Goal: Task Accomplishment & Management: Manage account settings

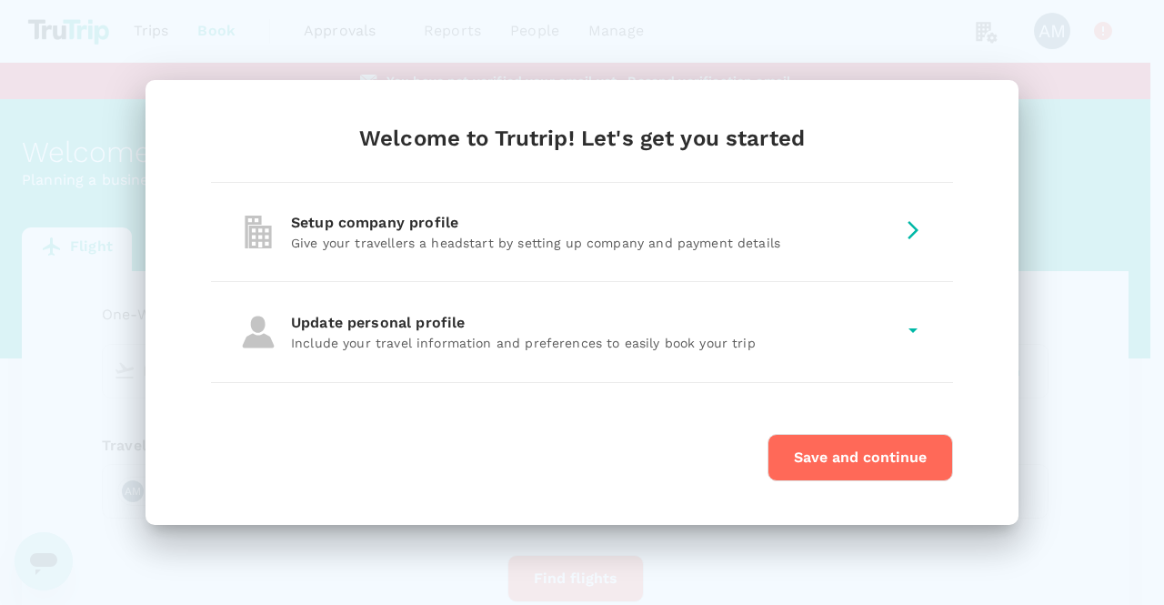
click at [851, 243] on p "Give your travellers a headstart by setting up company and payment details" at bounding box center [593, 243] width 604 height 18
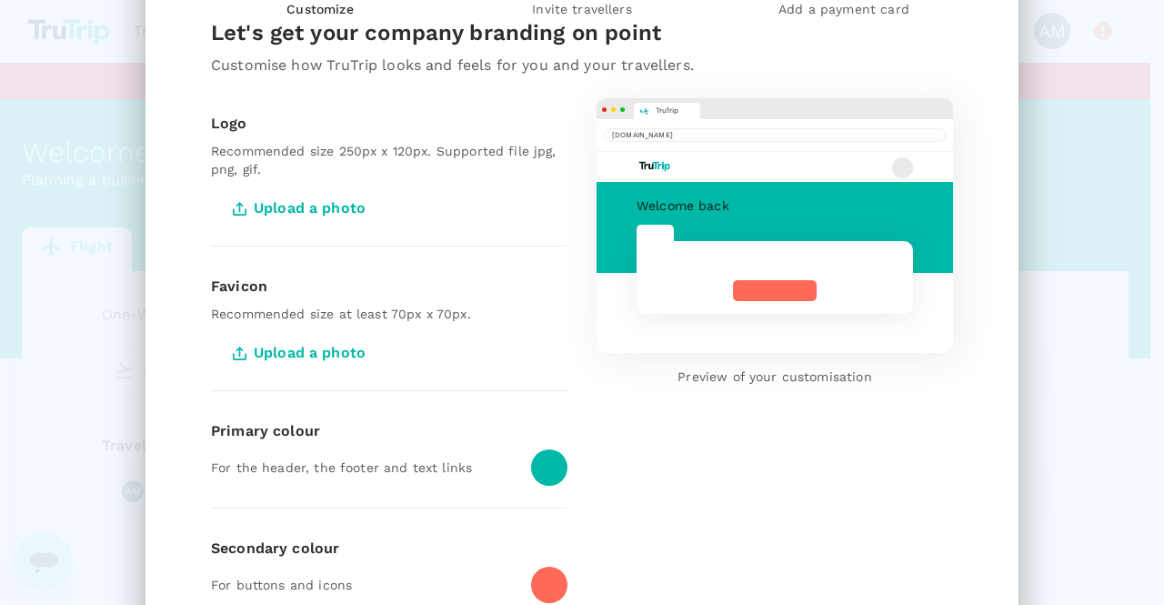
scroll to position [16, 0]
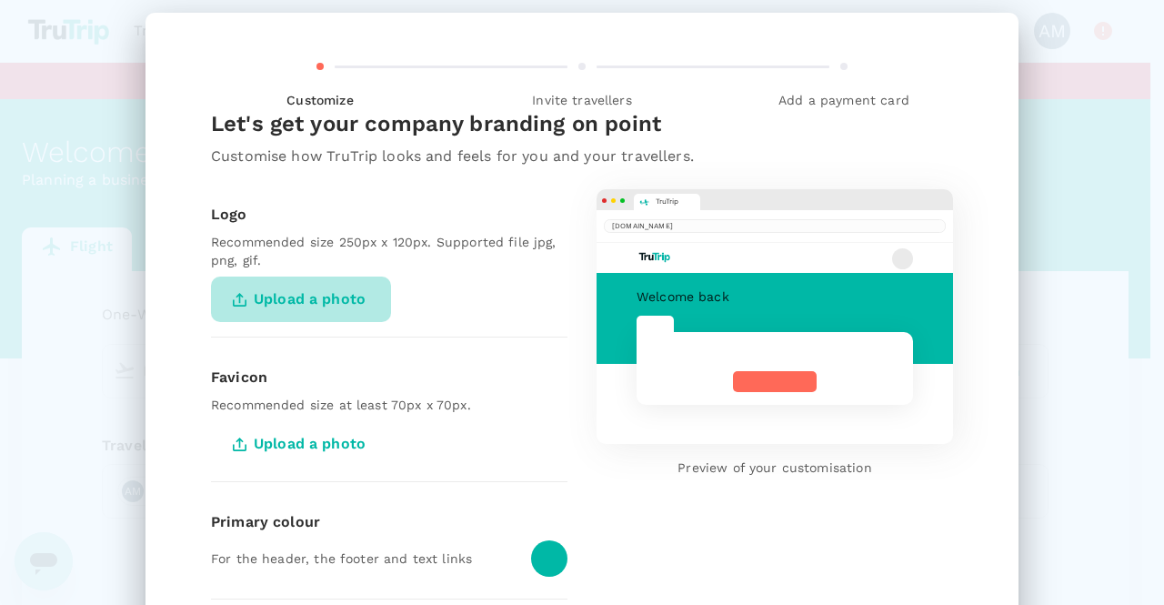
click at [314, 303] on span "Upload a photo" at bounding box center [301, 298] width 180 height 45
click at [0, 0] on input "Upload a photo" at bounding box center [0, 0] width 0 height 0
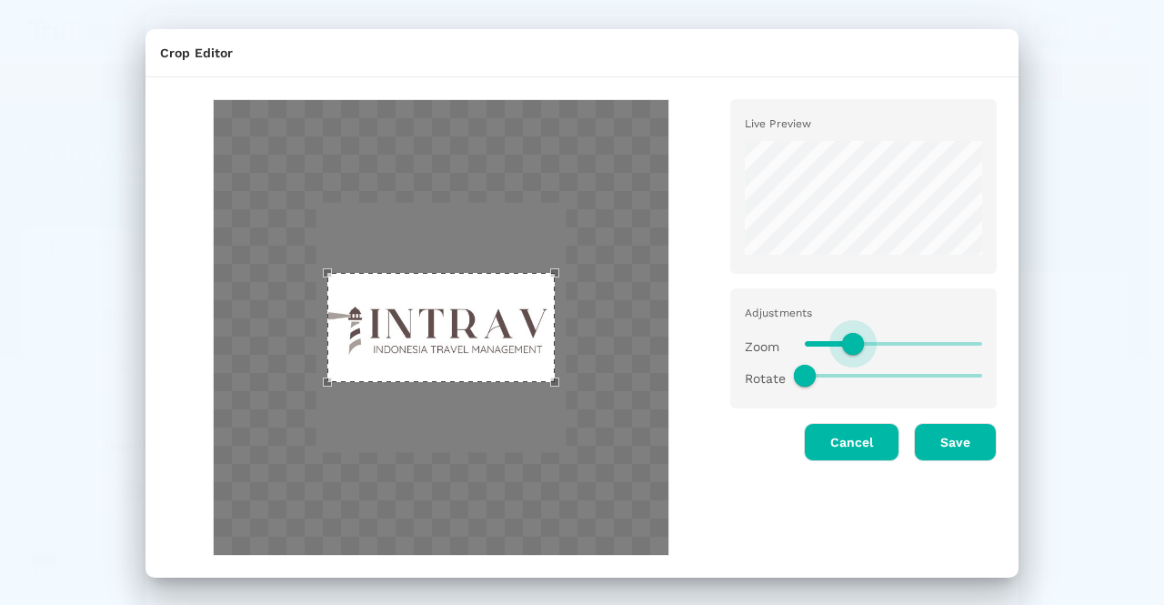
type input "0.5"
drag, startPoint x: 885, startPoint y: 339, endPoint x: 844, endPoint y: 335, distance: 41.2
click at [844, 335] on span at bounding box center [848, 344] width 22 height 22
click at [932, 437] on button "Save" at bounding box center [955, 442] width 83 height 38
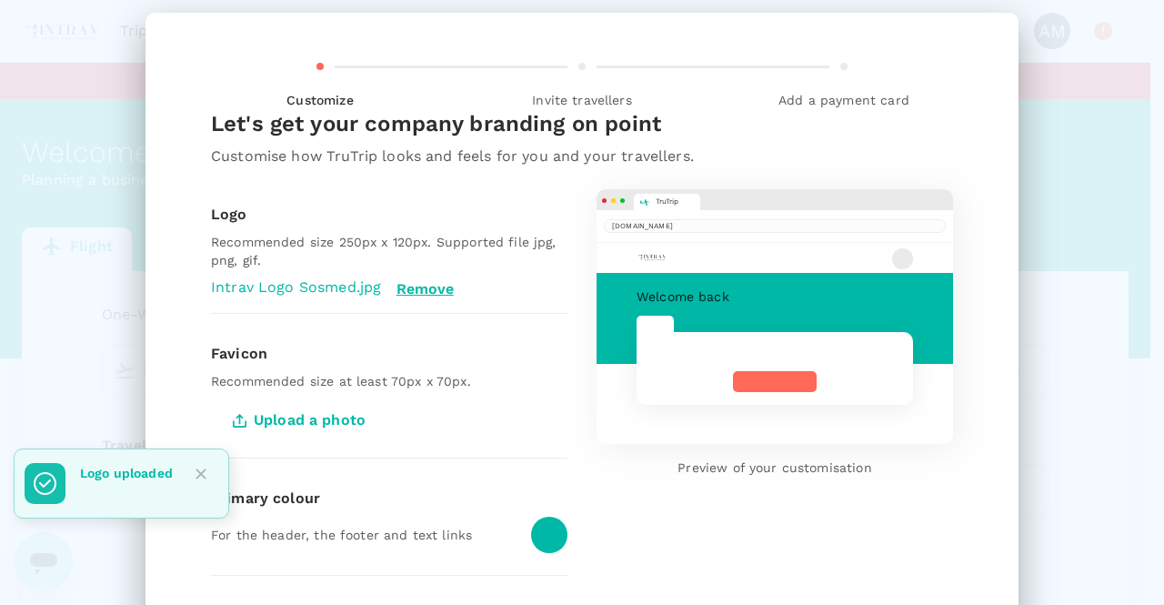
click at [195, 477] on icon "Close" at bounding box center [201, 474] width 18 height 18
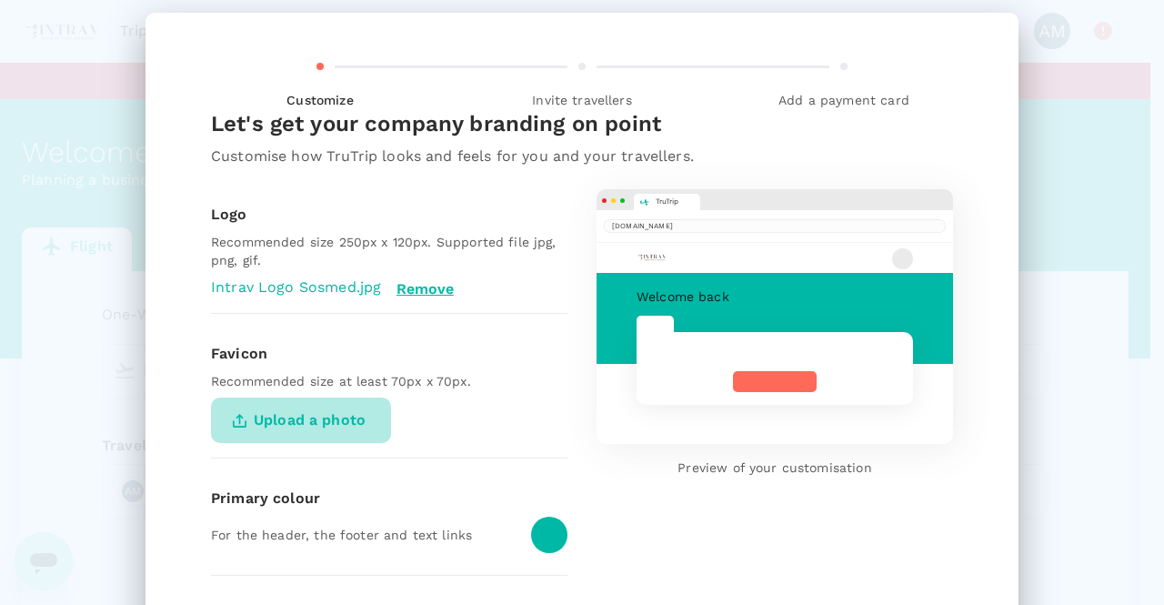
click at [289, 423] on span "Upload a photo" at bounding box center [301, 419] width 180 height 45
click at [0, 0] on input "Upload a photo" at bounding box center [0, 0] width 0 height 0
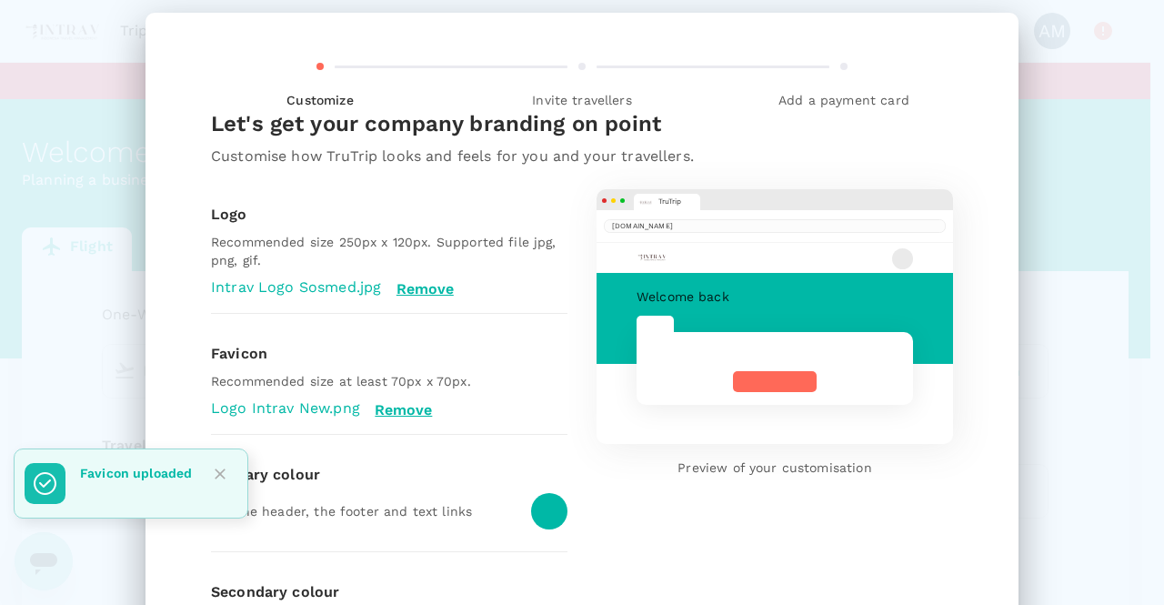
click at [217, 479] on icon "Close" at bounding box center [220, 474] width 18 height 18
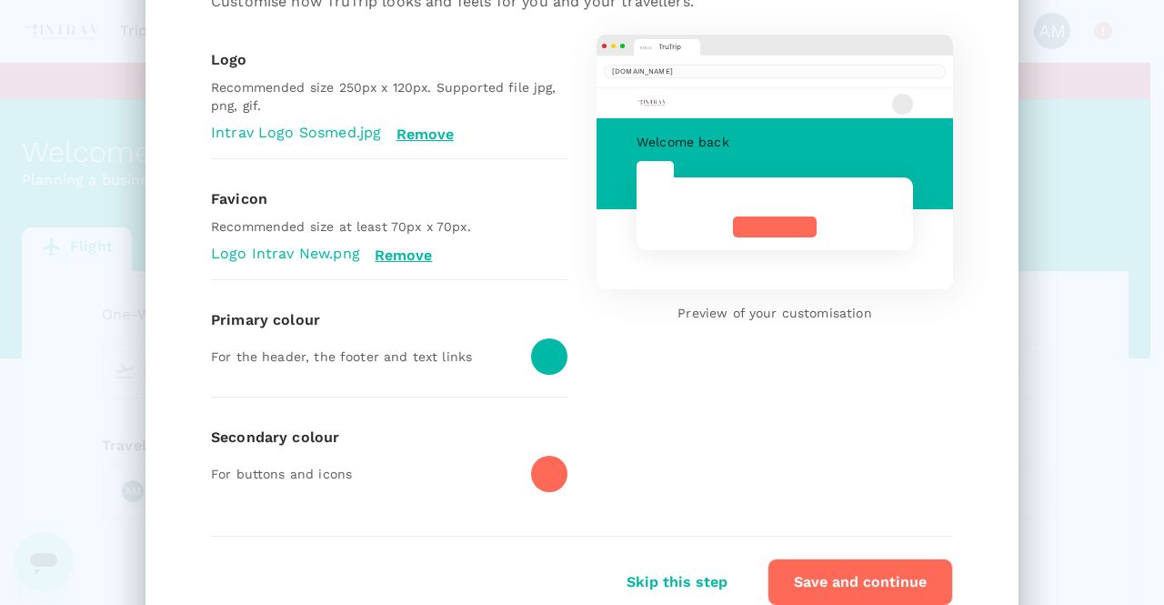
scroll to position [198, 0]
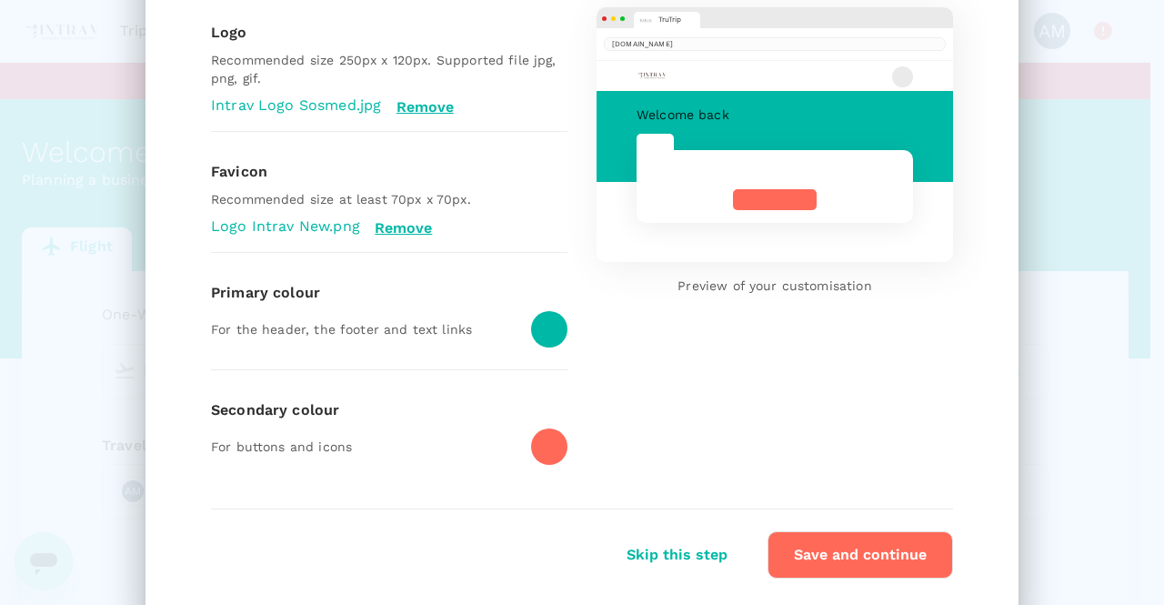
click at [540, 332] on div at bounding box center [549, 329] width 36 height 36
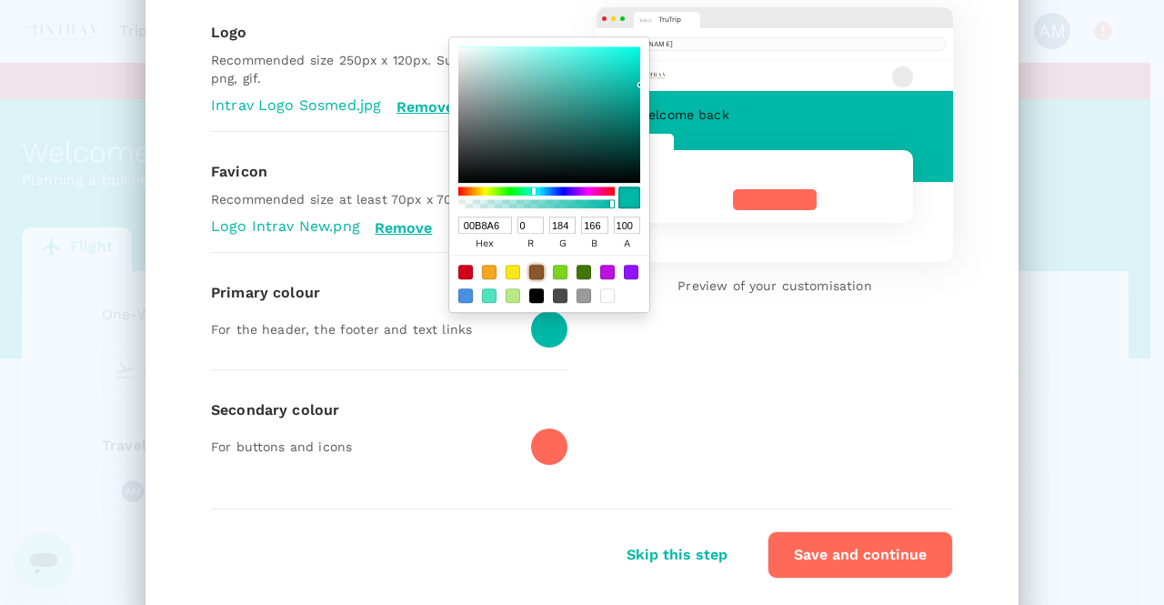
click at [530, 272] on div at bounding box center [536, 272] width 15 height 15
type input "8B572A"
type input "139"
type input "87"
type input "42"
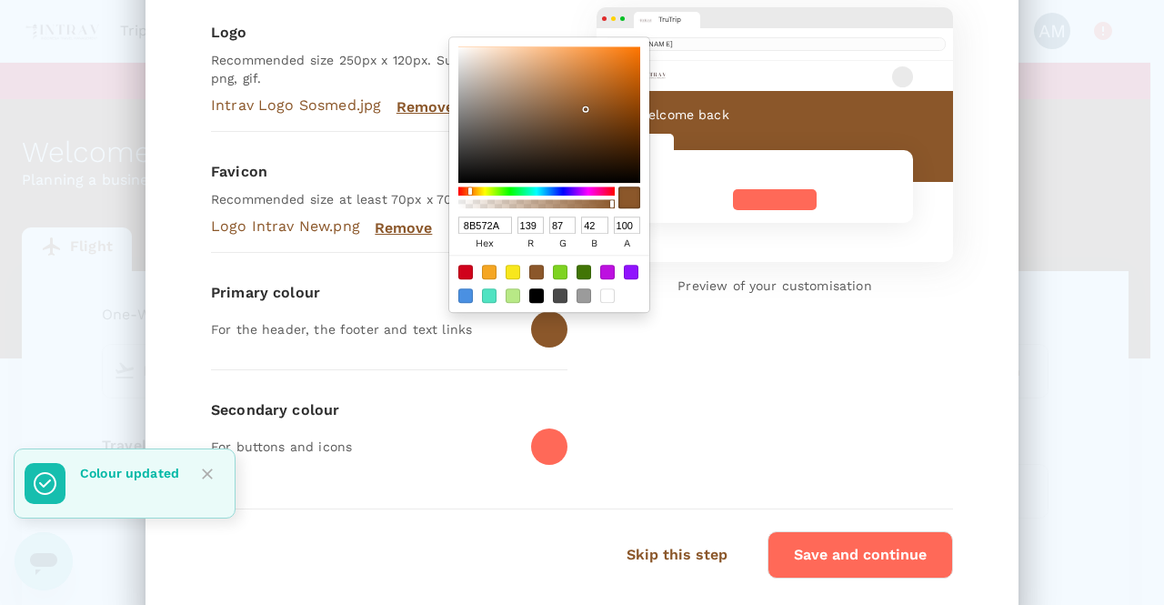
drag, startPoint x: 603, startPoint y: 203, endPoint x: 543, endPoint y: 204, distance: 60.0
click at [543, 204] on div at bounding box center [536, 204] width 151 height 9
drag, startPoint x: 603, startPoint y: 200, endPoint x: 580, endPoint y: 200, distance: 22.7
click at [580, 200] on div at bounding box center [536, 204] width 151 height 9
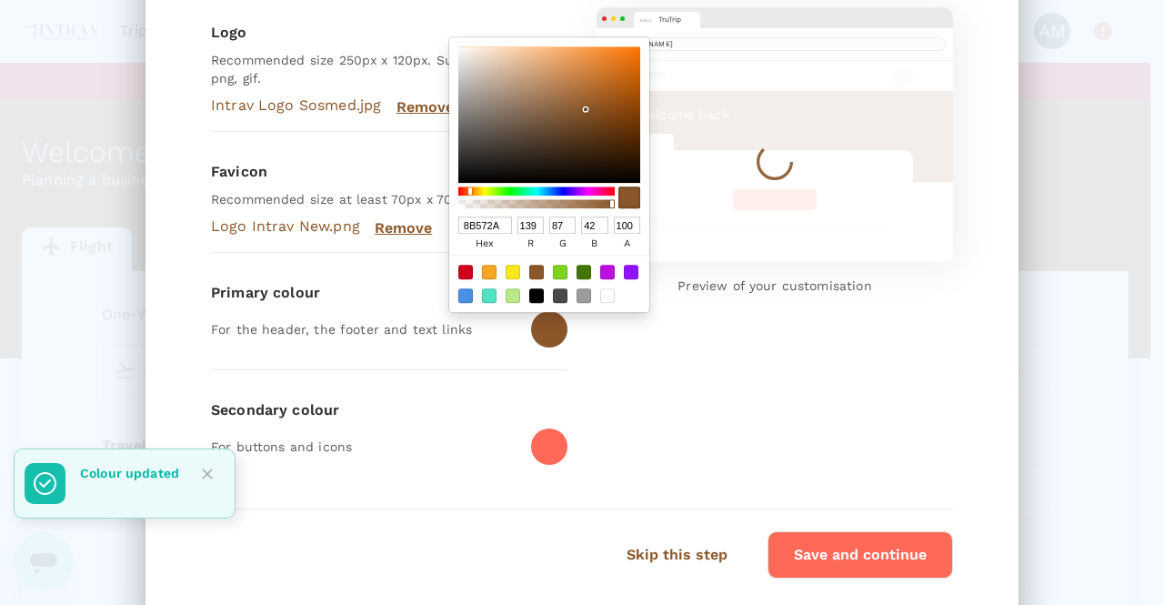
click at [611, 201] on div at bounding box center [549, 198] width 182 height 29
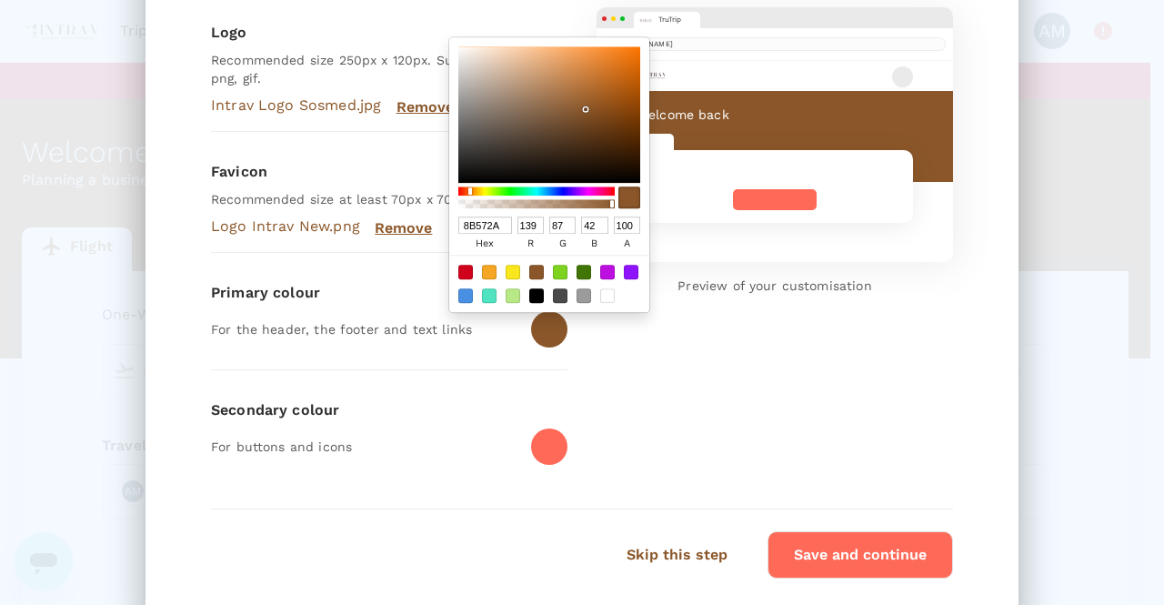
drag, startPoint x: 597, startPoint y: 201, endPoint x: 560, endPoint y: 201, distance: 37.3
click at [560, 201] on div at bounding box center [536, 204] width 151 height 9
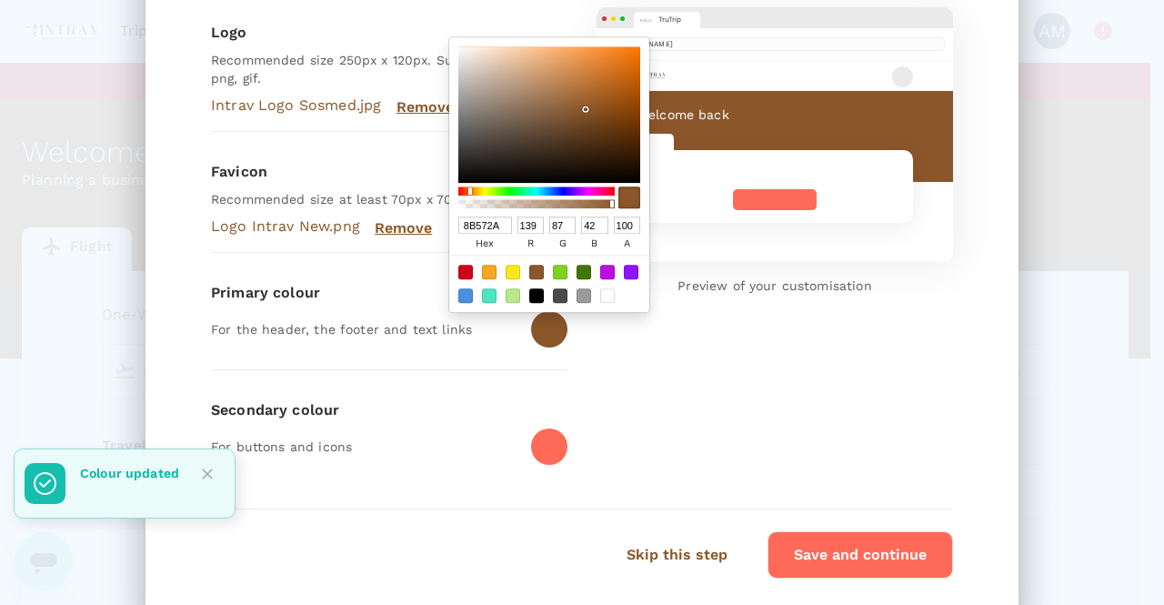
drag, startPoint x: 567, startPoint y: 201, endPoint x: 552, endPoint y: 201, distance: 15.5
click at [564, 201] on div at bounding box center [536, 204] width 151 height 9
drag, startPoint x: 552, startPoint y: 201, endPoint x: 580, endPoint y: 201, distance: 28.2
click at [580, 201] on div at bounding box center [536, 204] width 151 height 9
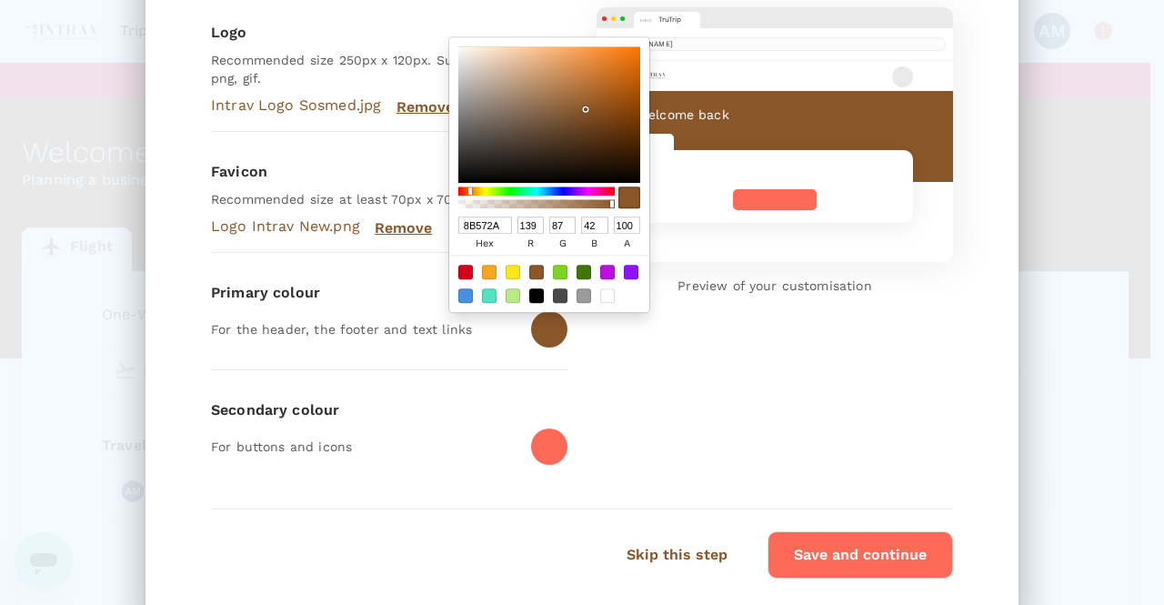
click at [549, 202] on div at bounding box center [536, 204] width 151 height 9
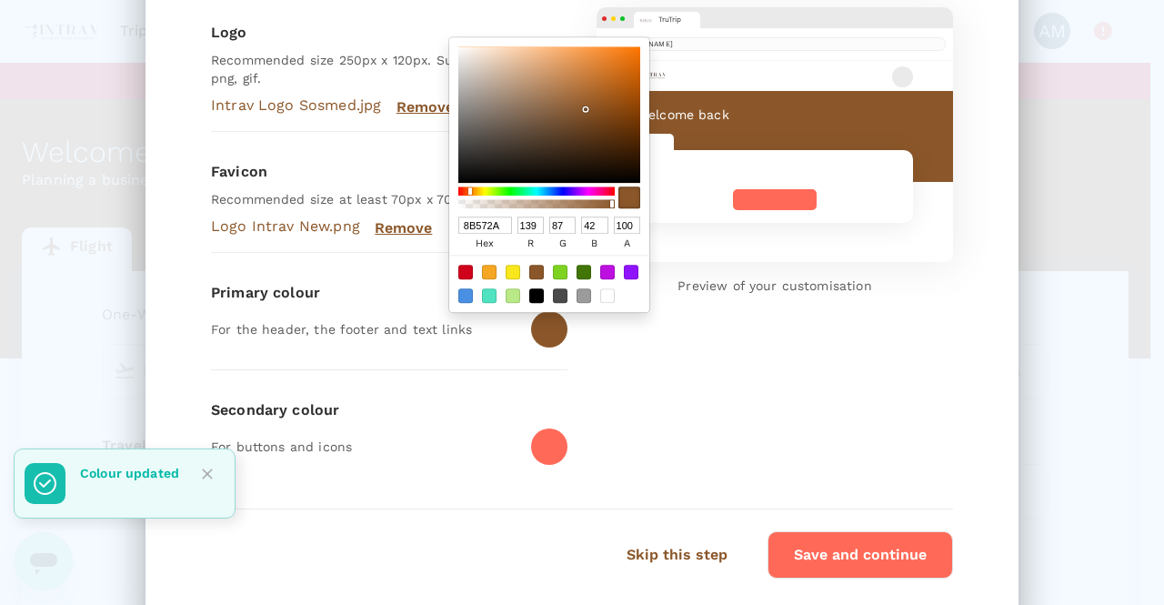
click at [621, 199] on div at bounding box center [629, 198] width 22 height 22
click at [576, 293] on div at bounding box center [583, 295] width 15 height 15
type input "9B9B9B"
type input "155"
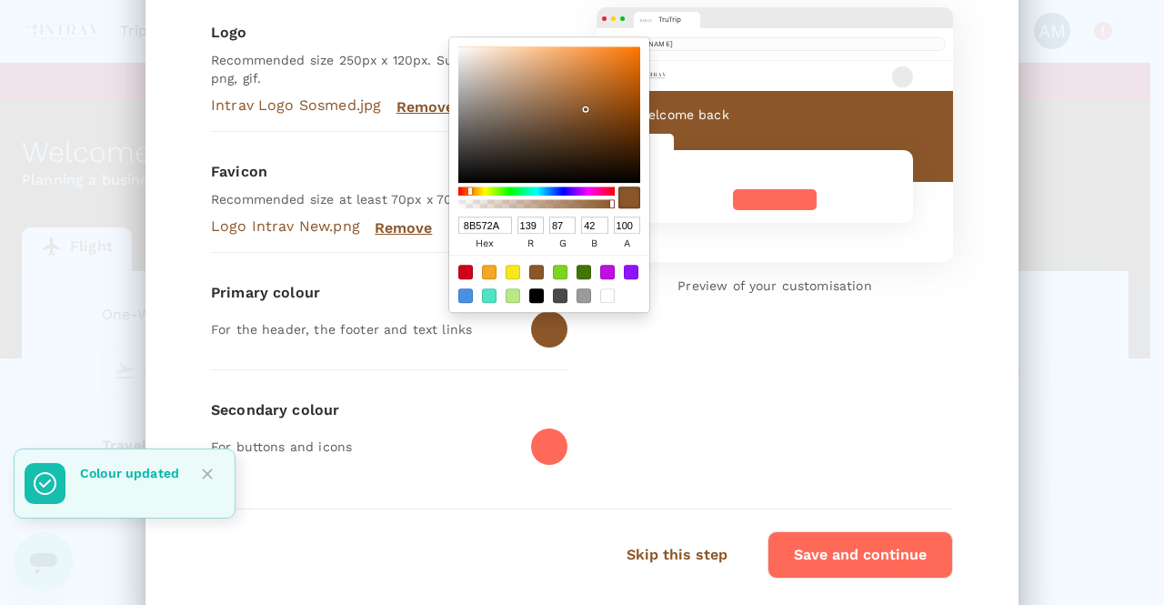
type input "155"
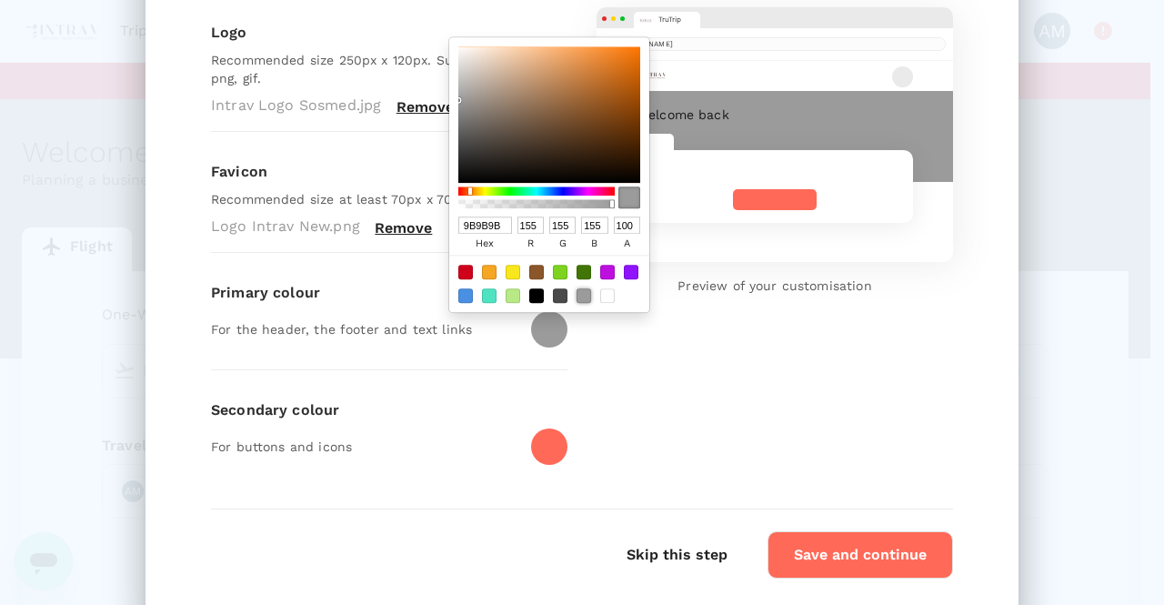
click at [425, 357] on div "Primary colour For the header, the footer and text links" at bounding box center [389, 318] width 356 height 102
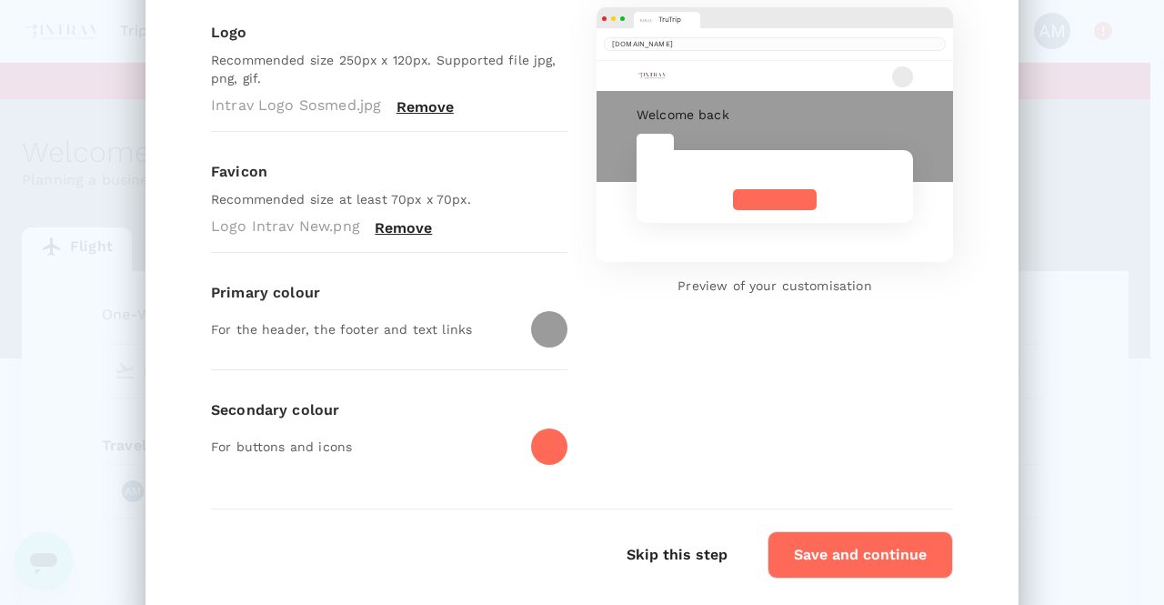
click at [540, 332] on div at bounding box center [549, 329] width 36 height 36
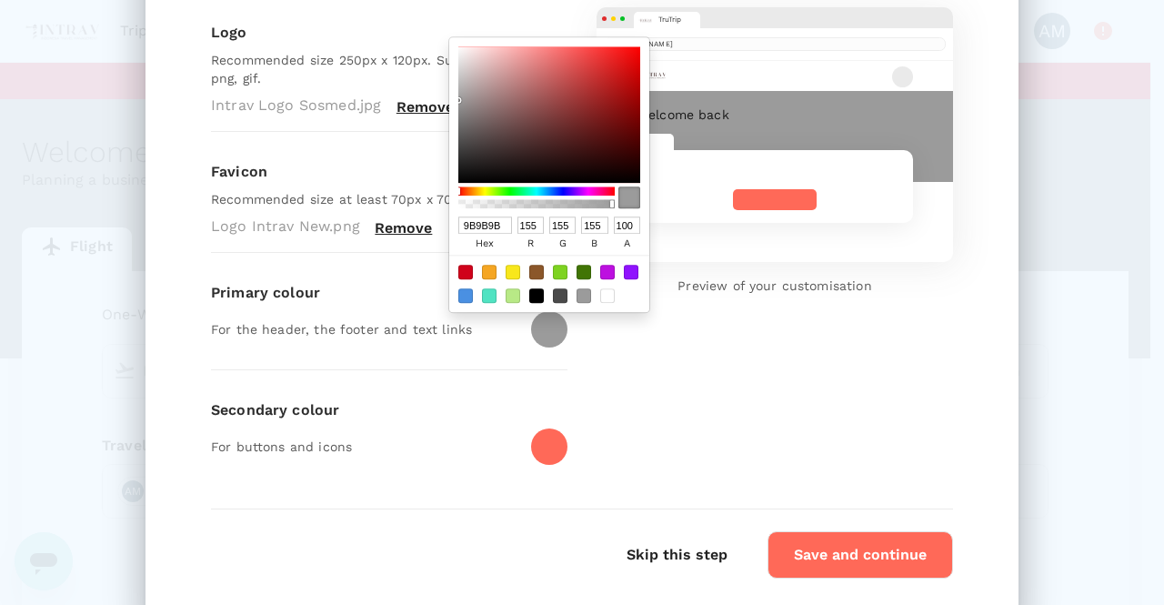
click at [438, 320] on p "For the header, the footer and text links" at bounding box center [363, 329] width 305 height 18
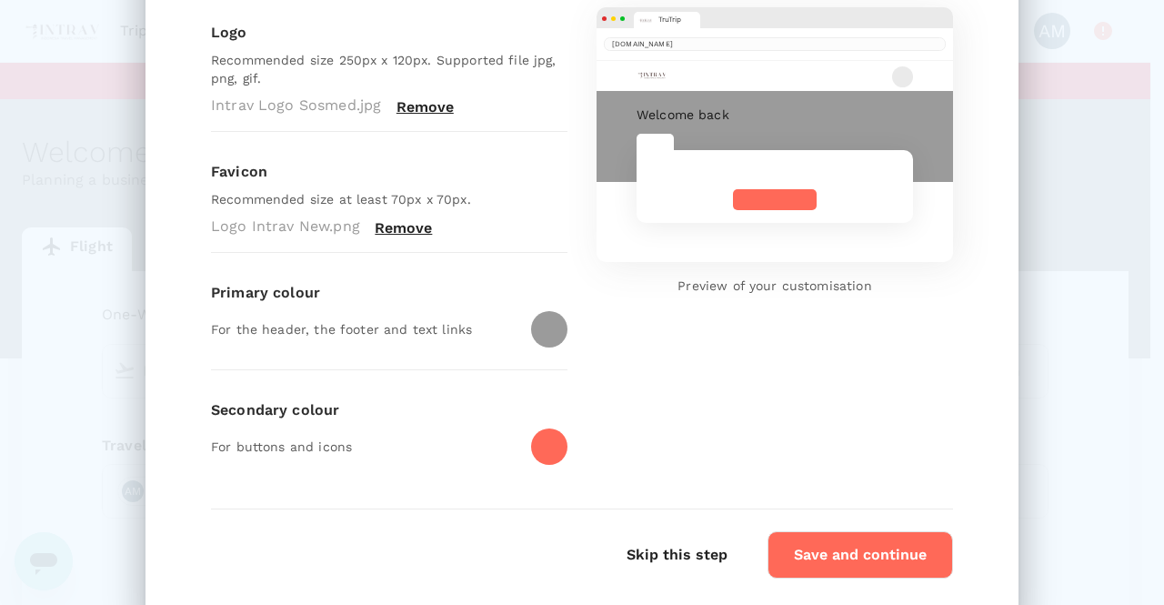
click at [537, 440] on div at bounding box center [549, 446] width 36 height 36
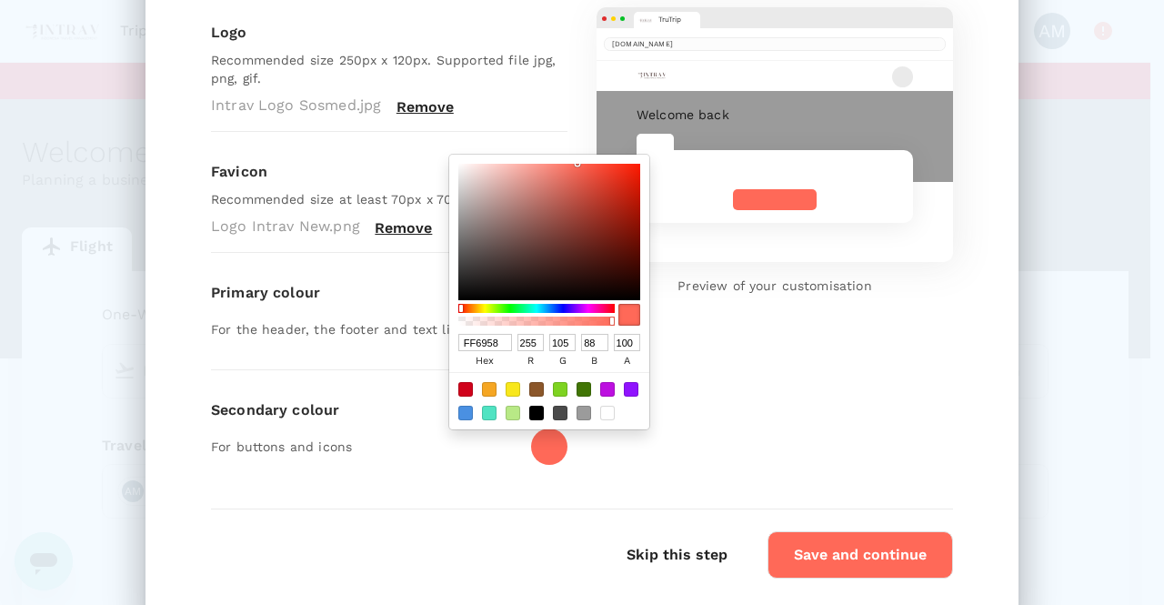
click at [486, 408] on div at bounding box center [489, 412] width 15 height 15
type input "50E3C2"
type input "80"
type input "227"
type input "194"
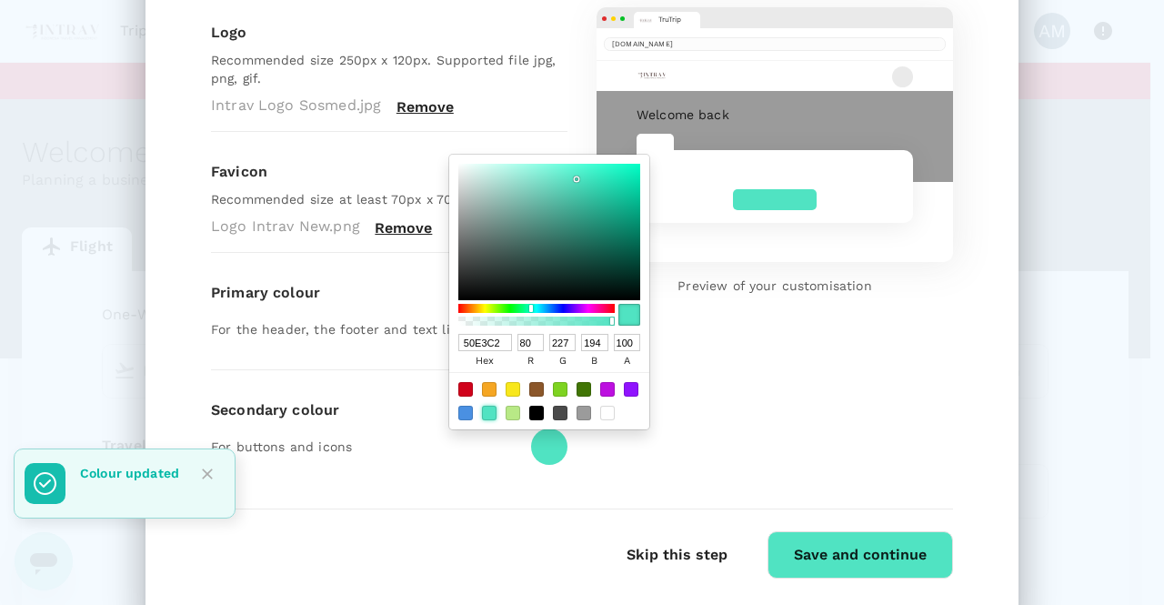
click at [531, 388] on div at bounding box center [536, 389] width 15 height 15
type input "8B572A"
type input "139"
type input "87"
type input "42"
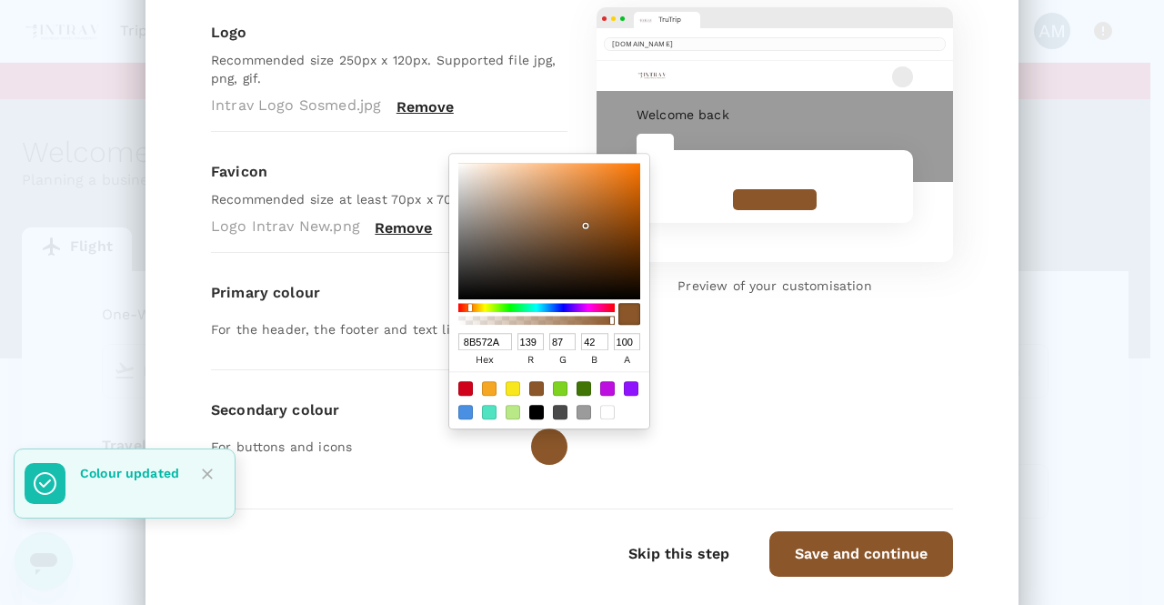
click at [375, 348] on div "Primary colour For the header, the footer and text links" at bounding box center [389, 318] width 356 height 102
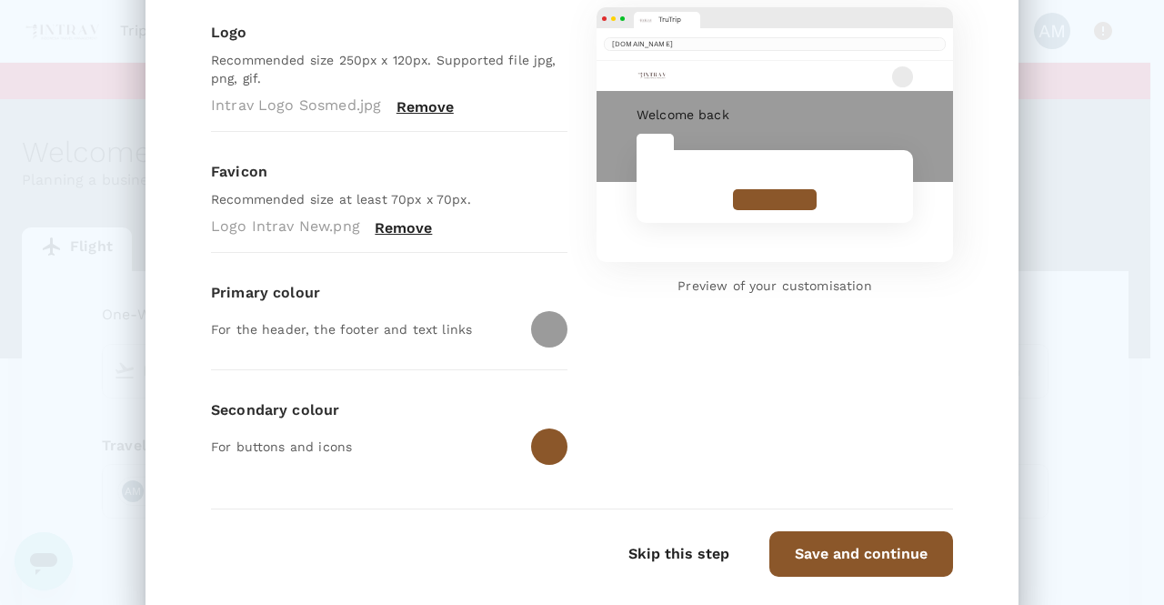
click at [553, 325] on div at bounding box center [549, 329] width 36 height 36
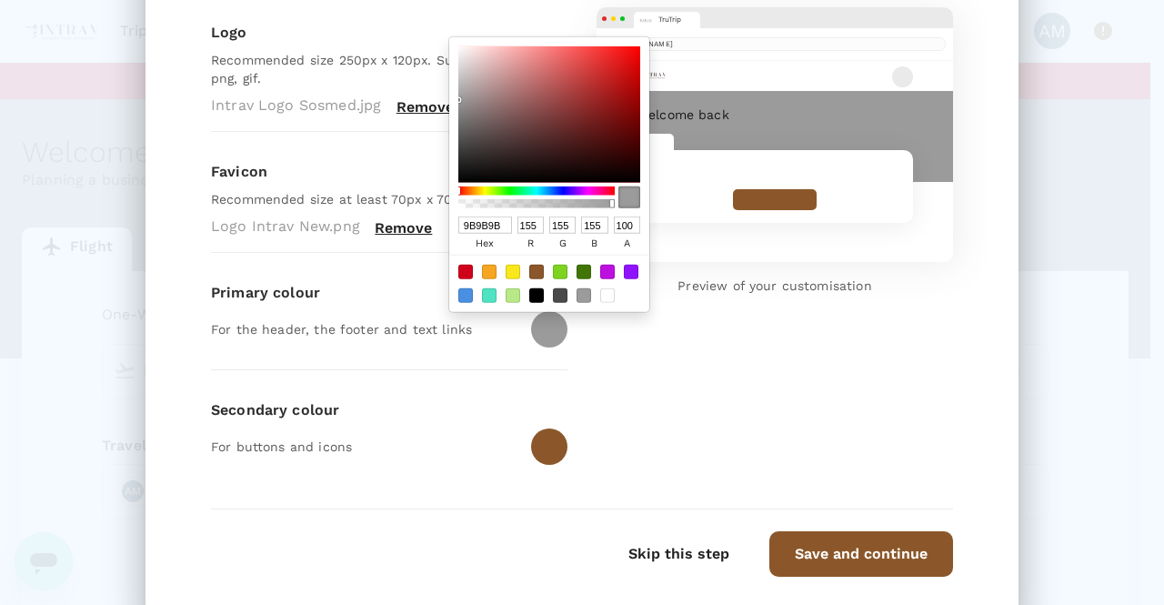
drag, startPoint x: 604, startPoint y: 201, endPoint x: 545, endPoint y: 202, distance: 58.2
click at [545, 202] on div at bounding box center [536, 203] width 151 height 9
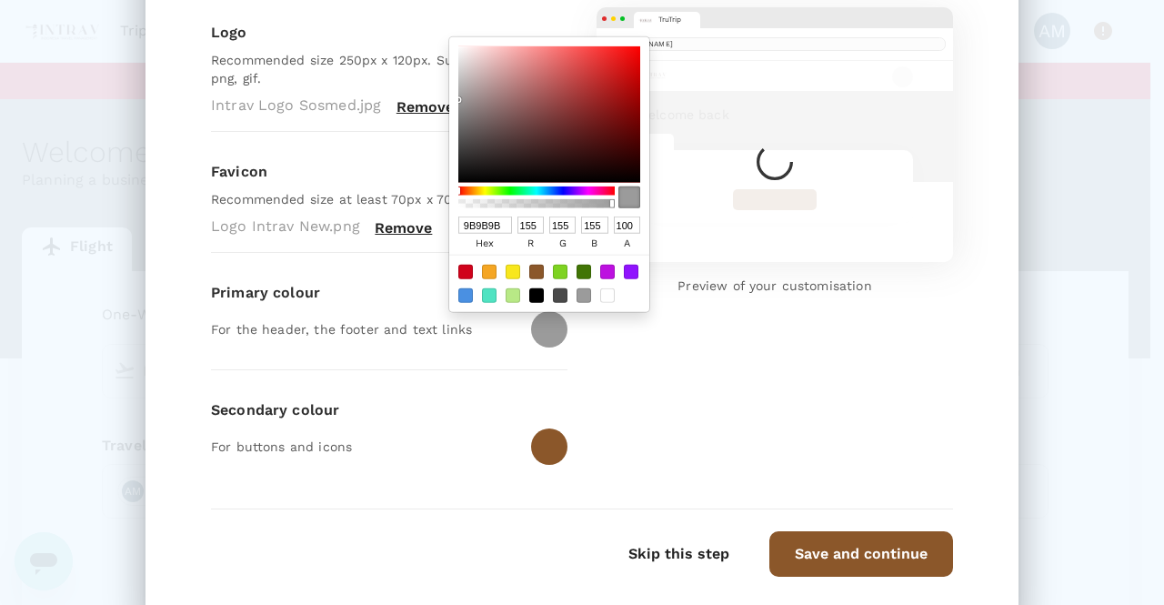
drag, startPoint x: 517, startPoint y: 202, endPoint x: 528, endPoint y: 202, distance: 10.9
click at [524, 202] on div at bounding box center [536, 203] width 151 height 9
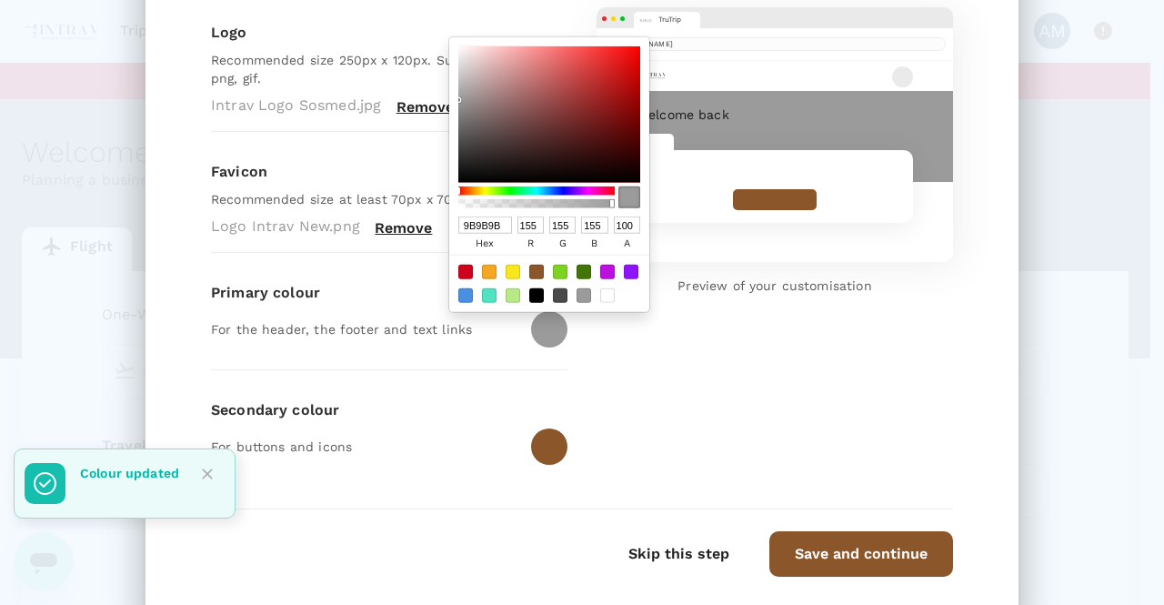
click at [485, 295] on div at bounding box center [489, 295] width 15 height 15
type input "50E3C2"
type input "80"
type input "227"
type input "194"
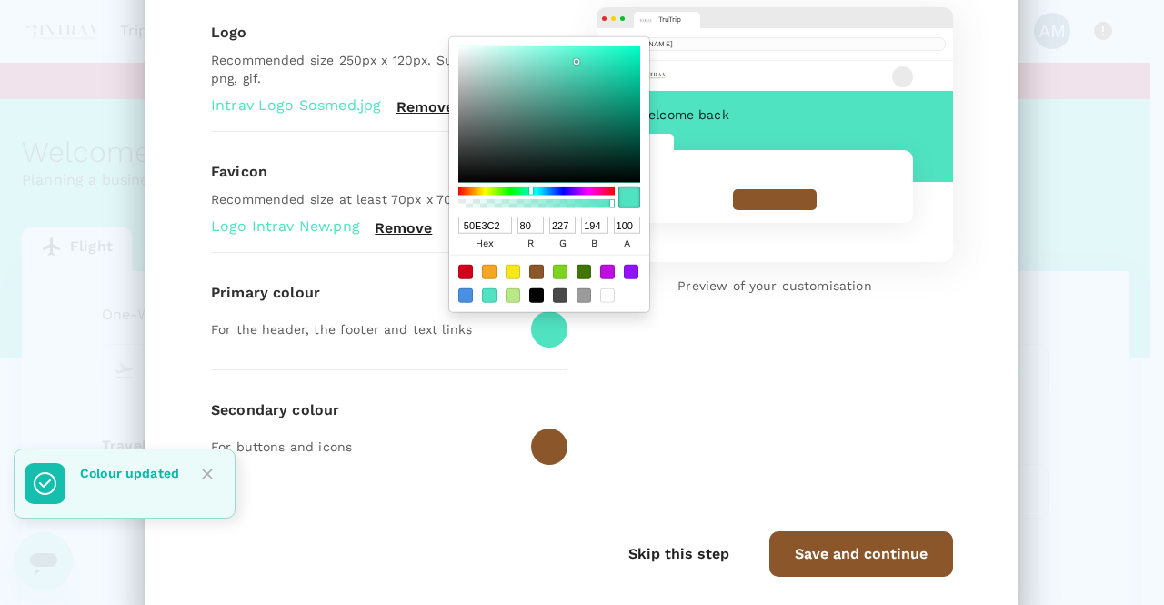
click at [455, 337] on div "For the header, the footer and text links" at bounding box center [381, 321] width 371 height 51
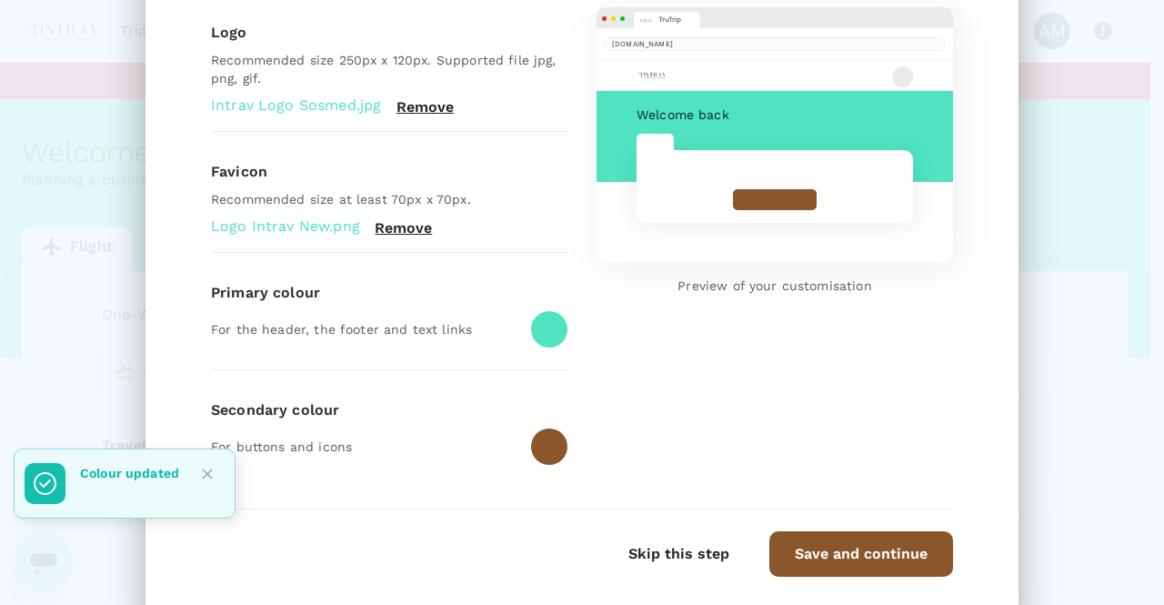
click at [540, 440] on div at bounding box center [549, 446] width 36 height 36
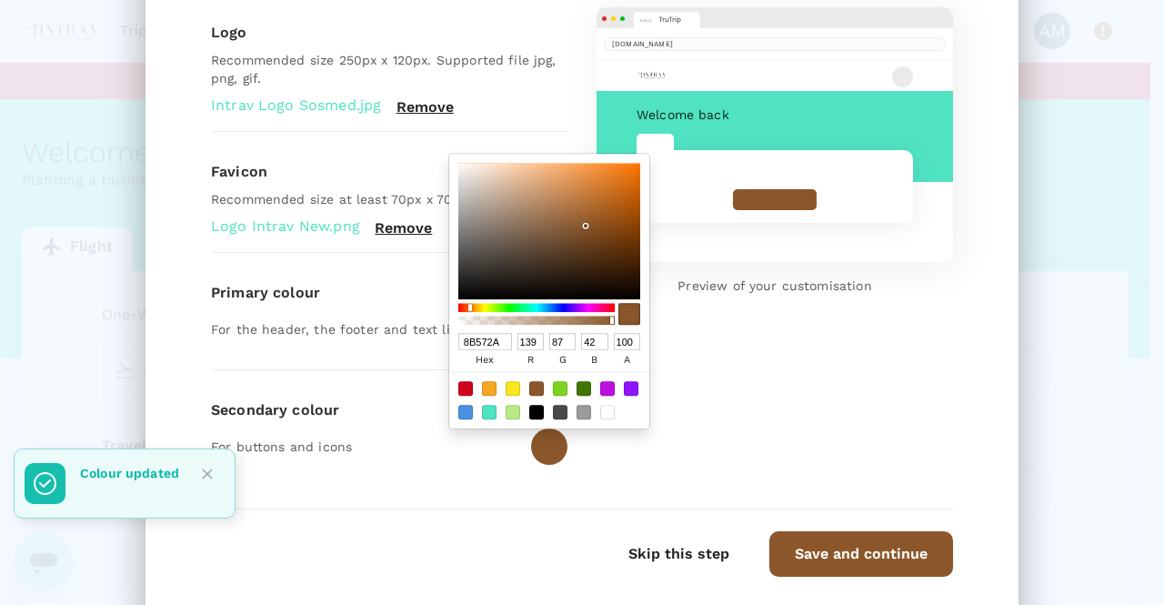
click at [555, 408] on div at bounding box center [560, 412] width 15 height 15
type input "4A4A4A"
type input "74"
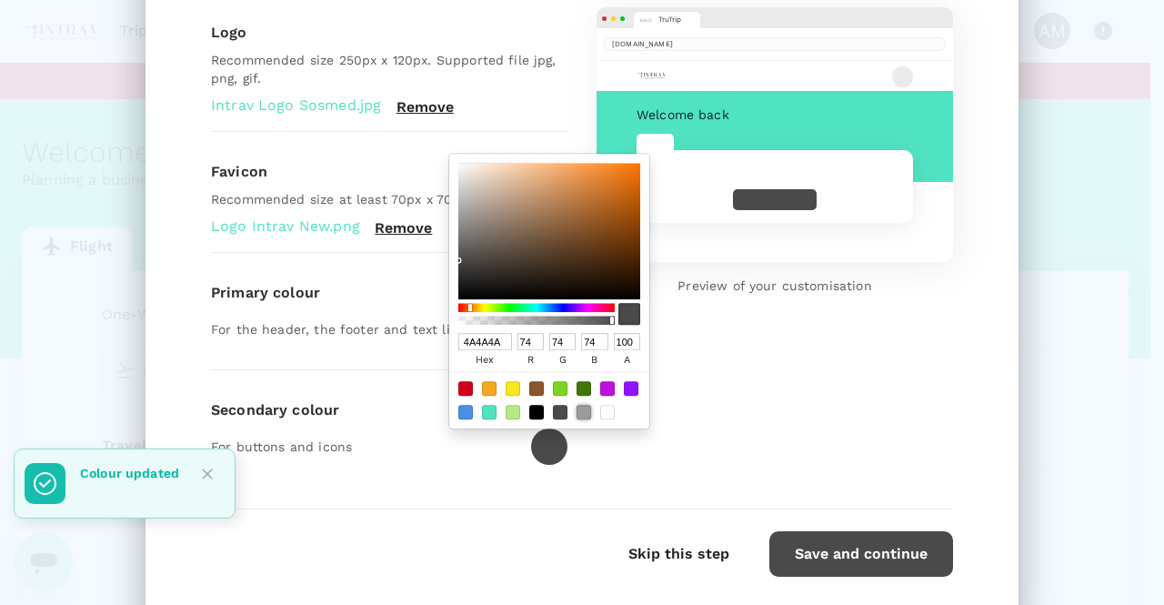
click at [577, 408] on div at bounding box center [583, 412] width 15 height 15
type input "9B9B9B"
type input "155"
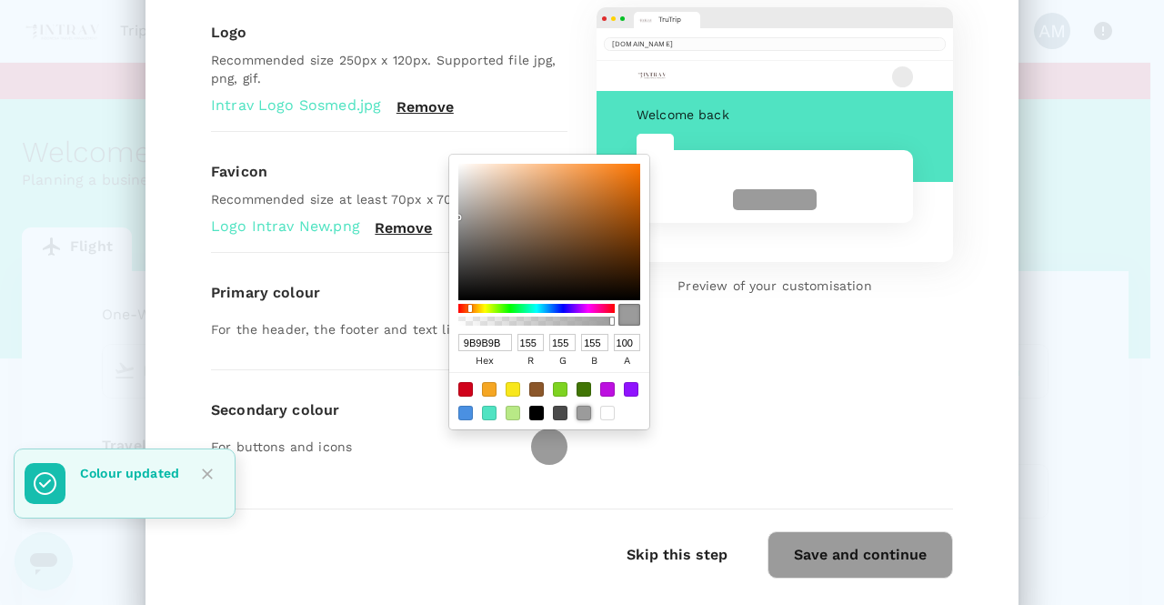
click at [484, 388] on div at bounding box center [489, 389] width 15 height 15
type input "F5A623"
type input "245"
type input "166"
type input "35"
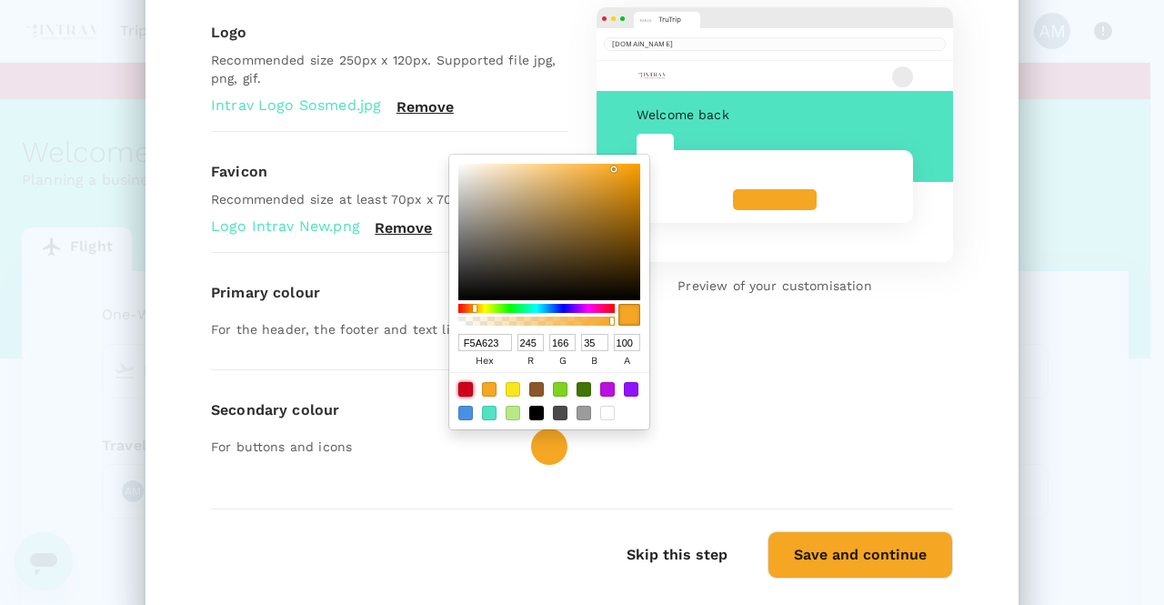
click at [462, 386] on div at bounding box center [465, 389] width 15 height 15
type input "D0021B"
type input "208"
type input "2"
type input "27"
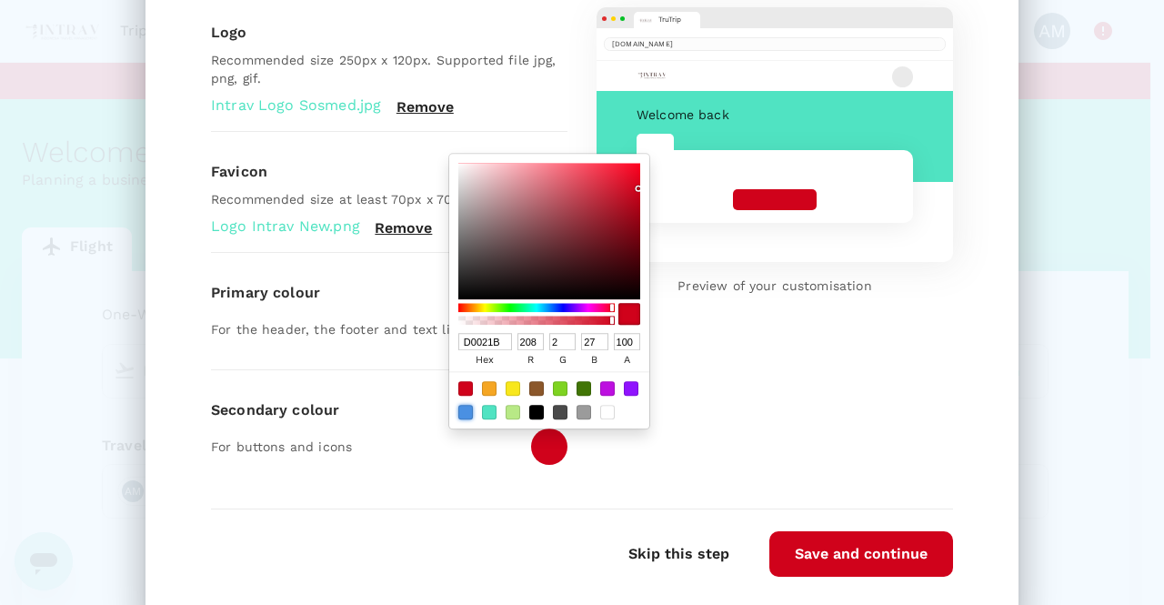
click at [458, 406] on div at bounding box center [465, 412] width 15 height 15
type input "4A90E2"
type input "74"
type input "144"
type input "226"
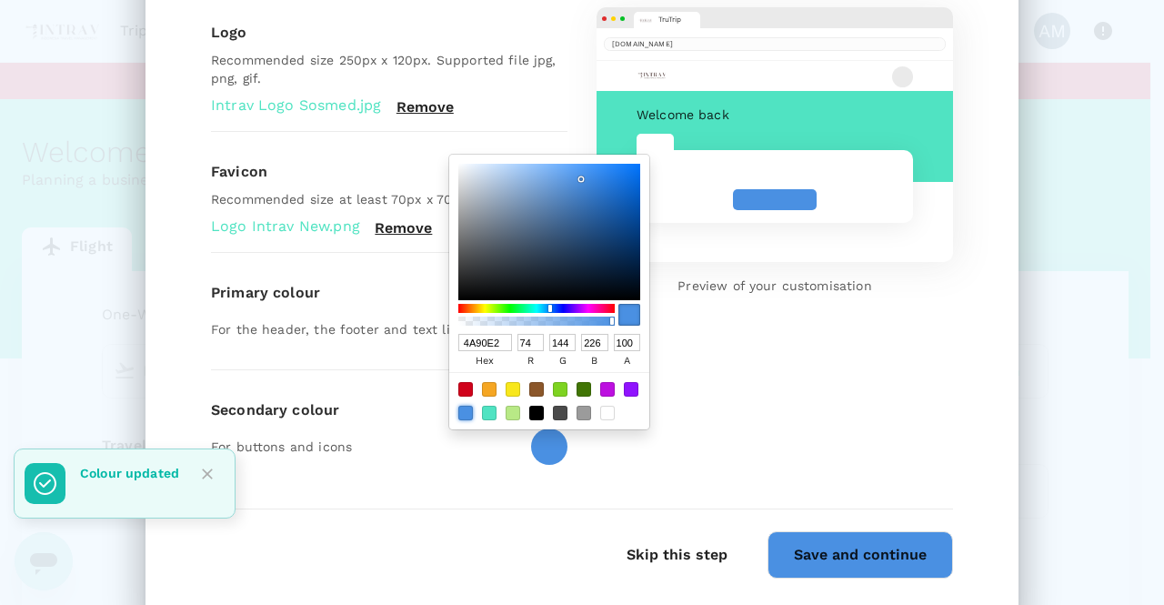
type input "4A94E2"
type input "148"
type input "4A9AE2"
type input "154"
type input "4A9FE2"
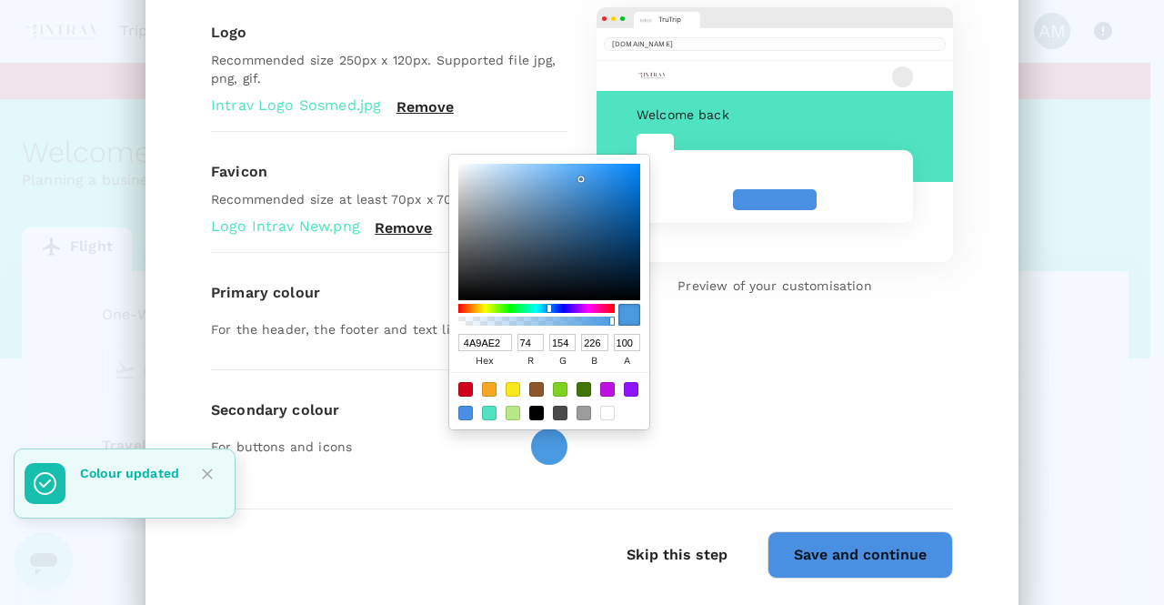
type input "159"
type input "4AA4E2"
type input "164"
type input "4AA9E2"
type input "169"
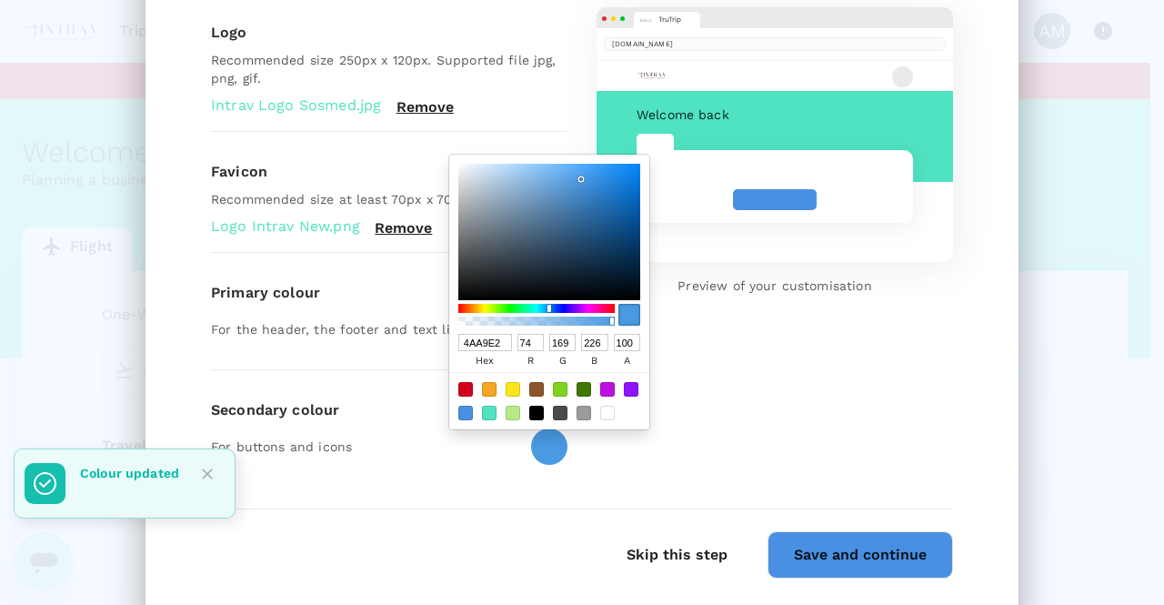
type input "4AAFE2"
type input "175"
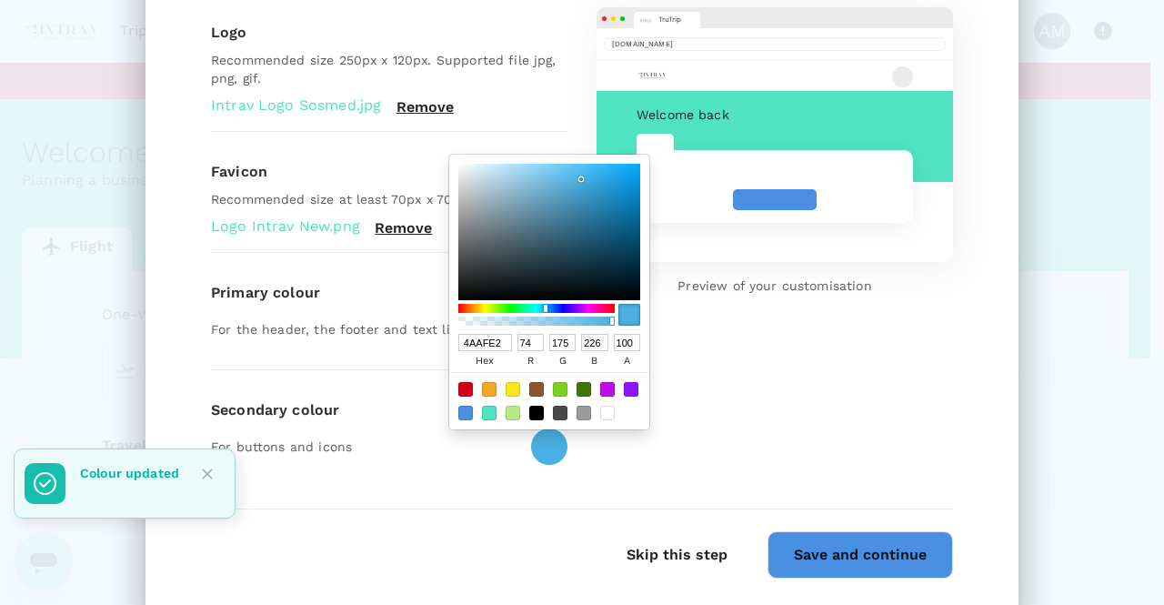
type input "4AB4E2"
type input "180"
type input "4AB9E2"
type input "185"
type input "4ABFE2"
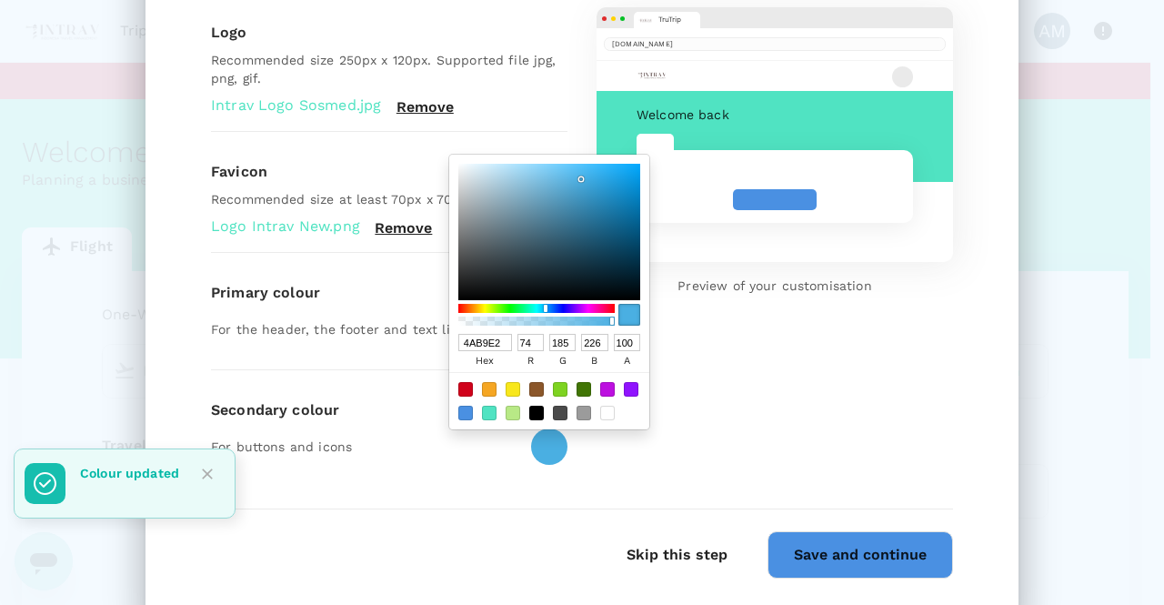
type input "191"
type input "4AC4E2"
type input "196"
type input "4AC9E2"
type input "201"
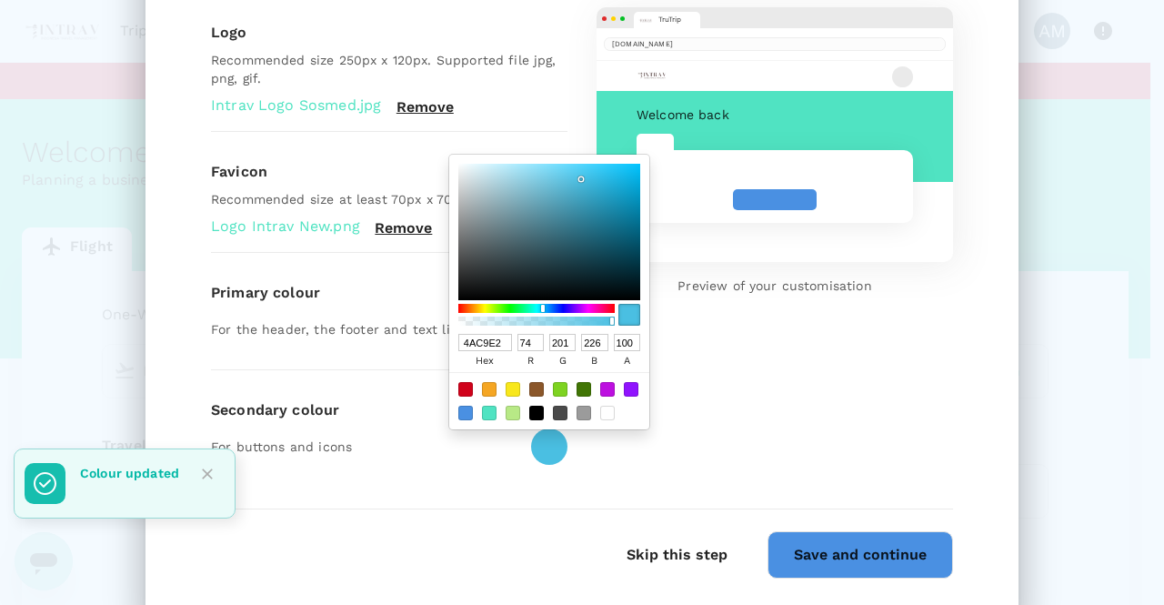
type input "4ACFE2"
type input "207"
type input "4AC9E2"
type input "201"
type input "4AC4E2"
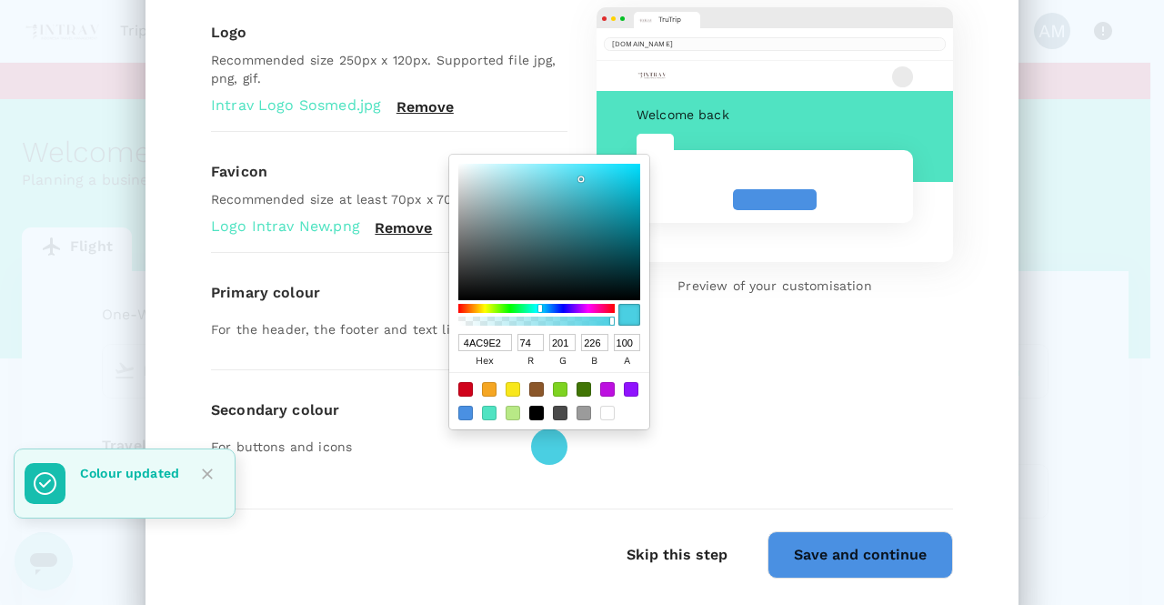
type input "196"
type input "4AB9E2"
type input "185"
type input "4AB4E2"
type input "180"
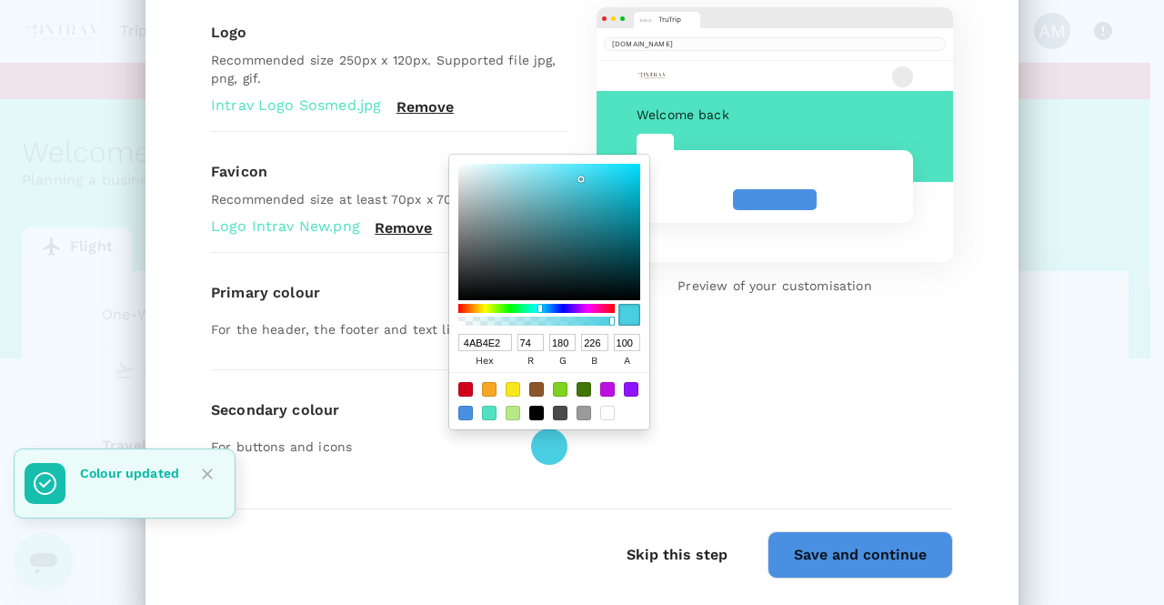
type input "4AAFE2"
type input "175"
type input "4AA9E2"
type input "169"
type input "4AA4E2"
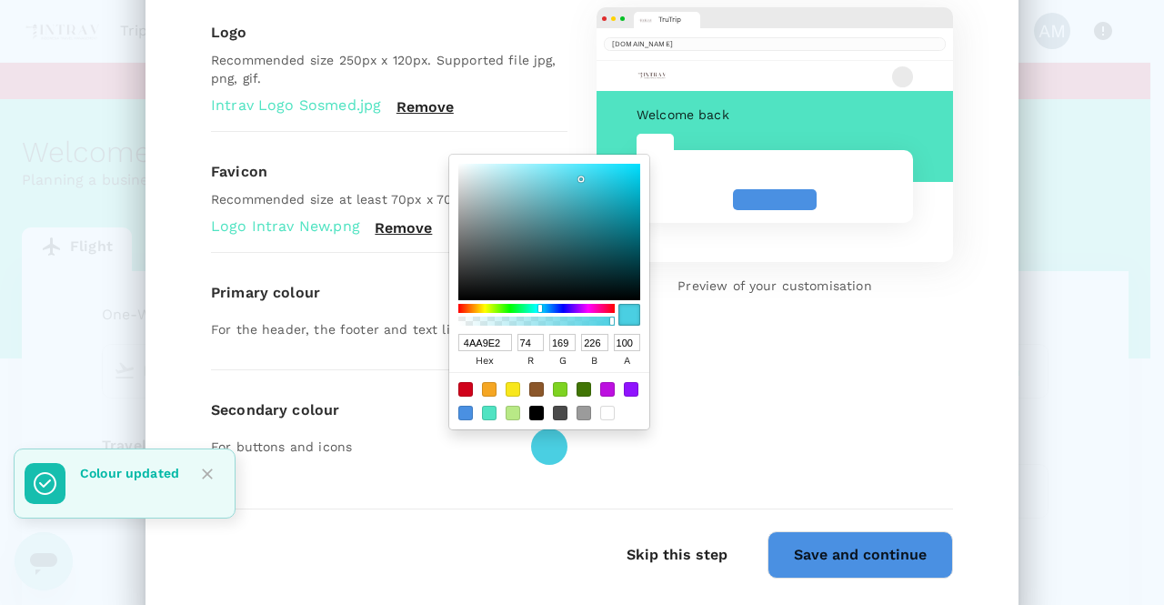
type input "164"
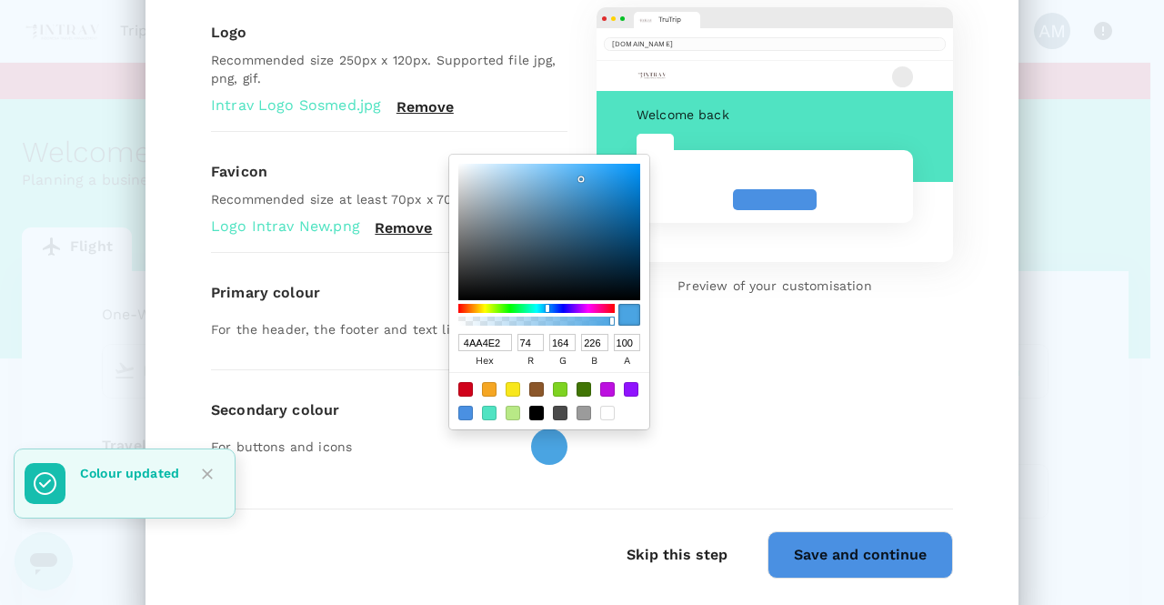
type input "4A9AE2"
type input "154"
type input "4A94E2"
type input "148"
type input "4A8FE2"
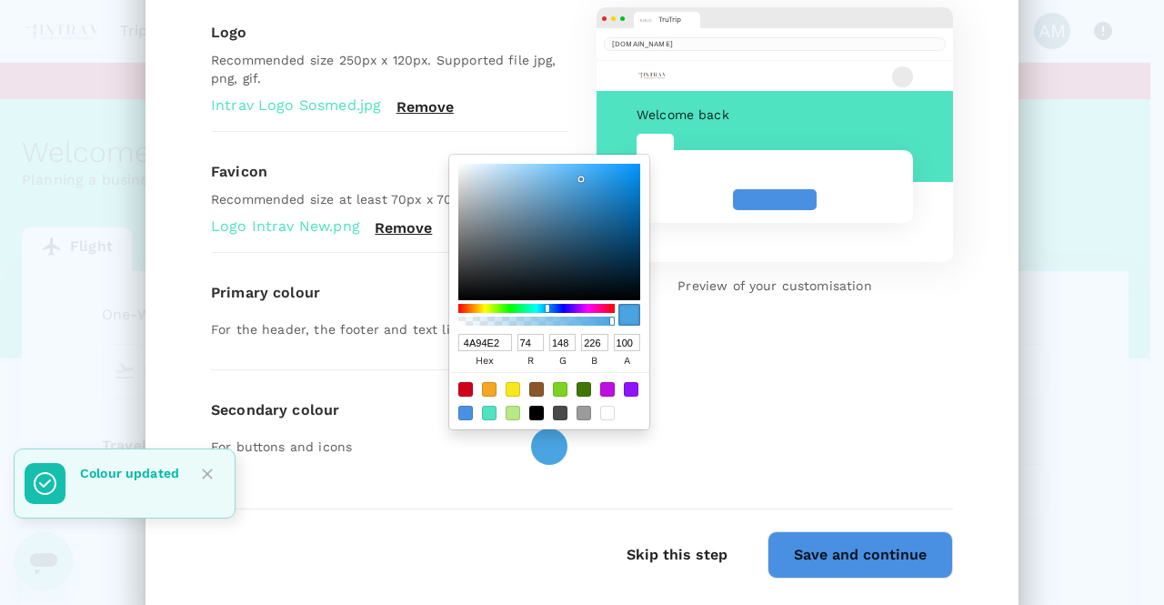
type input "143"
type input "4A8AE2"
type input "138"
type input "4A84E2"
type input "132"
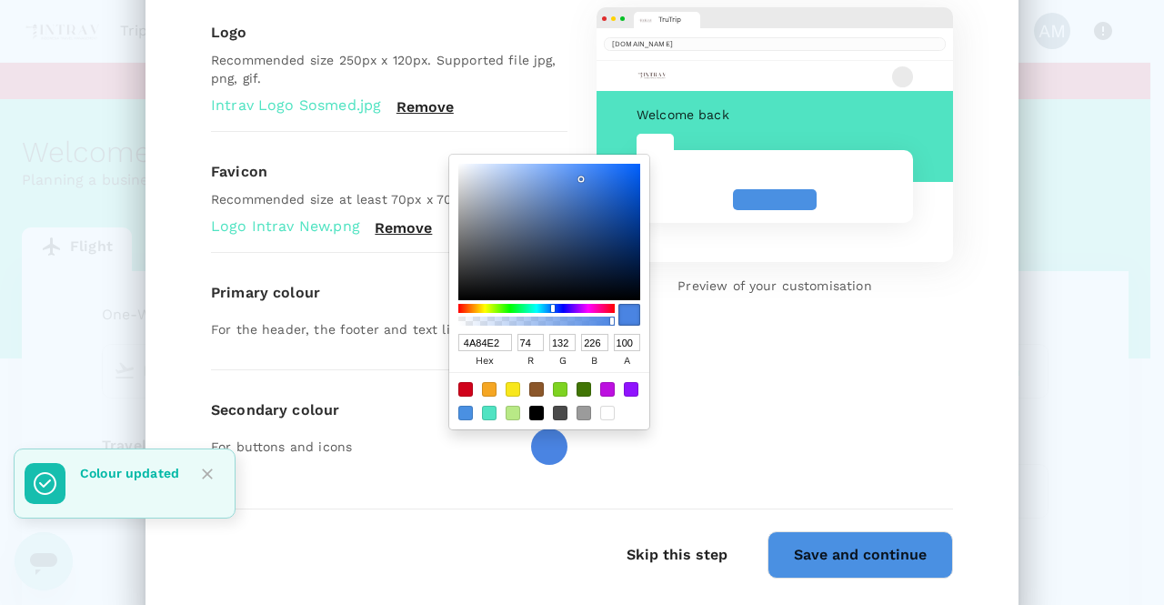
type input "4A7FE2"
type input "127"
type input "4A84E2"
type input "132"
type input "4A8AE2"
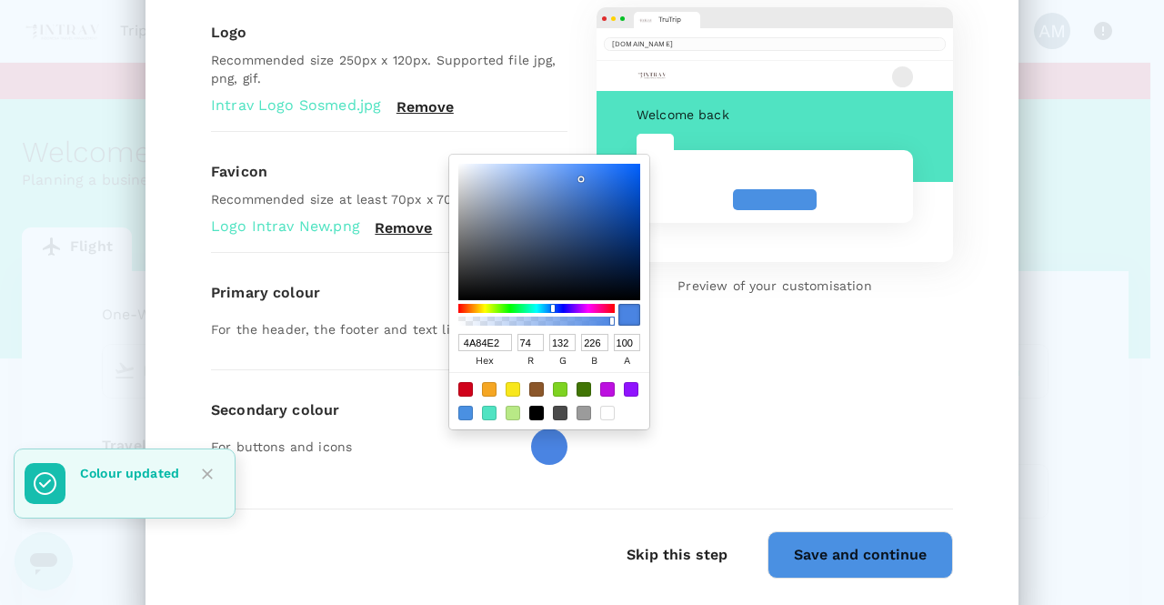
type input "138"
type input "4A8FE2"
type input "143"
type input "4A9AE2"
type input "154"
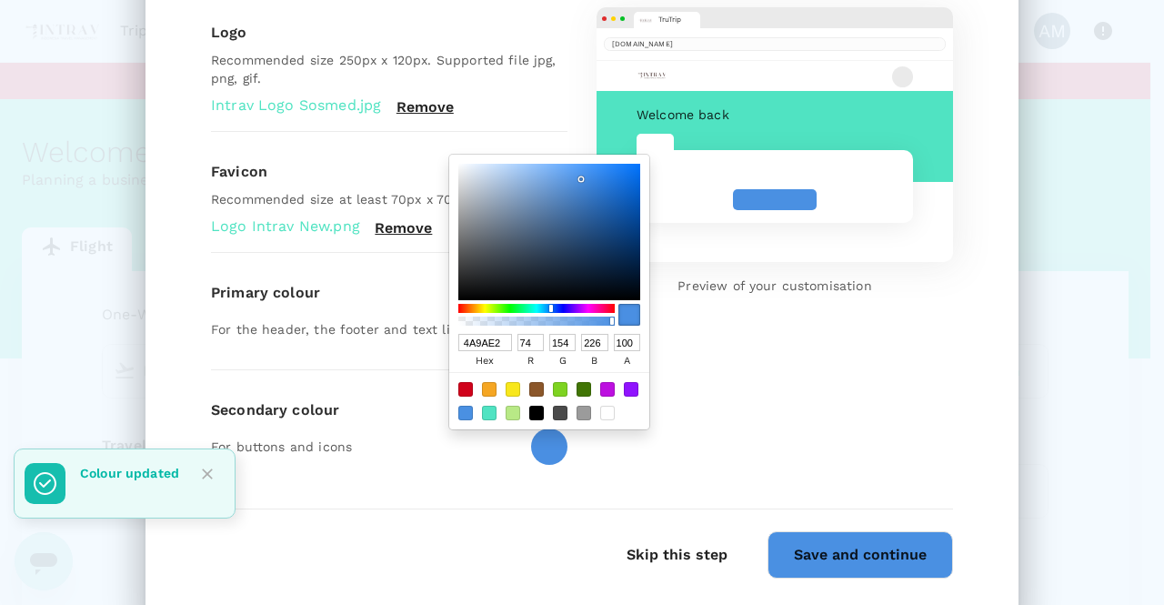
type input "4AA4E2"
type input "164"
type input "4AA9E2"
type input "169"
type input "4AAFE2"
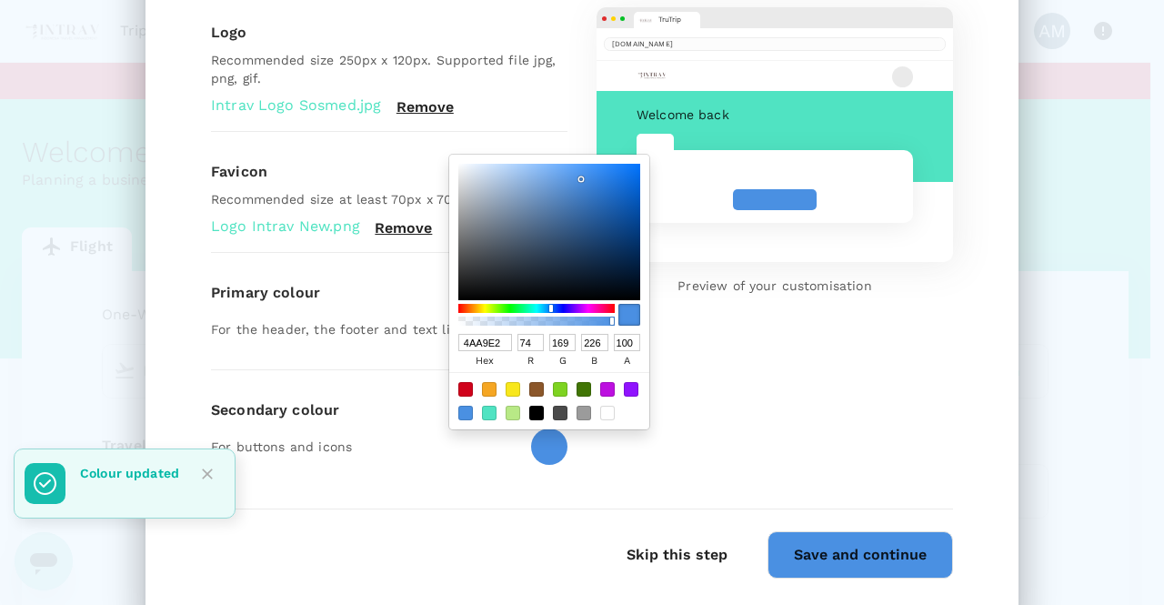
type input "175"
type input "4AB4E2"
type input "180"
type input "4AB9E2"
type input "185"
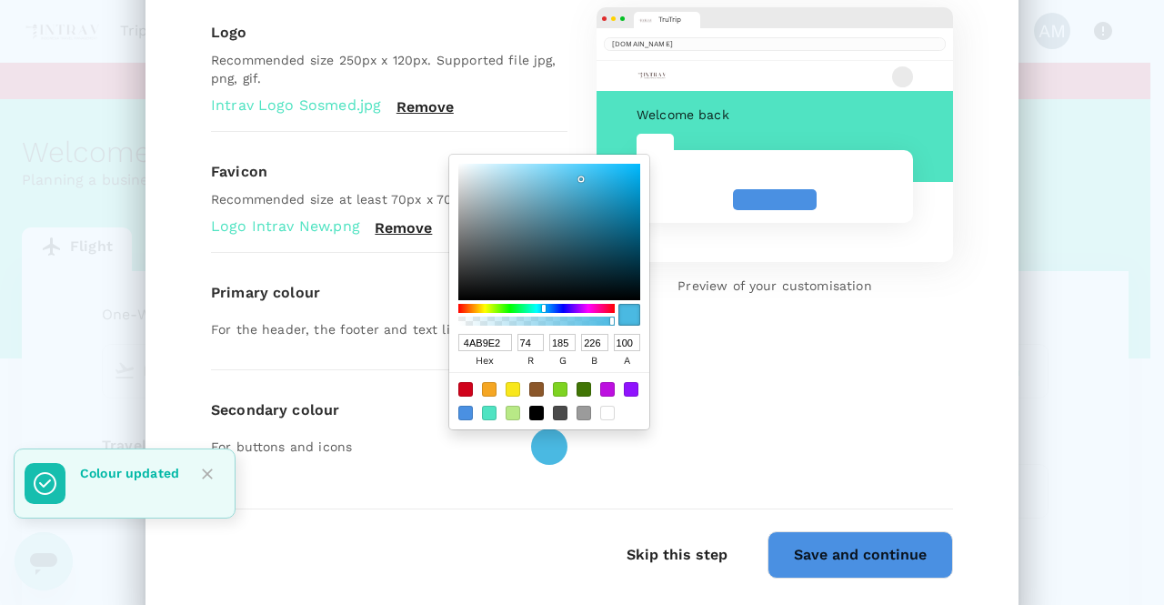
type input "4ABFE2"
type input "191"
type input "4AC4E2"
type input "196"
type input "4AC9E2"
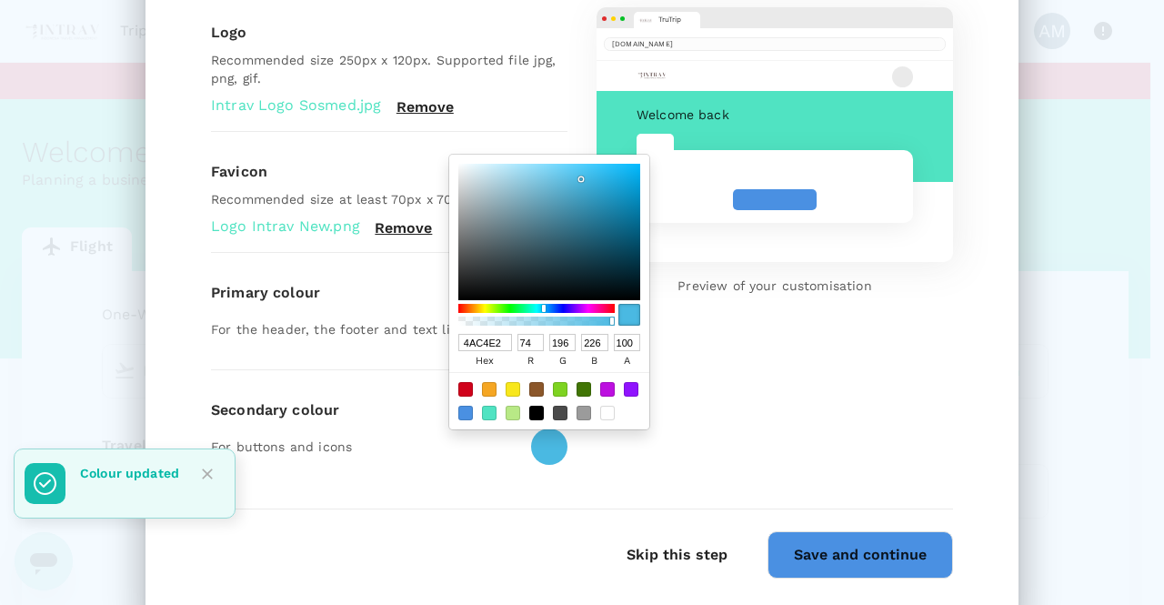
type input "201"
type input "4ACFE2"
type input "207"
type input "4AD4E2"
type input "212"
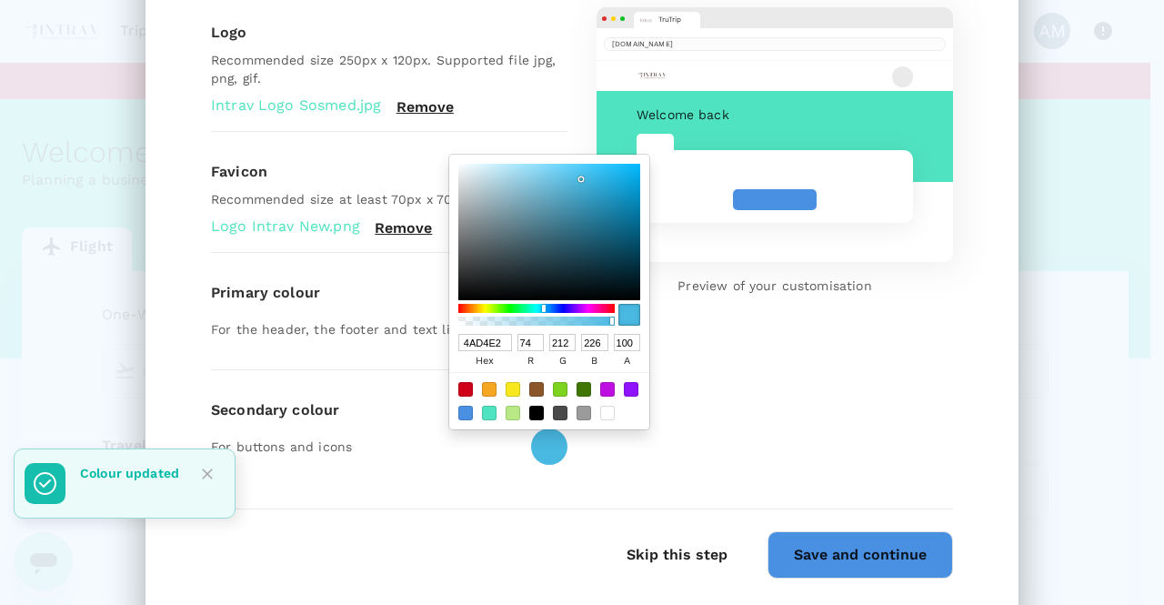
type input "4AD9E2"
type input "217"
type input "4AE2E0"
type input "226"
type input "224"
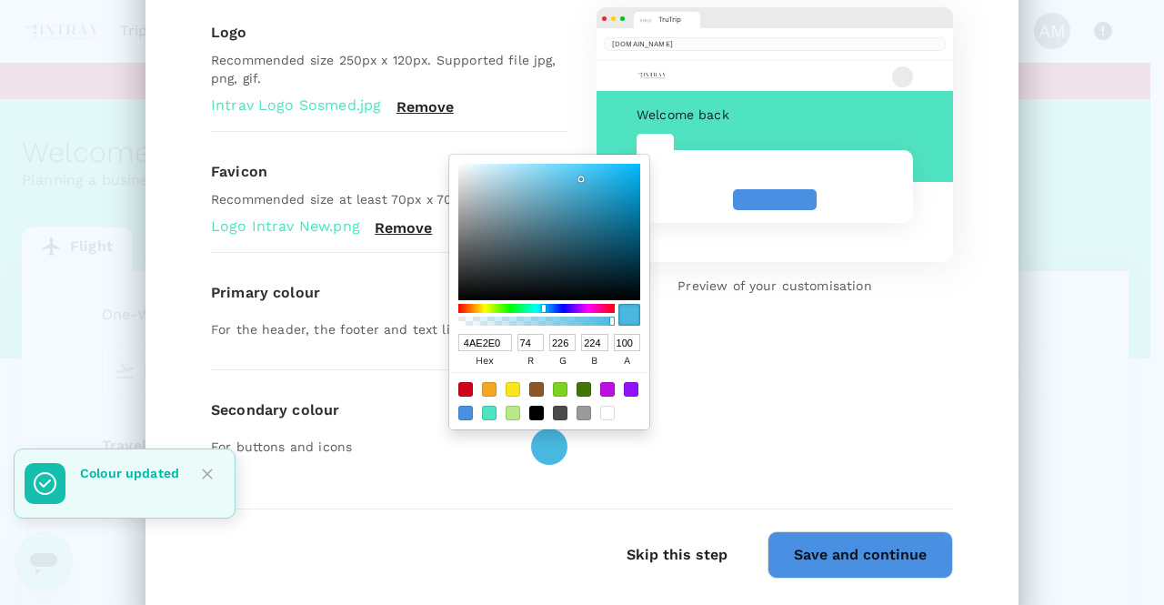
type input "4AE2D6"
type input "214"
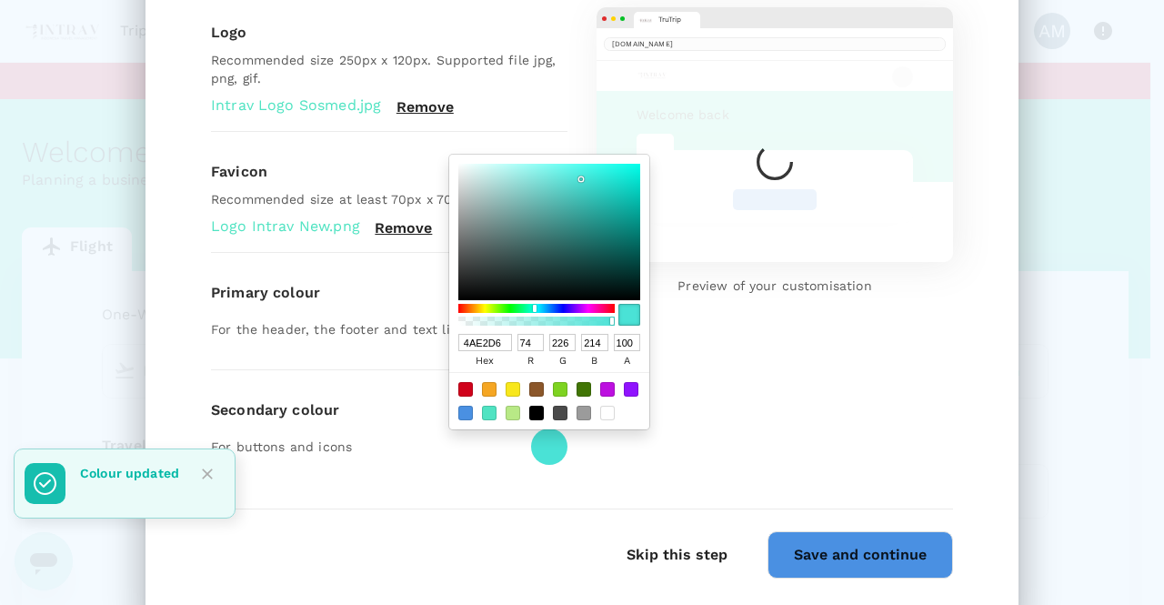
type input "4AE2E0"
type input "224"
type input "4ADEE2"
type input "222"
type input "226"
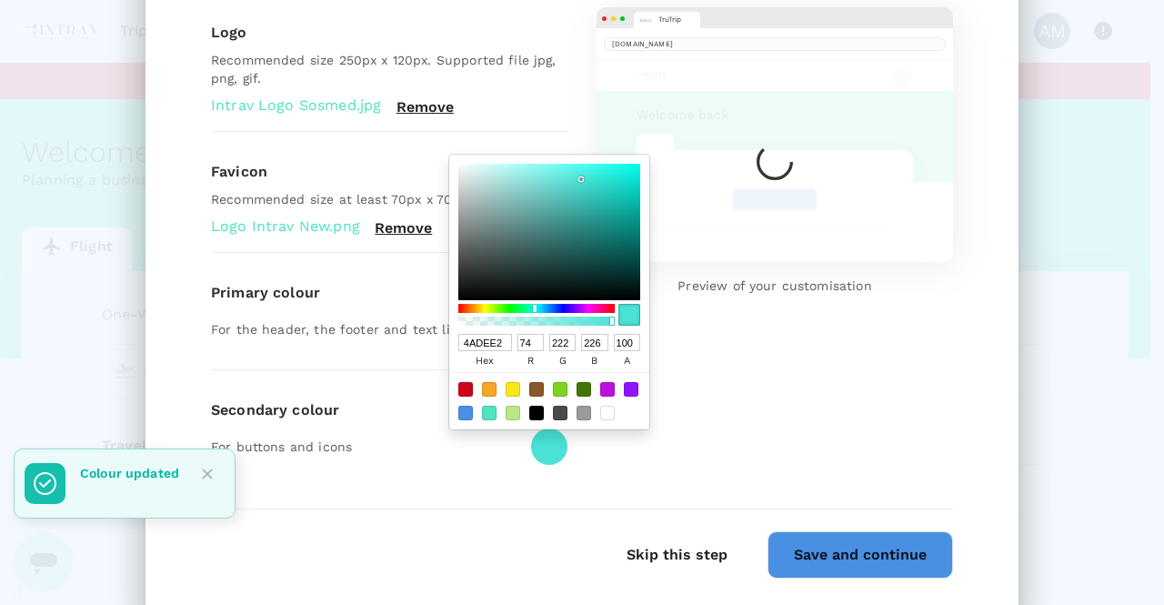
type input "4AD9E2"
type input "217"
type input "4AD4E2"
type input "212"
type input "4ACFE2"
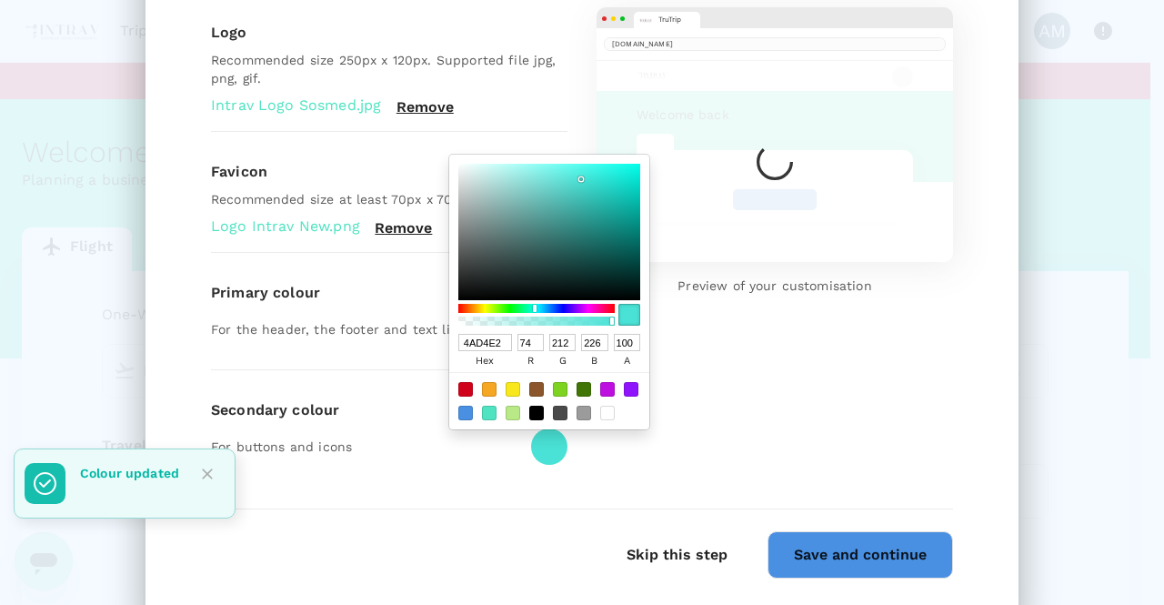
type input "207"
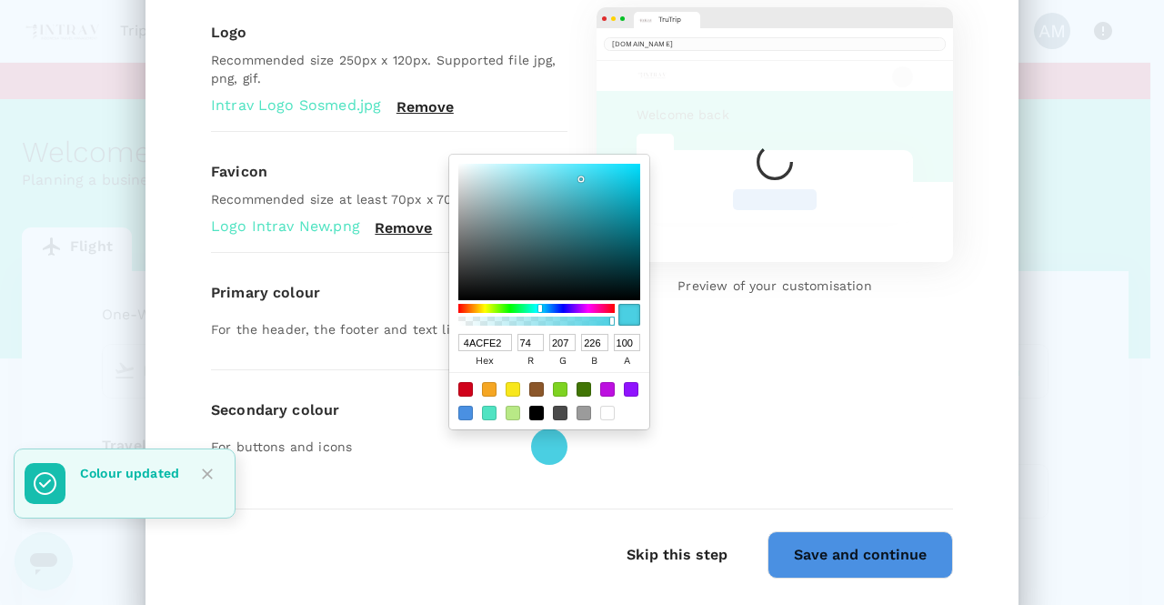
type input "4AC9E2"
type input "201"
type input "4AC4E2"
type input "196"
type input "4ABFE2"
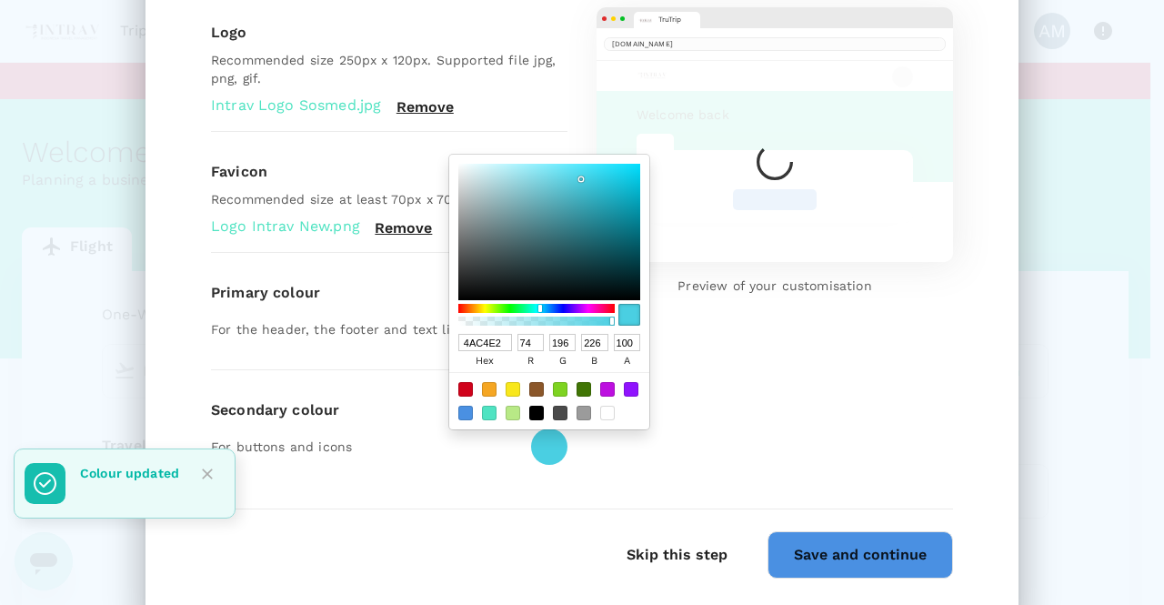
type input "191"
type input "4AB9E2"
type input "185"
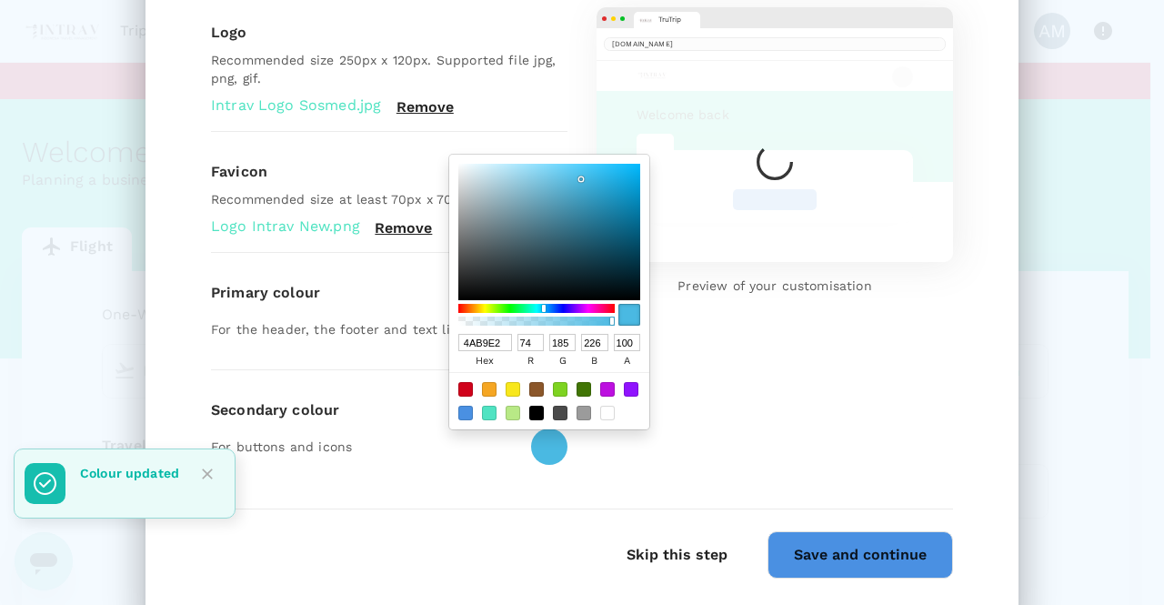
type input "4AB4E2"
type input "180"
type input "4AAFE2"
type input "175"
type input "4AE2D6"
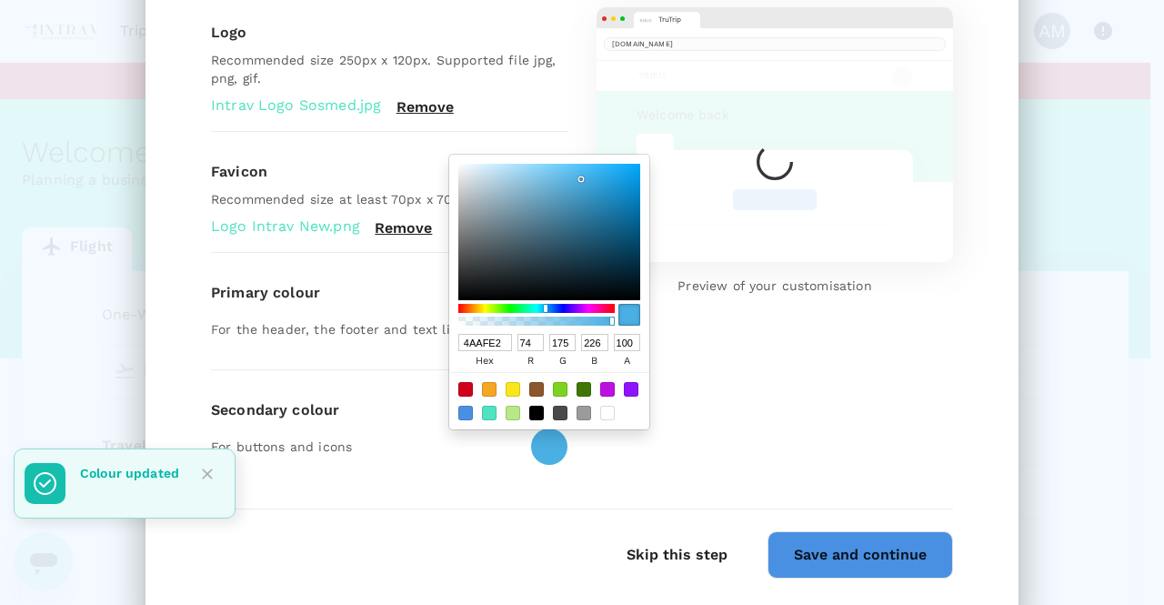
type input "226"
type input "214"
type input "4AAFE2"
type input "175"
type input "226"
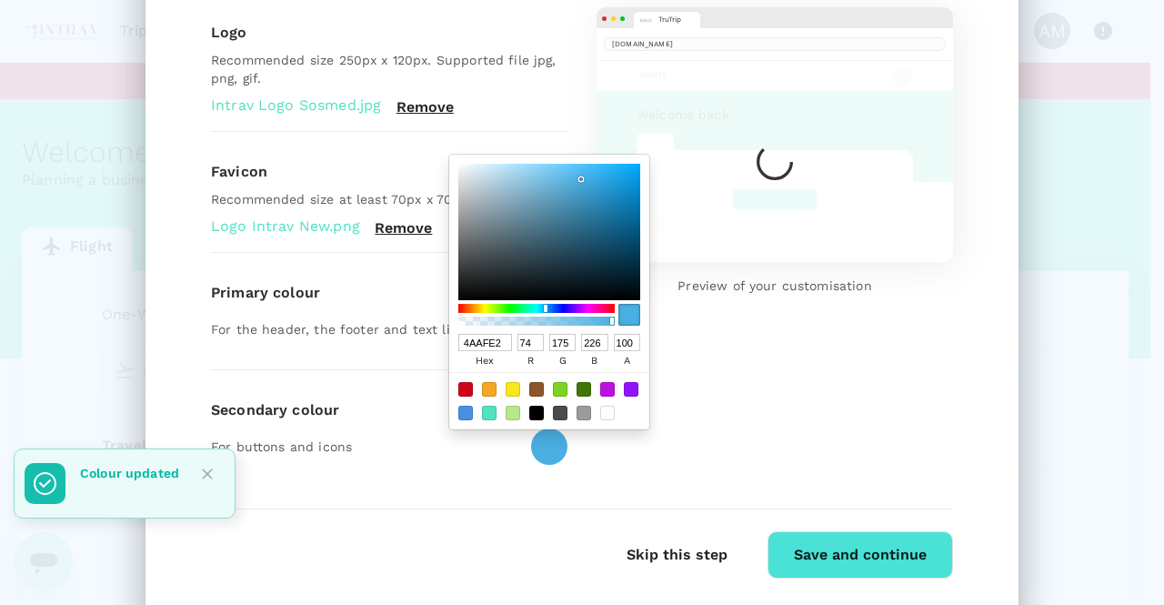
type input "4AB4E2"
type input "180"
type input "4AB9E2"
type input "185"
type input "4AAFE2"
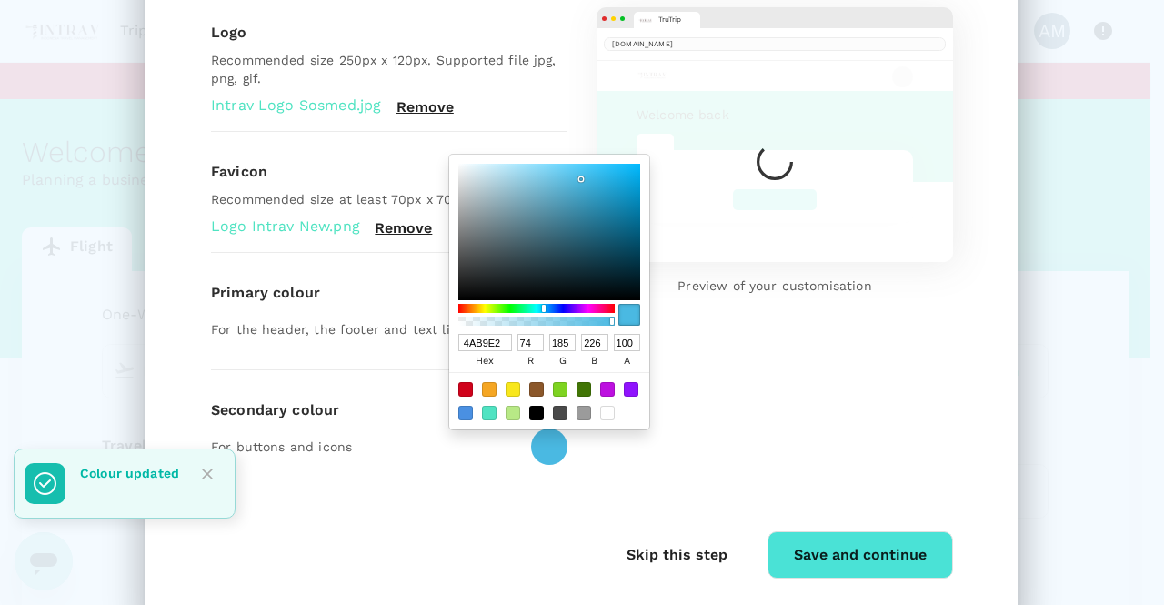
type input "175"
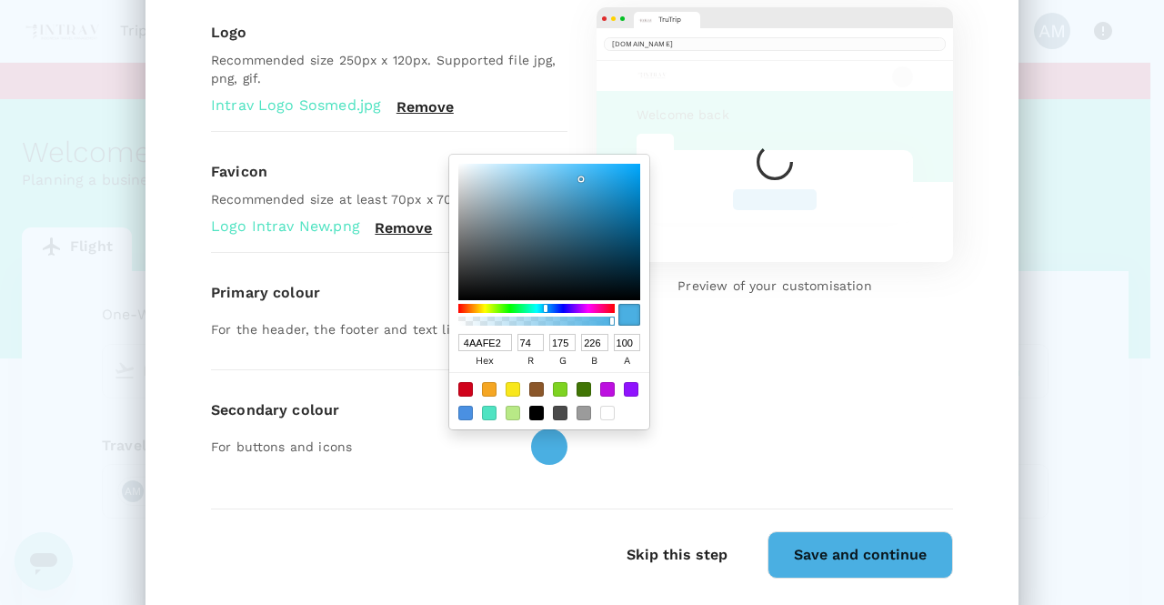
type input "4AB9E2"
type input "185"
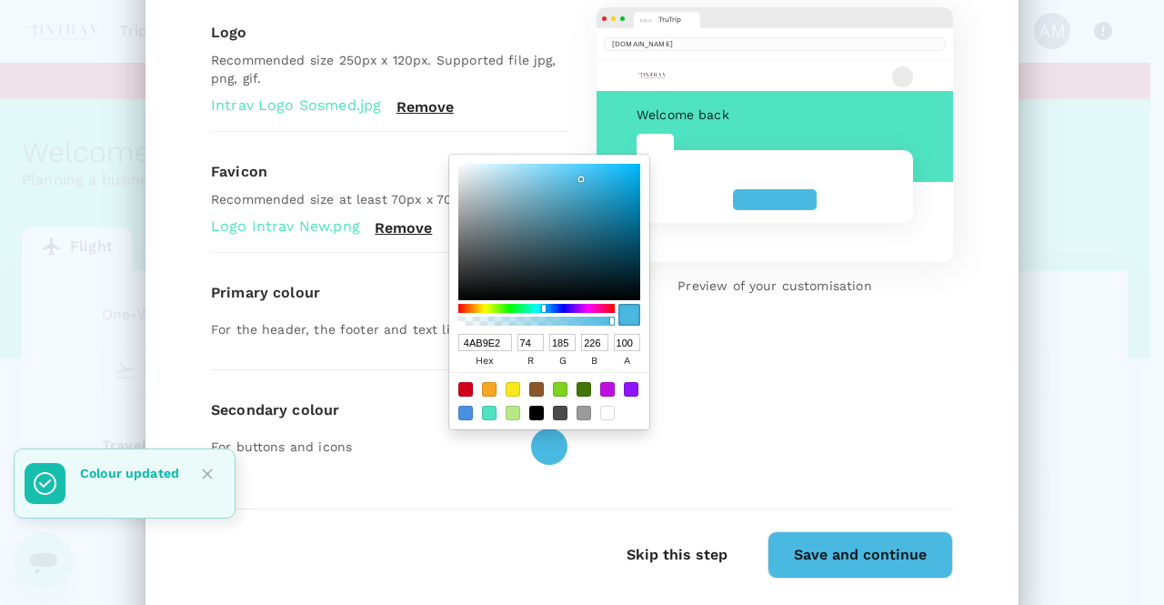
click at [542, 307] on div at bounding box center [544, 308] width 4 height 7
click at [436, 452] on p "For buttons and icons" at bounding box center [363, 446] width 305 height 18
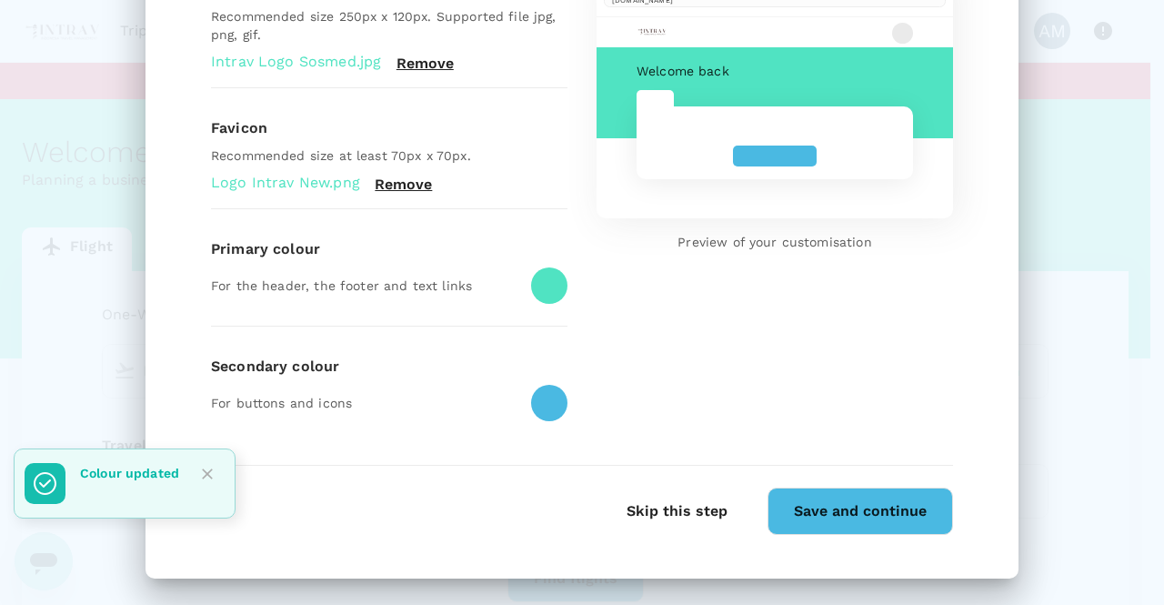
click at [868, 501] on button "Save and continue" at bounding box center [859, 510] width 185 height 47
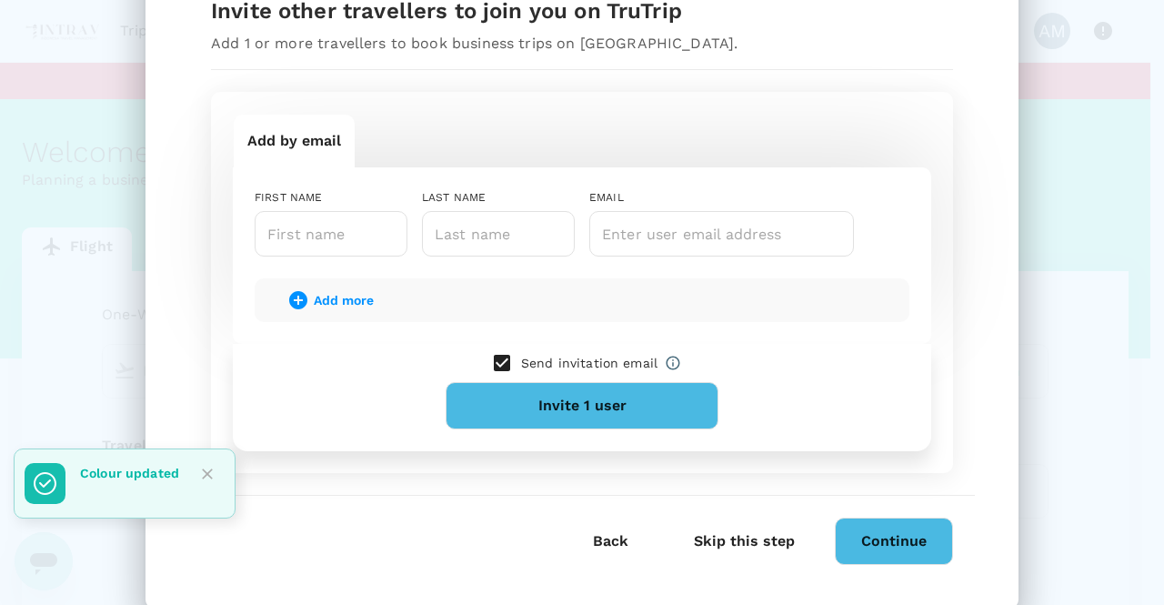
scroll to position [160, 0]
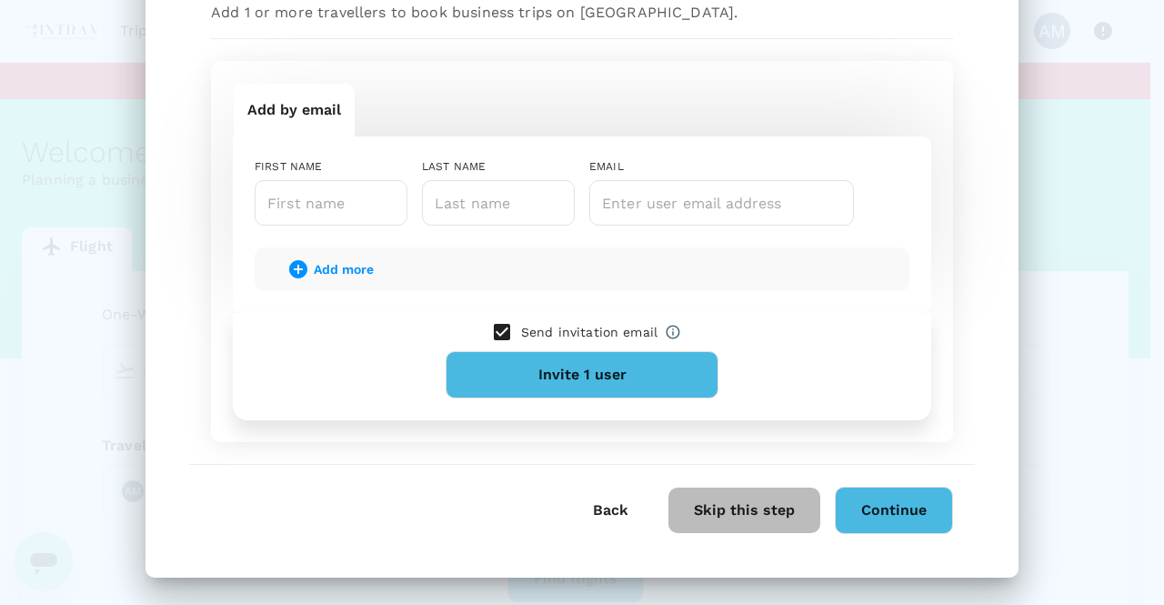
click at [736, 512] on button "Skip this step" at bounding box center [744, 509] width 152 height 45
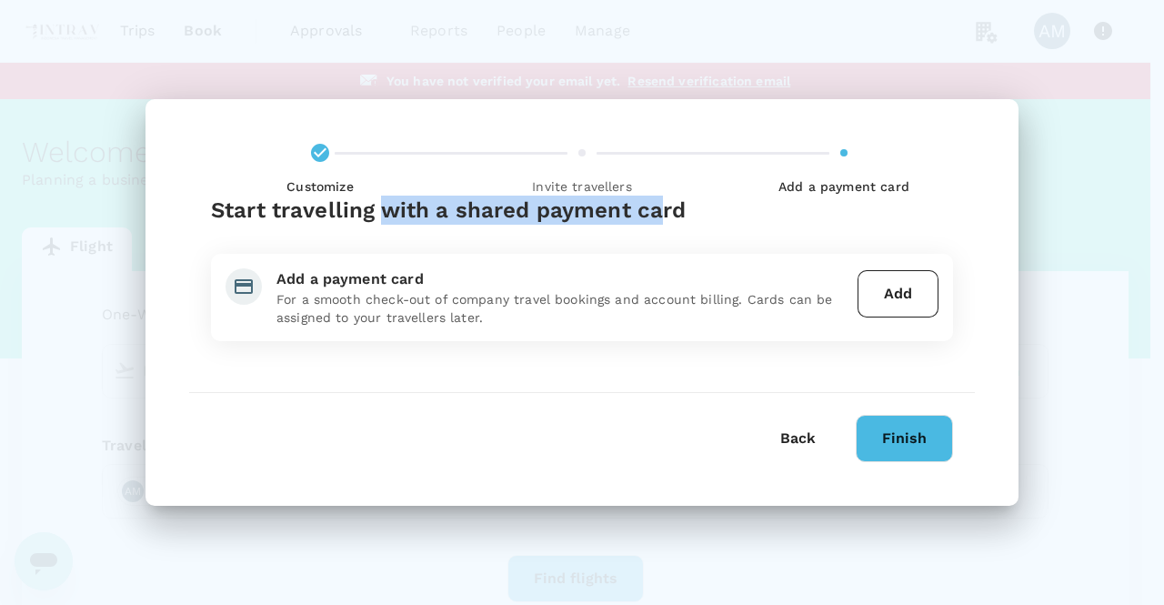
drag, startPoint x: 448, startPoint y: 212, endPoint x: 661, endPoint y: 210, distance: 212.7
click at [660, 210] on div "Start travelling with a shared payment card" at bounding box center [582, 209] width 742 height 29
click at [617, 210] on div "Start travelling with a shared payment card" at bounding box center [582, 209] width 742 height 29
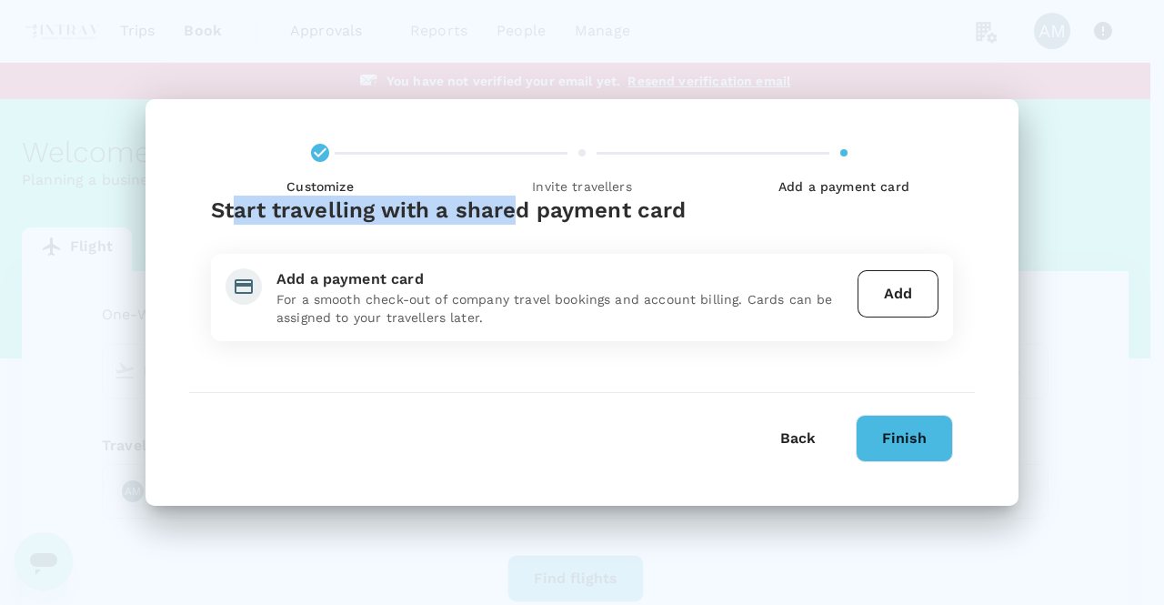
drag, startPoint x: 347, startPoint y: 210, endPoint x: 521, endPoint y: 210, distance: 173.6
click at [521, 210] on div "Start travelling with a shared payment card" at bounding box center [582, 209] width 742 height 29
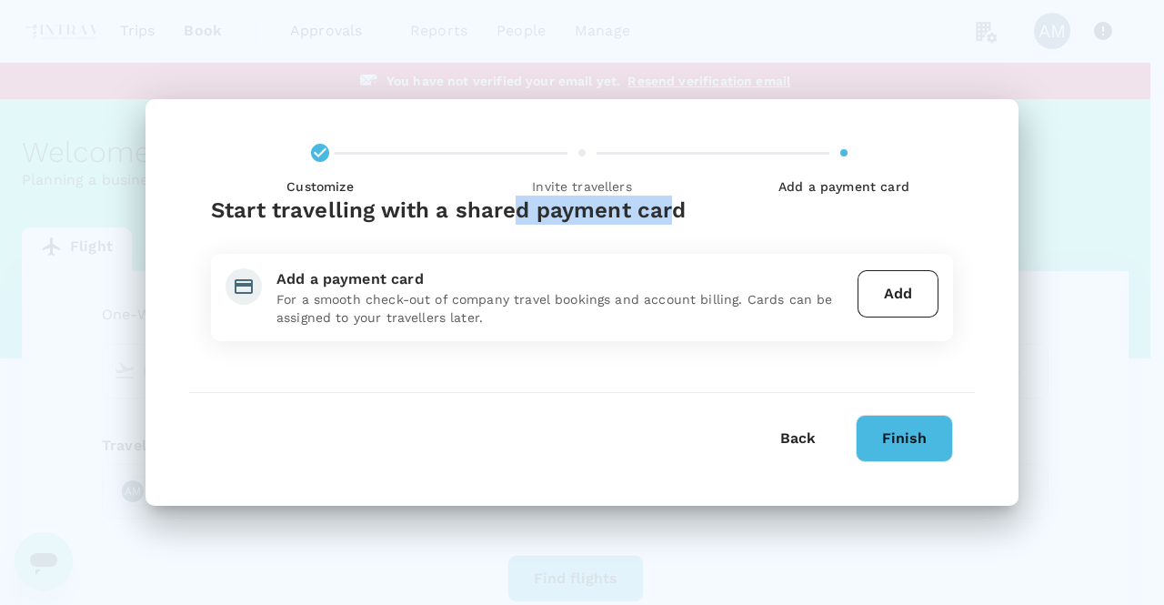
drag, startPoint x: 600, startPoint y: 211, endPoint x: 673, endPoint y: 211, distance: 72.7
click at [672, 211] on div "Start travelling with a shared payment card" at bounding box center [582, 209] width 742 height 29
click at [672, 210] on div "Start travelling with a shared payment card" at bounding box center [582, 209] width 742 height 29
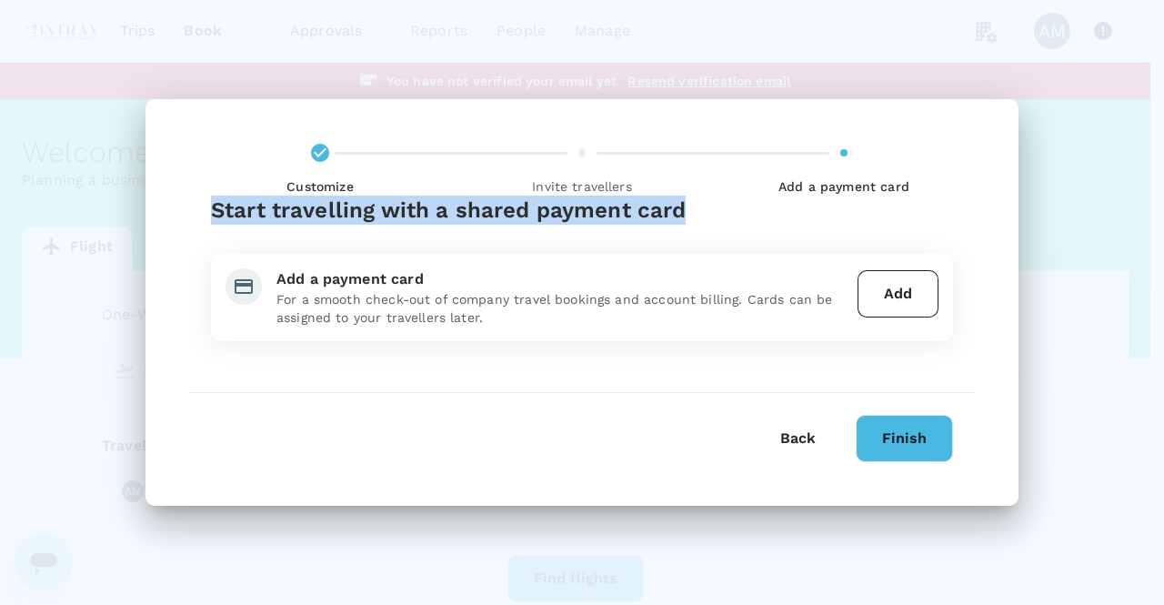
drag, startPoint x: 226, startPoint y: 212, endPoint x: 680, endPoint y: 214, distance: 453.6
click at [680, 214] on div "Start travelling with a shared payment card" at bounding box center [582, 209] width 742 height 29
click at [589, 212] on div "Start travelling with a shared payment card" at bounding box center [582, 209] width 742 height 29
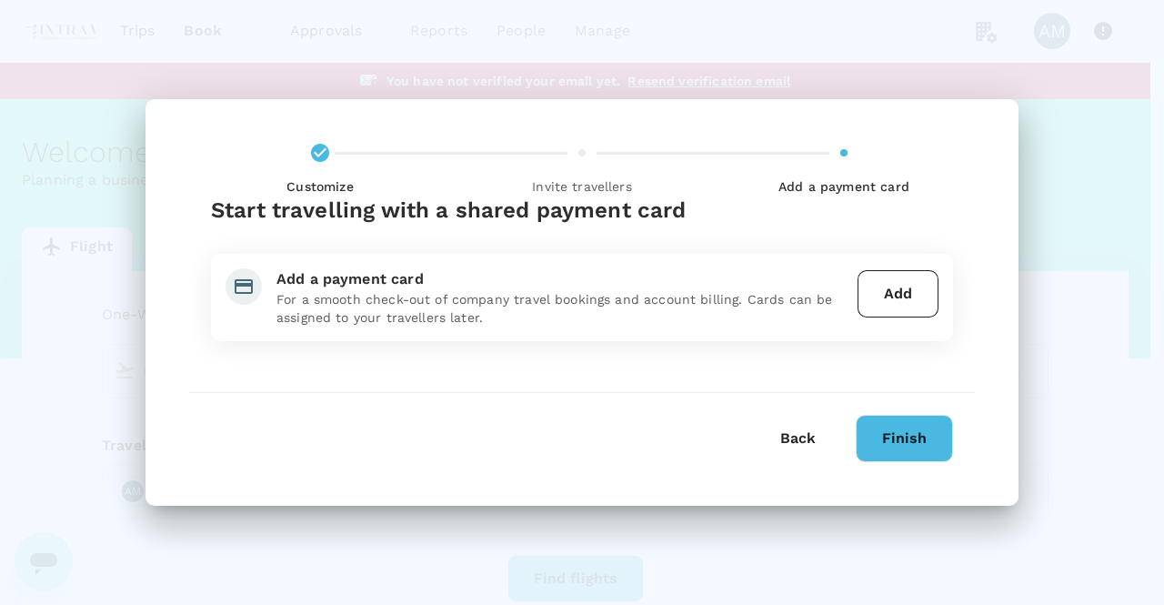
click at [590, 245] on div "Start travelling with a shared payment card" at bounding box center [582, 224] width 742 height 58
click at [895, 445] on button "Finish" at bounding box center [903, 438] width 97 height 47
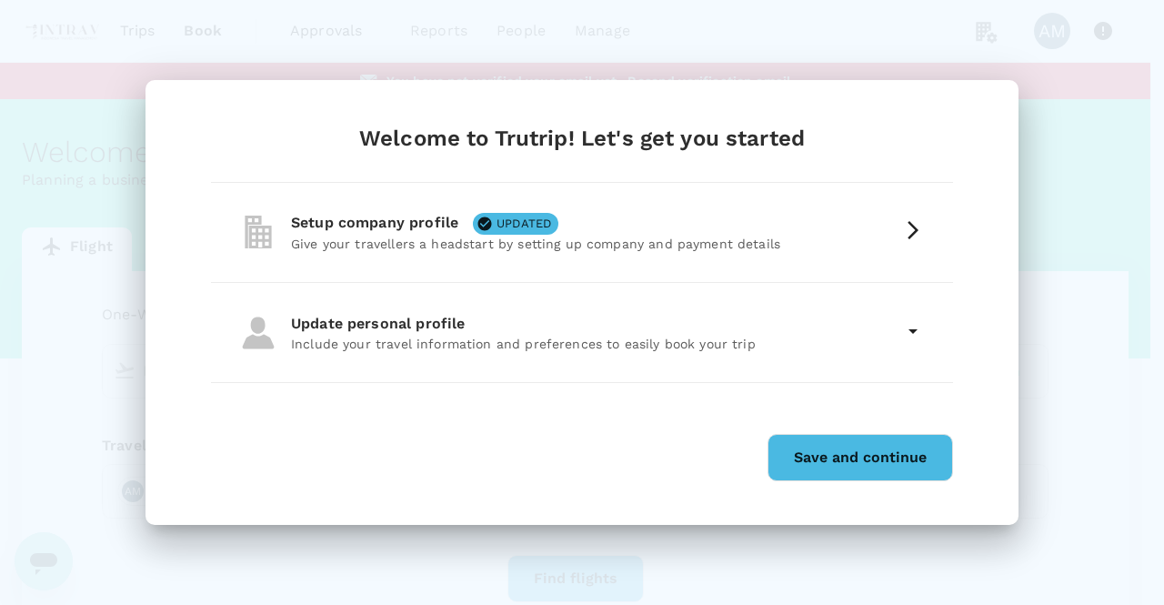
click at [909, 335] on icon at bounding box center [913, 331] width 22 height 22
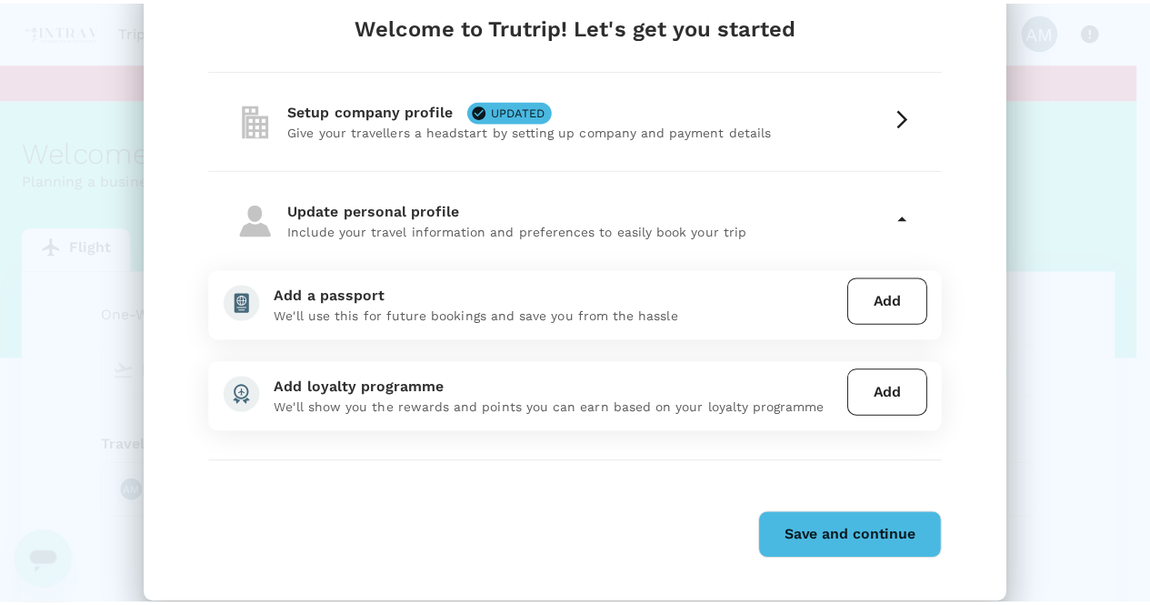
scroll to position [89, 0]
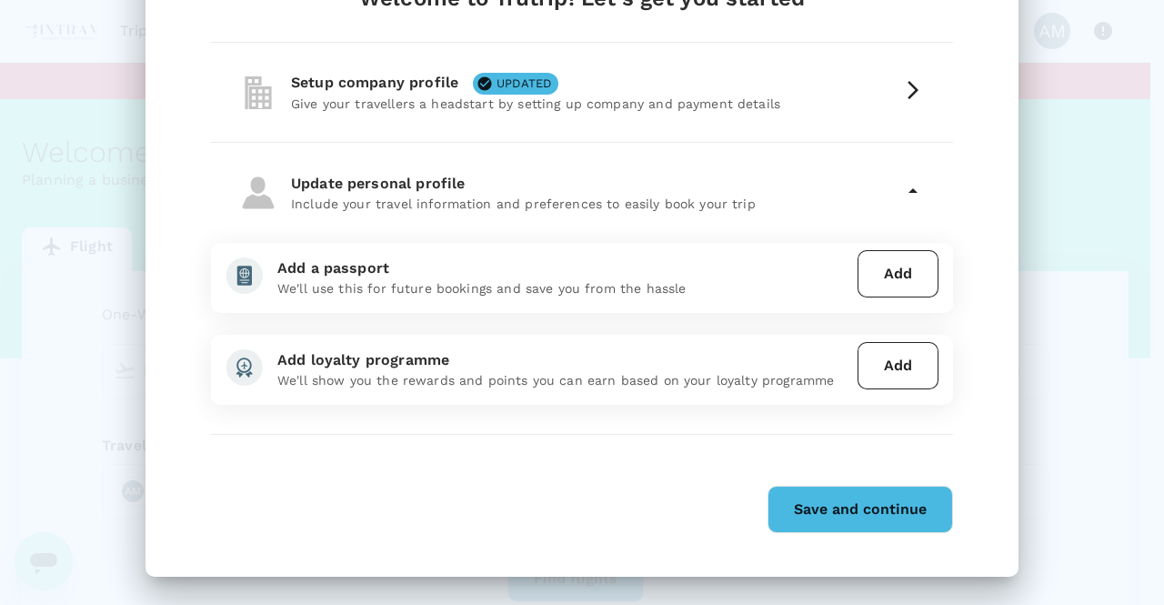
click at [833, 535] on div "Welcome to Trutrip! Let's get you started Setup company profile UPDATED Give yo…" at bounding box center [581, 258] width 873 height 636
click at [829, 501] on button "Save and continue" at bounding box center [859, 508] width 185 height 47
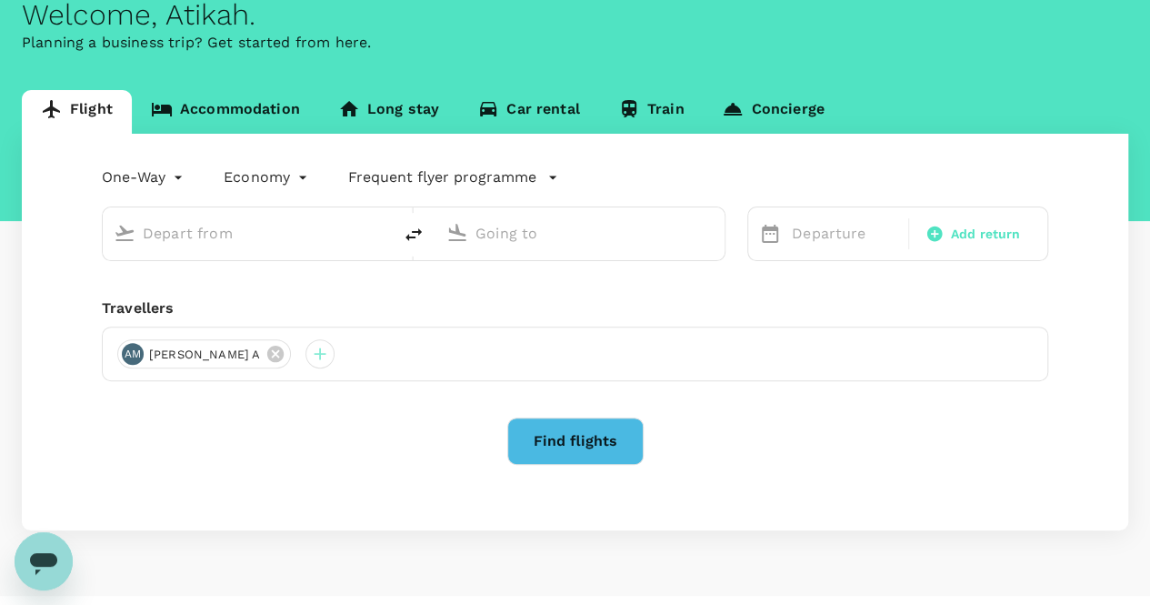
scroll to position [175, 0]
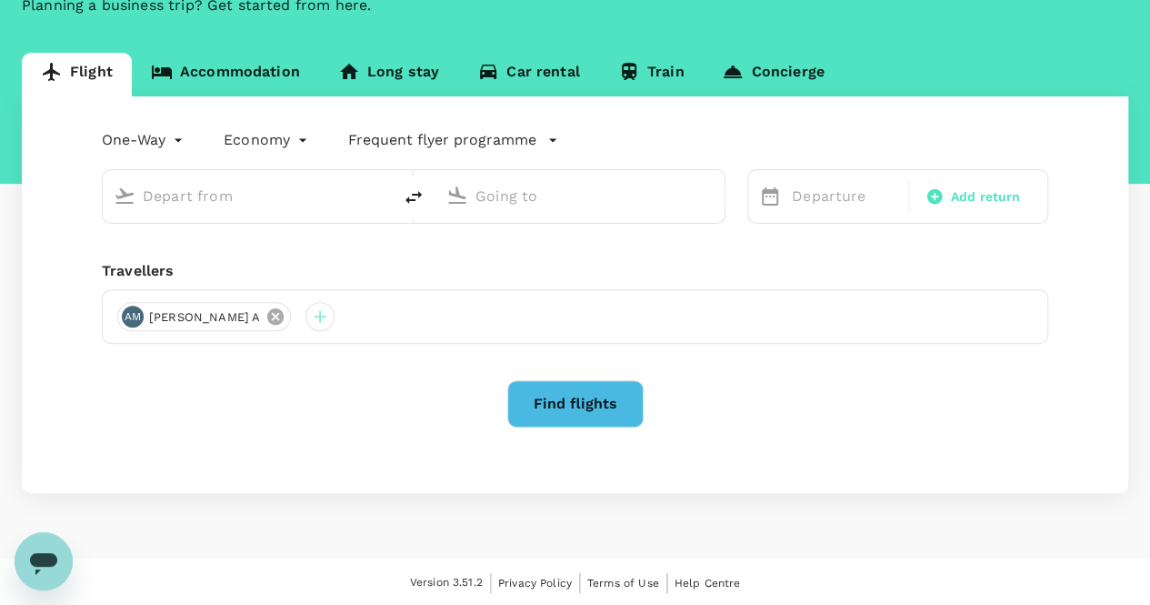
click at [276, 315] on icon at bounding box center [275, 316] width 20 height 20
click at [368, 389] on div "Find flights" at bounding box center [575, 403] width 946 height 47
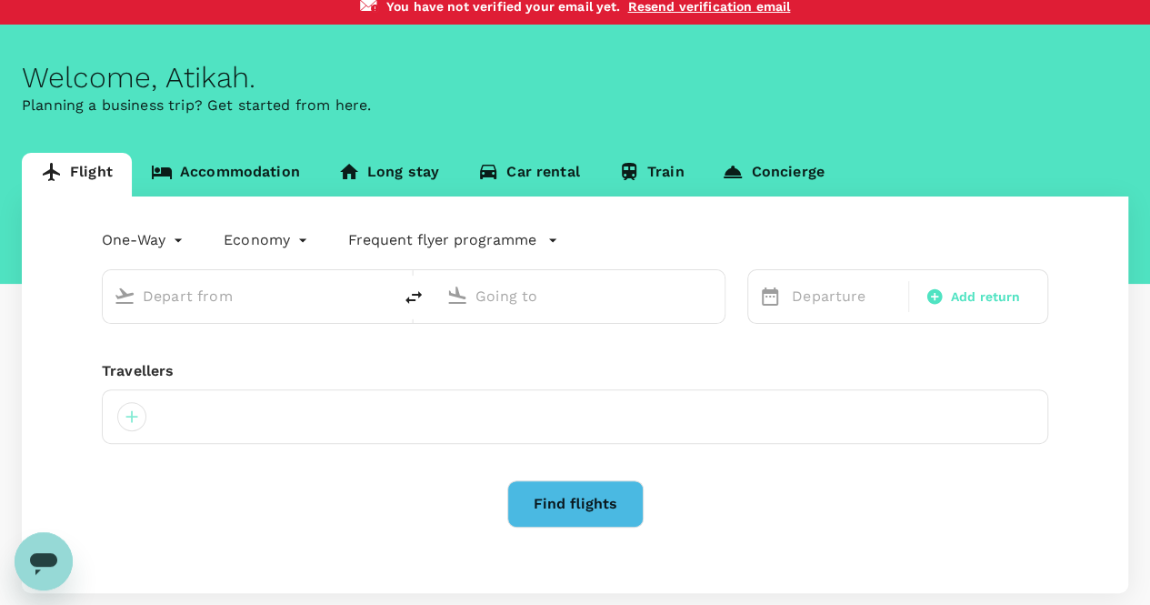
scroll to position [0, 0]
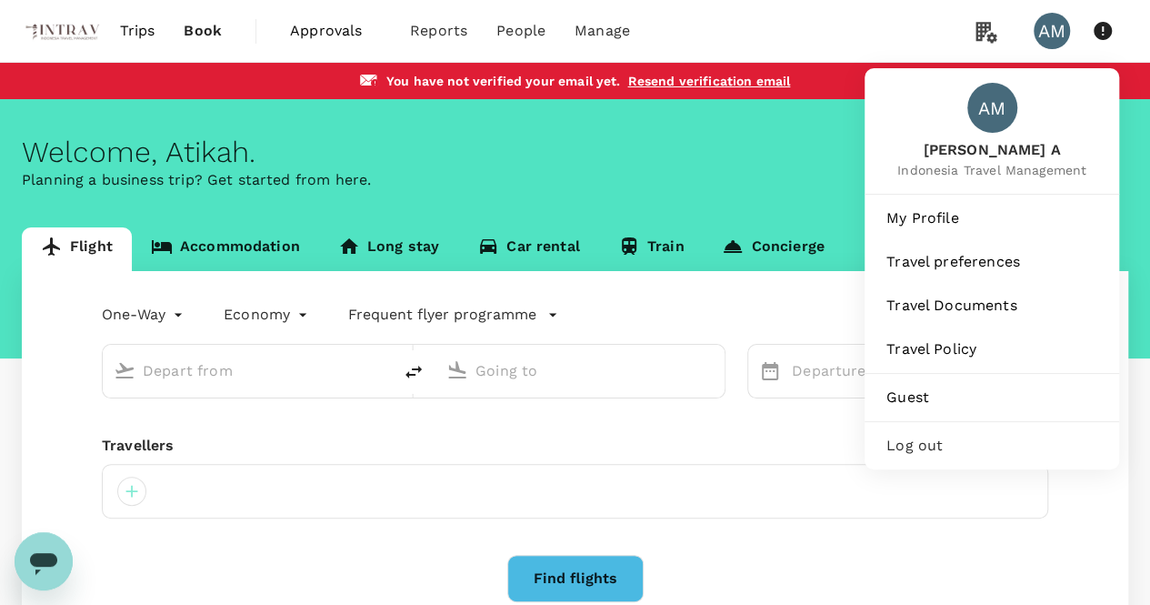
click at [1052, 31] on div "AM" at bounding box center [1052, 31] width 36 height 36
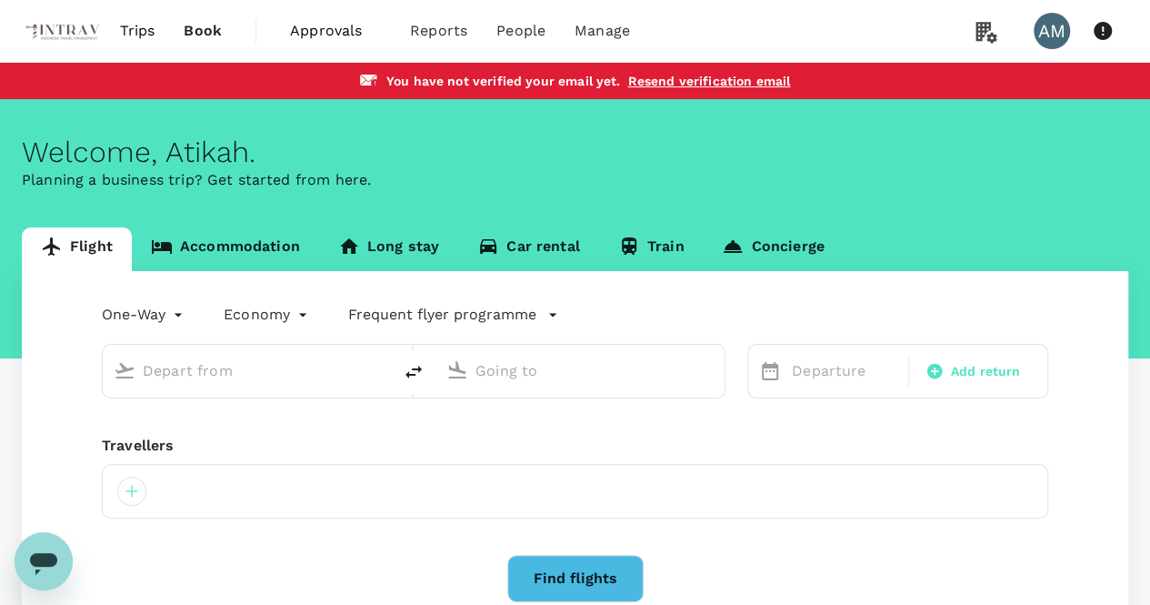
click at [1052, 31] on div "AM" at bounding box center [1052, 31] width 36 height 36
click at [630, 317] on div "One-Way oneway Economy economy Frequent flyer programme" at bounding box center [556, 311] width 983 height 36
click at [769, 244] on link "Concierge" at bounding box center [773, 249] width 140 height 44
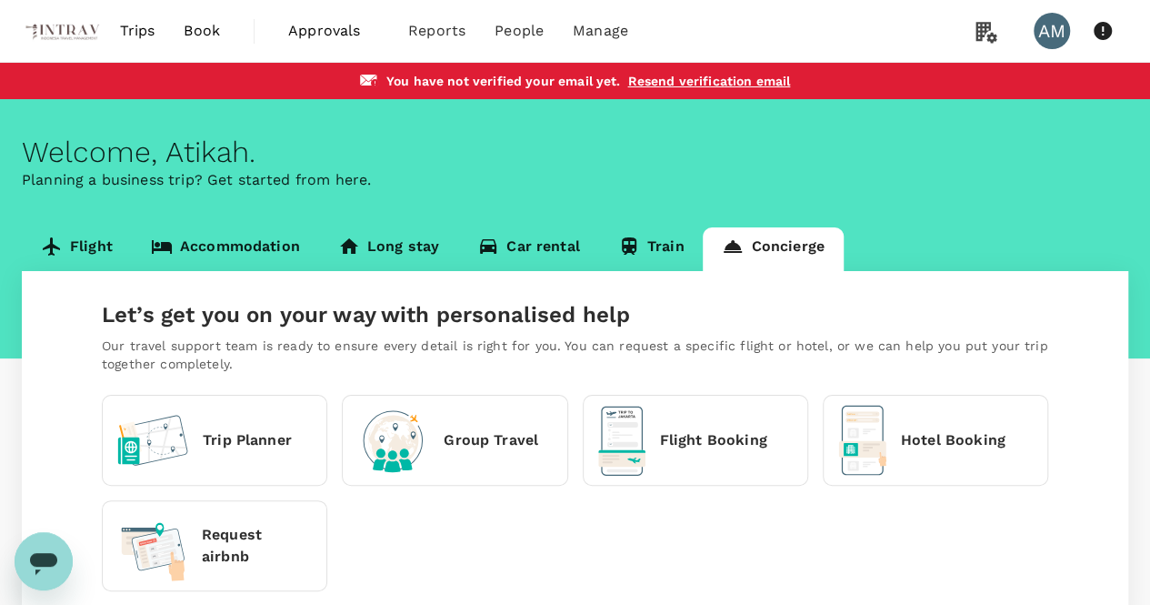
click at [300, 25] on span "Approvals" at bounding box center [333, 31] width 91 height 22
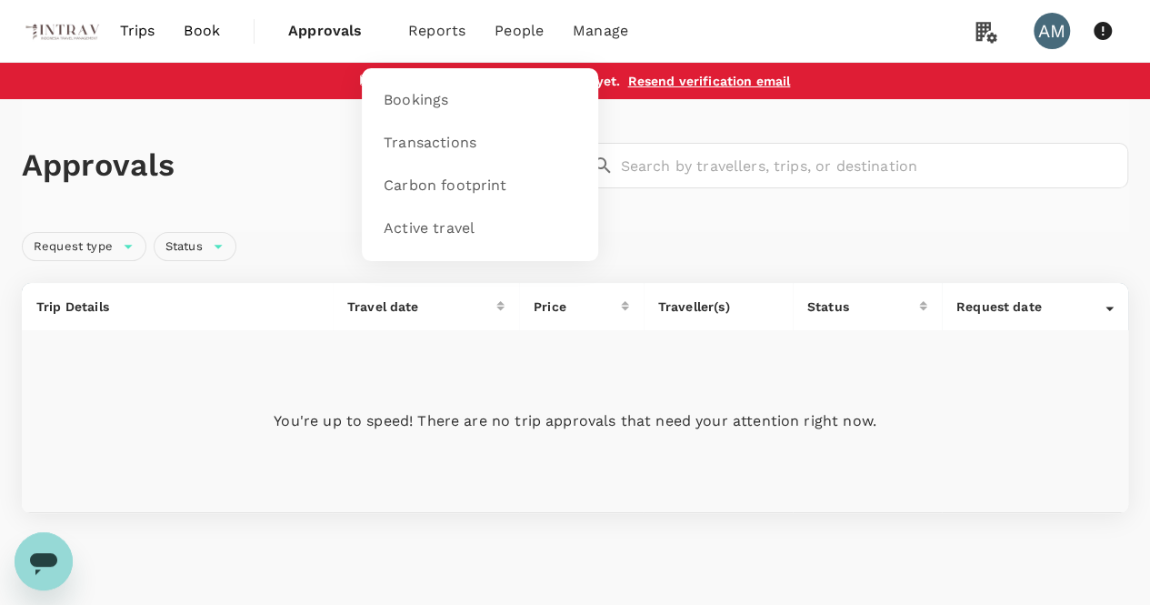
click at [429, 24] on span "Reports" at bounding box center [436, 31] width 57 height 22
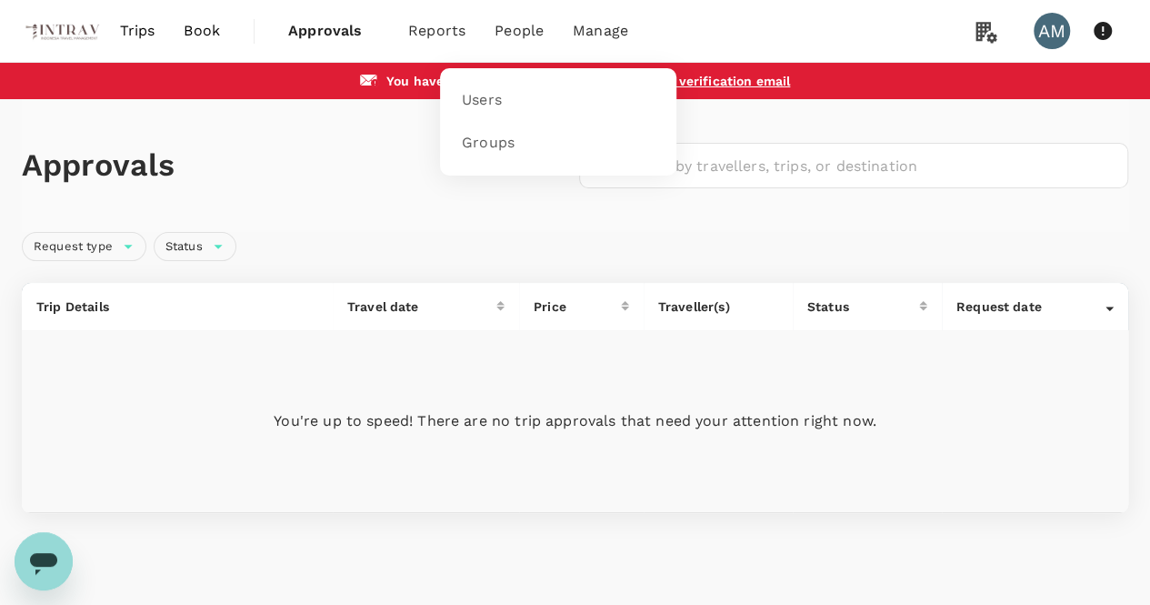
click at [521, 30] on span "People" at bounding box center [519, 31] width 49 height 22
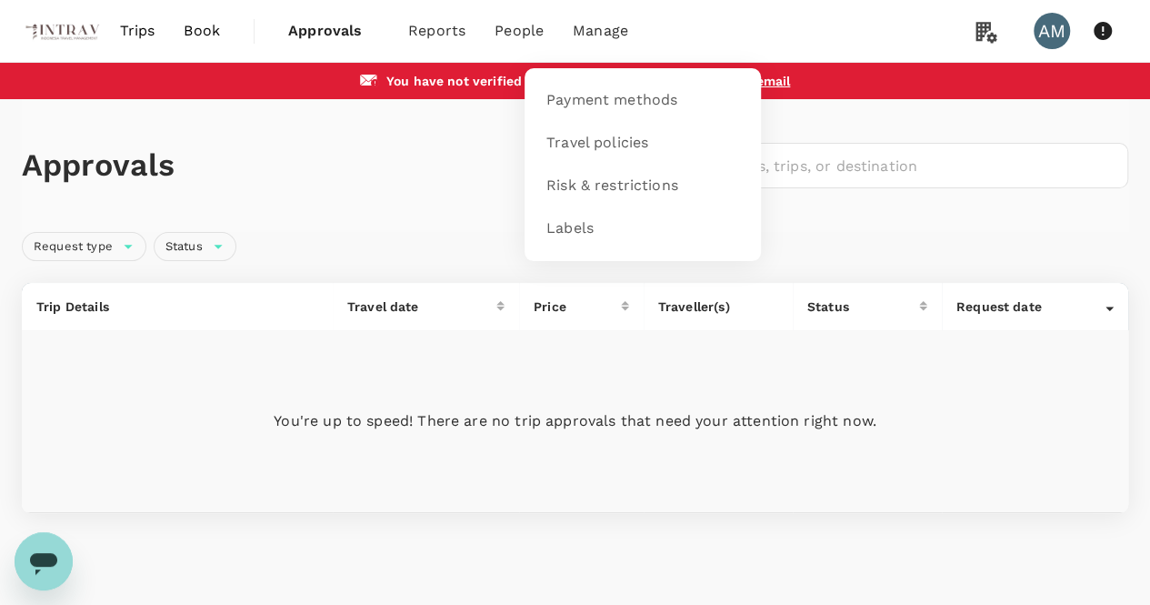
click at [608, 25] on span "Manage" at bounding box center [600, 31] width 55 height 22
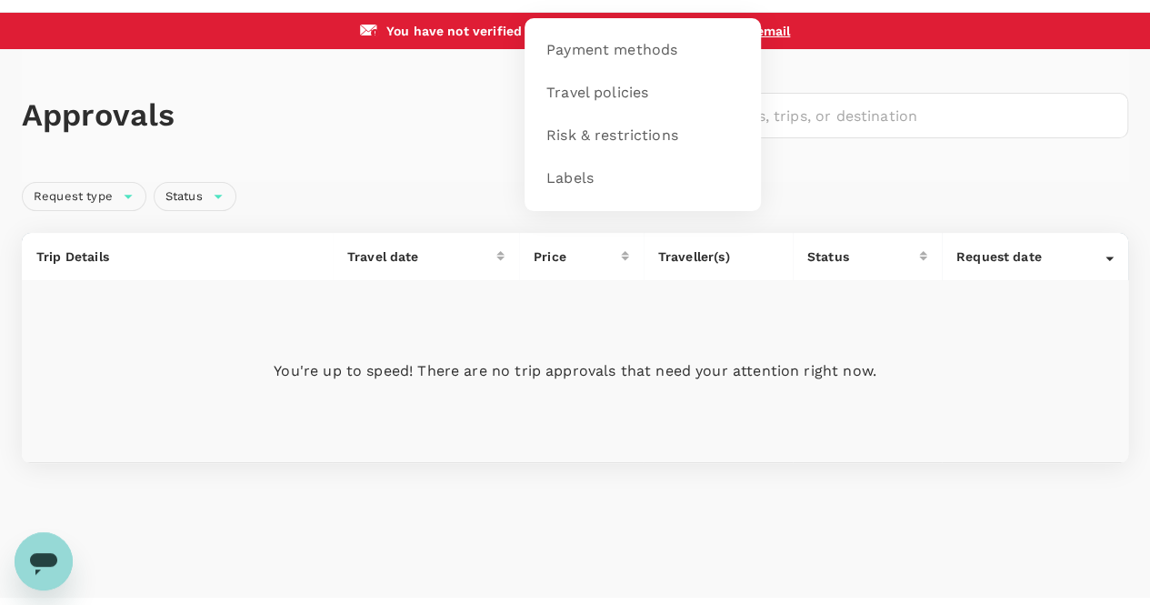
scroll to position [89, 0]
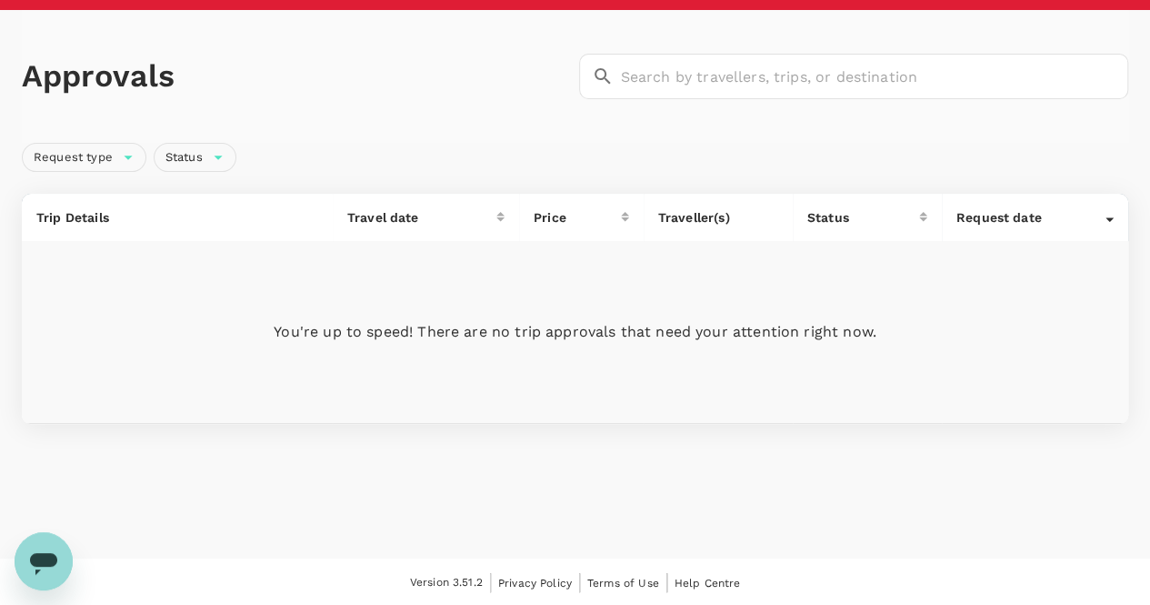
click at [458, 143] on div "Request type Status" at bounding box center [572, 153] width 1114 height 36
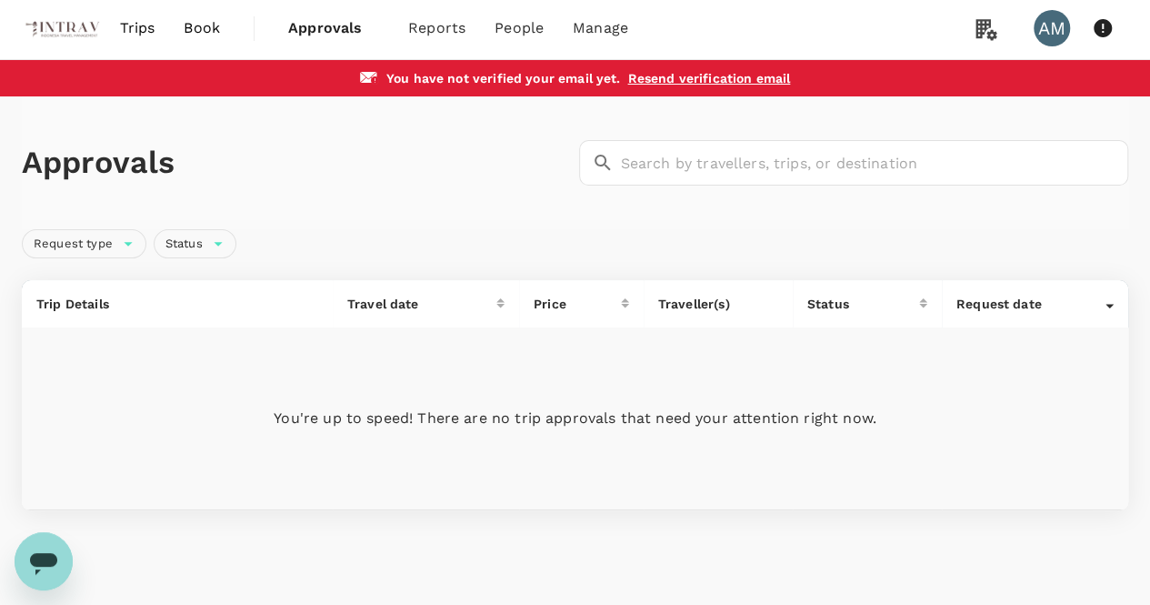
scroll to position [0, 0]
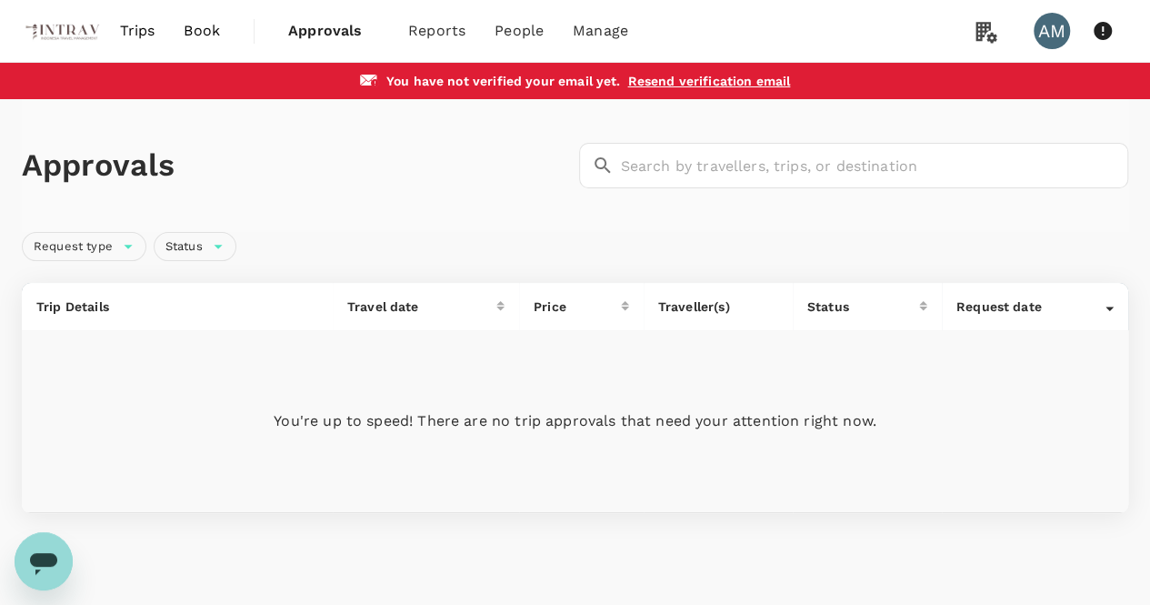
click at [136, 28] on span "Trips" at bounding box center [137, 31] width 35 height 22
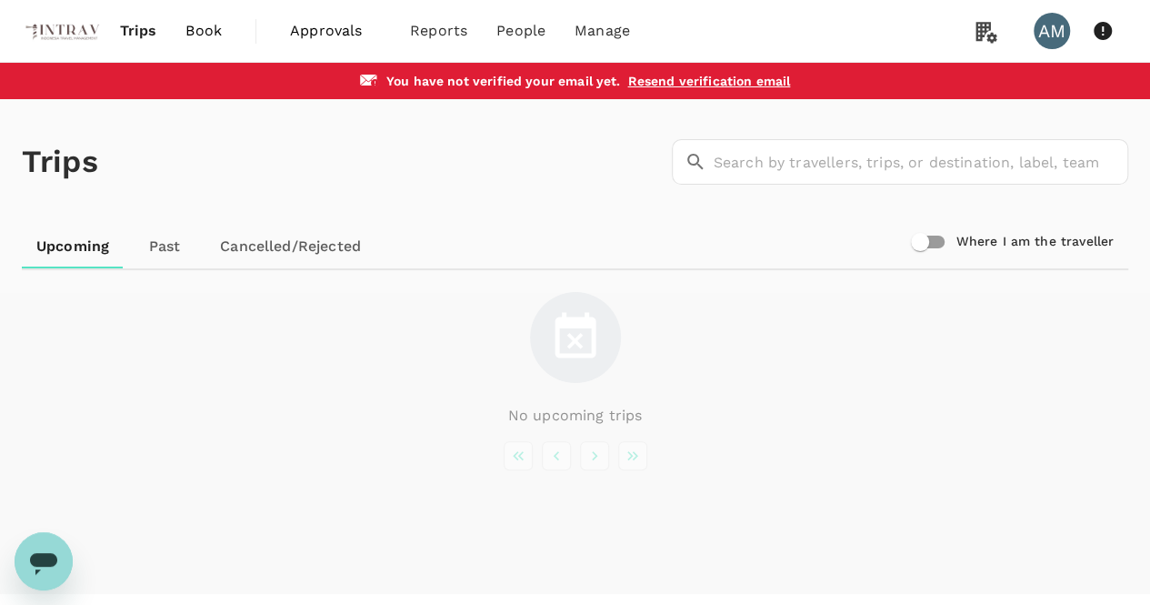
click at [197, 28] on span "Book" at bounding box center [203, 31] width 36 height 22
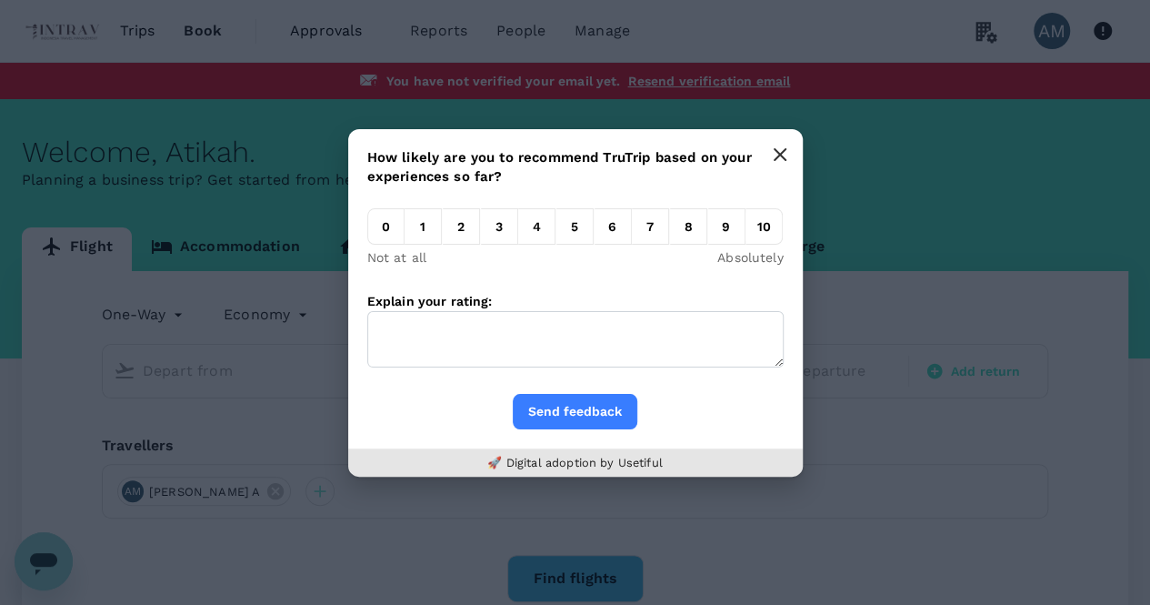
click at [786, 154] on button "button" at bounding box center [780, 154] width 36 height 36
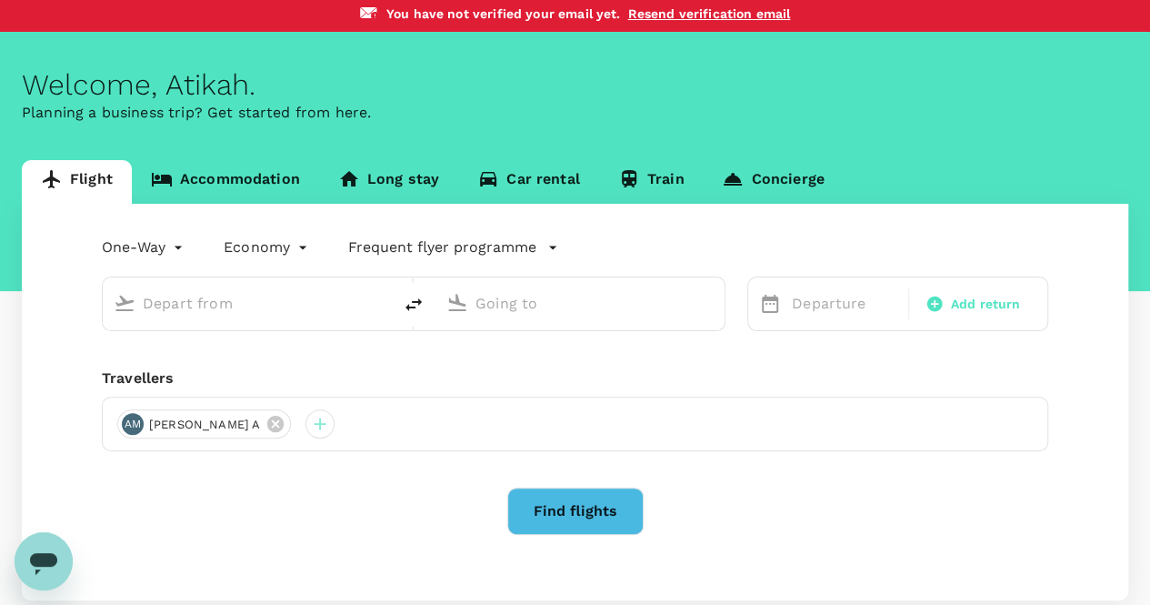
scroll to position [91, 0]
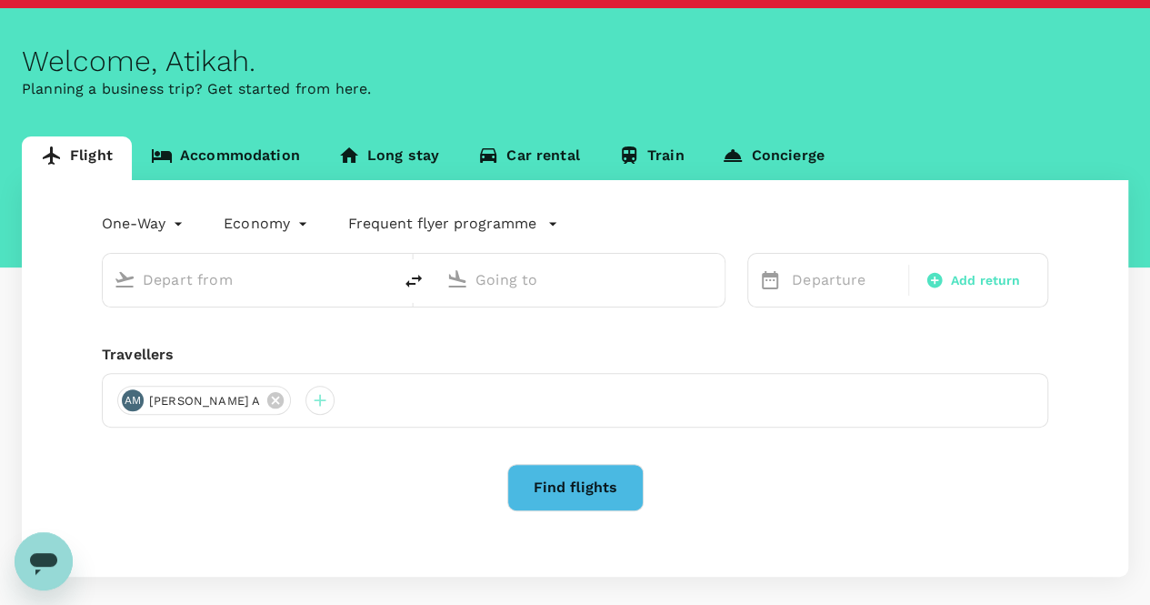
click at [245, 157] on link "Accommodation" at bounding box center [225, 158] width 187 height 44
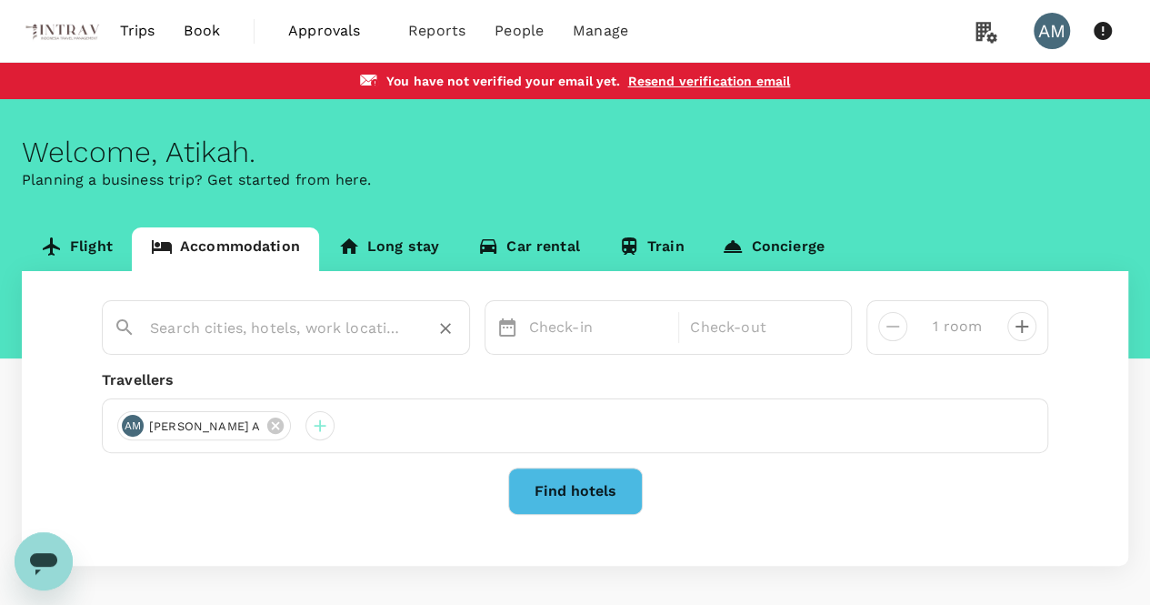
scroll to position [73, 0]
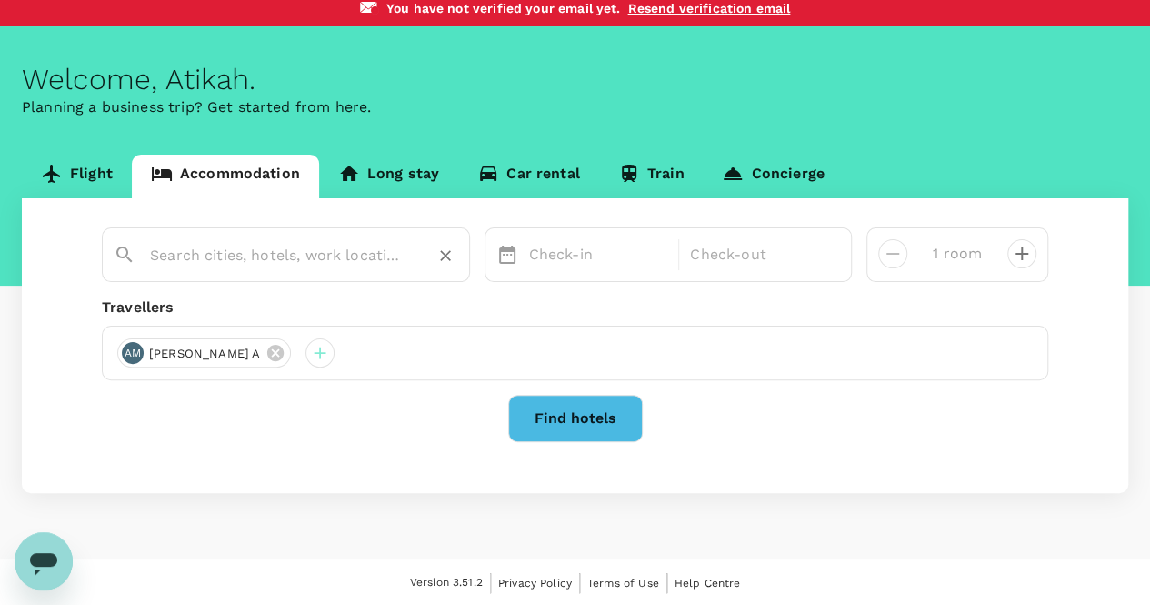
click at [314, 246] on input "text" at bounding box center [278, 255] width 257 height 28
click at [309, 246] on input "text" at bounding box center [278, 255] width 257 height 28
click at [308, 246] on input "text" at bounding box center [278, 255] width 257 height 28
type input "[GEOGRAPHIC_DATA]"
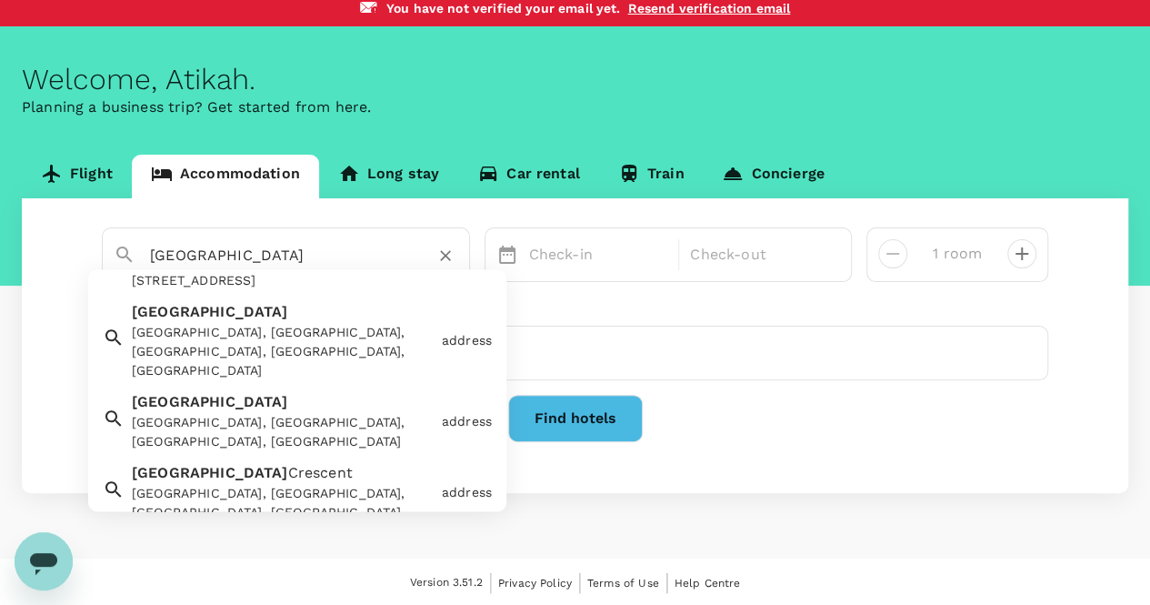
scroll to position [1022, 0]
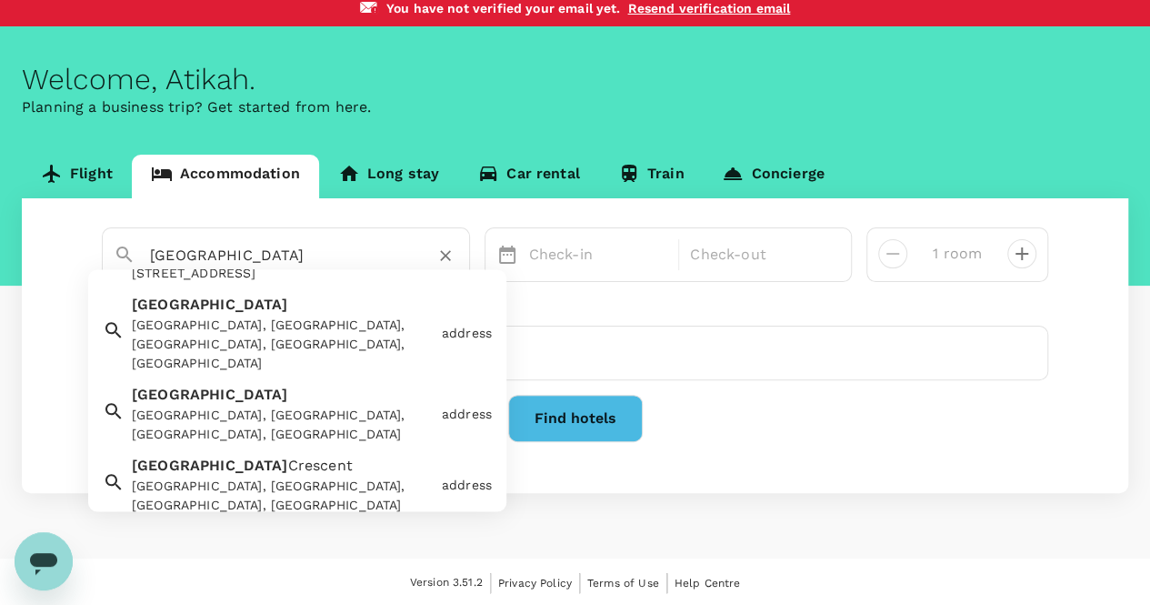
click at [436, 255] on icon "Clear" at bounding box center [445, 255] width 18 height 18
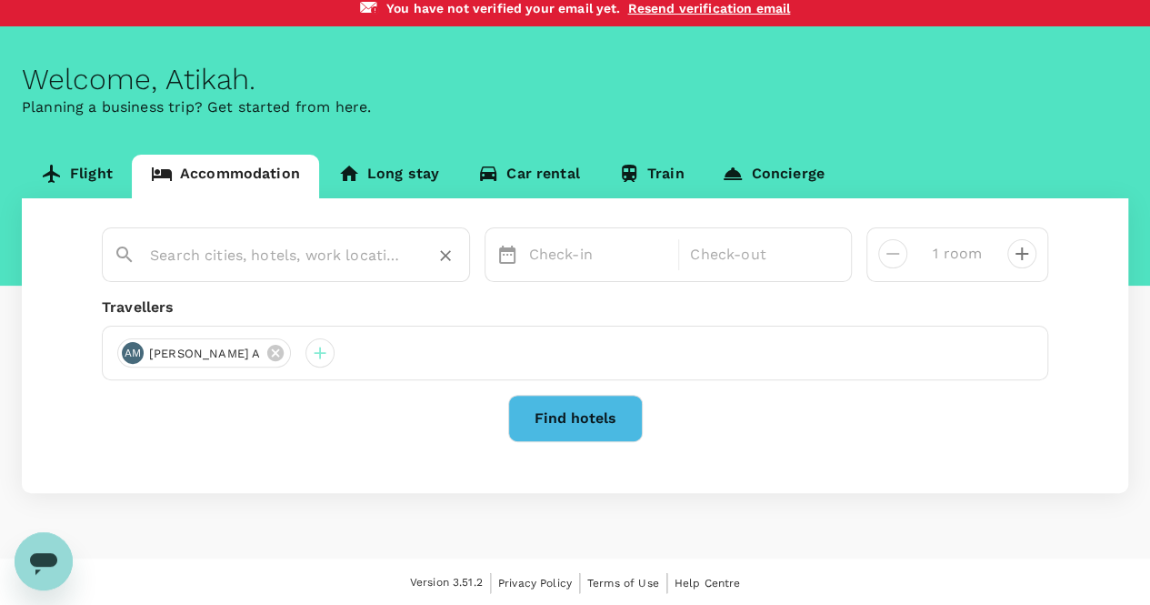
click at [275, 256] on input "text" at bounding box center [278, 255] width 257 height 28
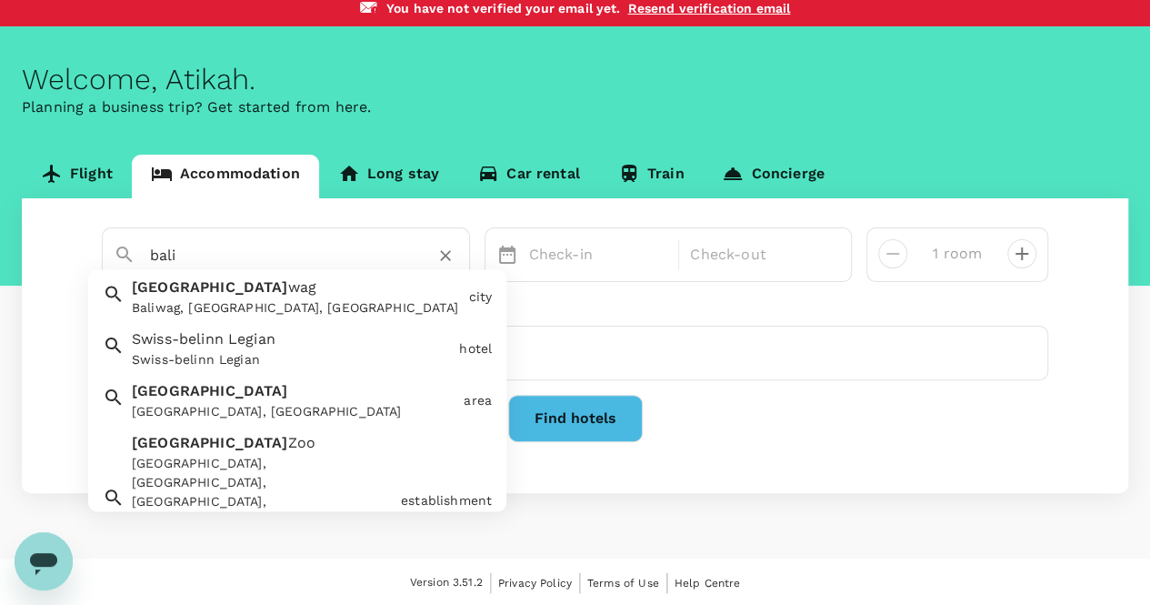
scroll to position [273, 0]
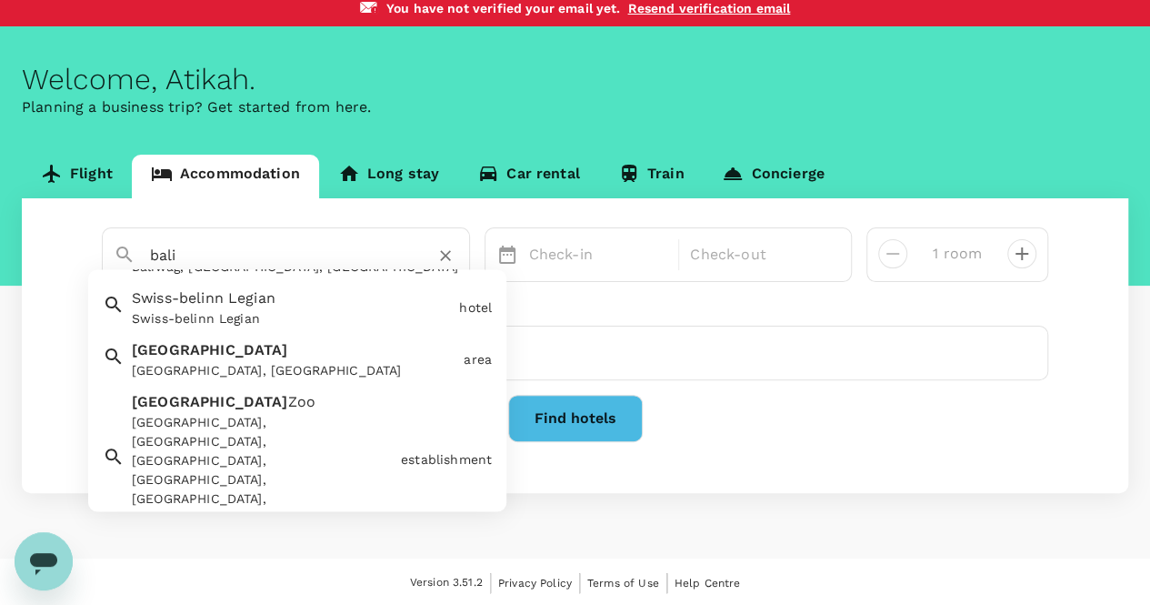
click at [241, 369] on div "[GEOGRAPHIC_DATA], [GEOGRAPHIC_DATA]" at bounding box center [294, 371] width 325 height 19
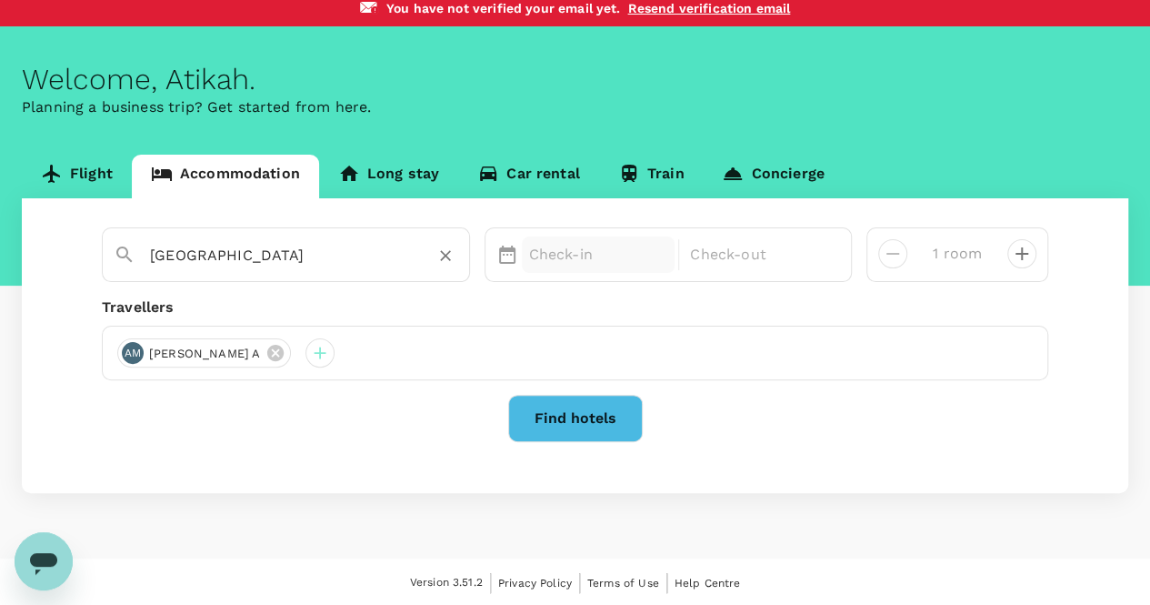
type input "[GEOGRAPHIC_DATA]"
click at [576, 252] on p "Check-in" at bounding box center [598, 255] width 139 height 22
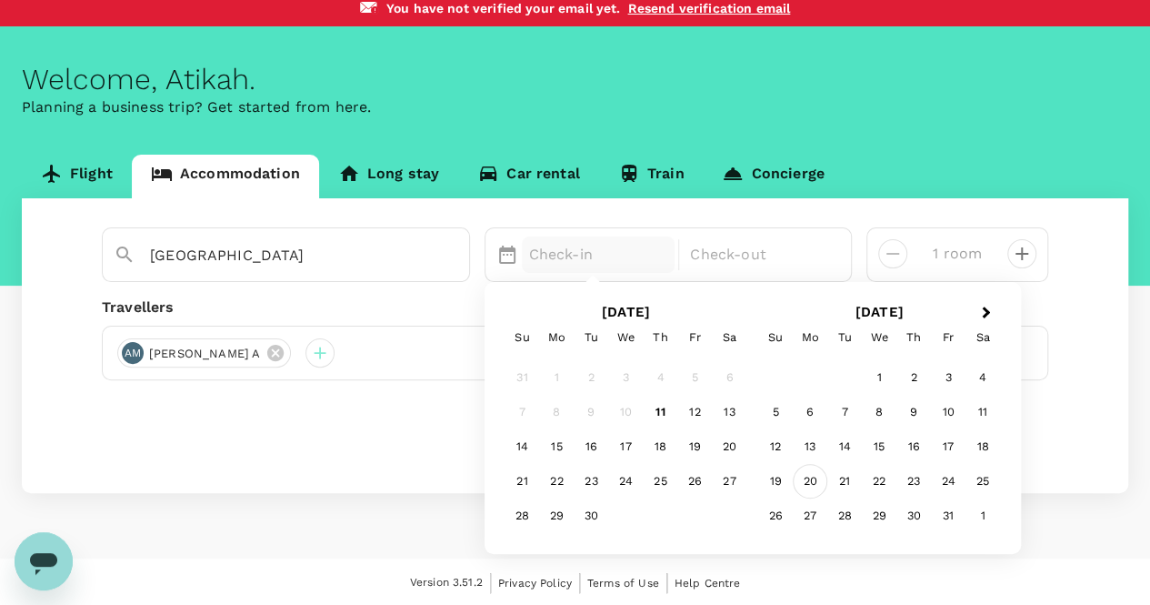
click at [815, 481] on div "20" at bounding box center [810, 482] width 35 height 35
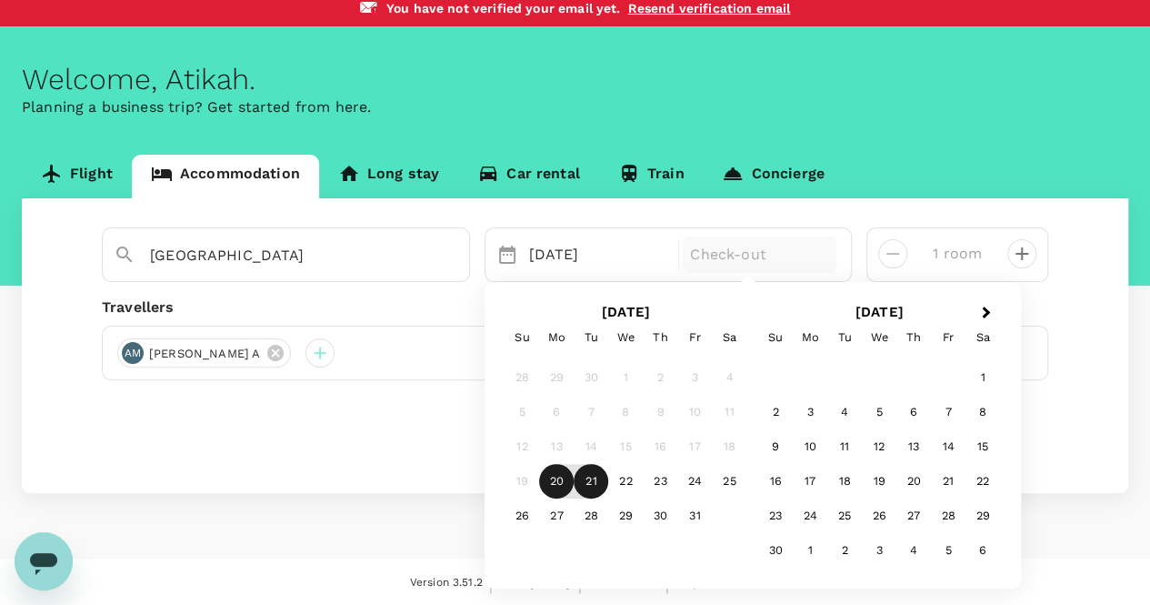
click at [592, 487] on div "21" at bounding box center [591, 482] width 35 height 35
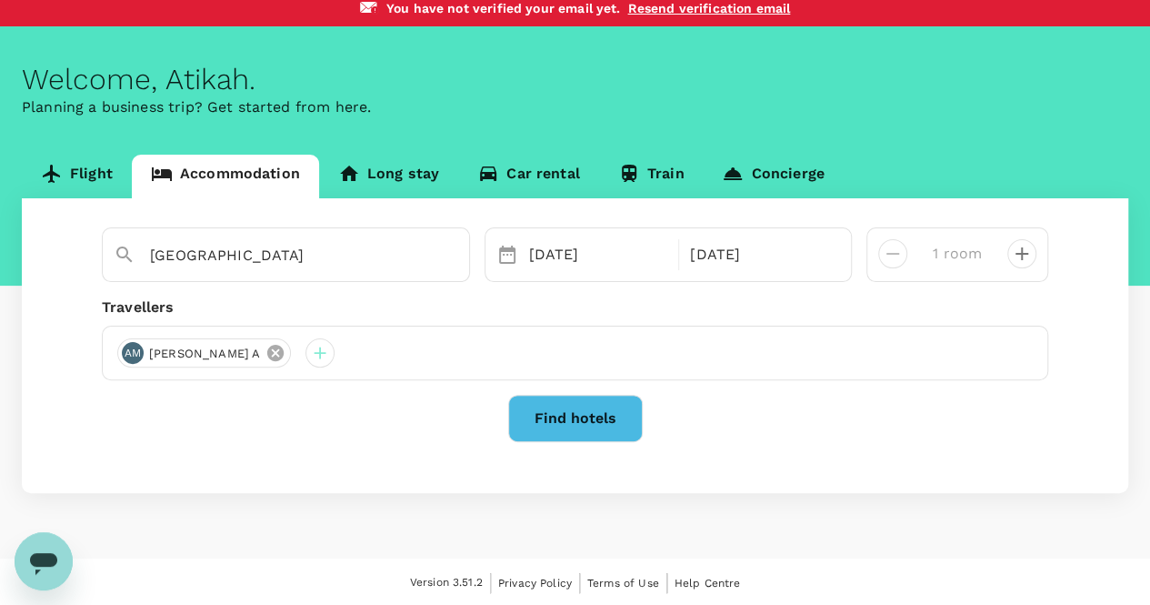
click at [276, 349] on icon at bounding box center [275, 353] width 16 height 16
click at [558, 420] on button "Find hotels" at bounding box center [575, 418] width 135 height 47
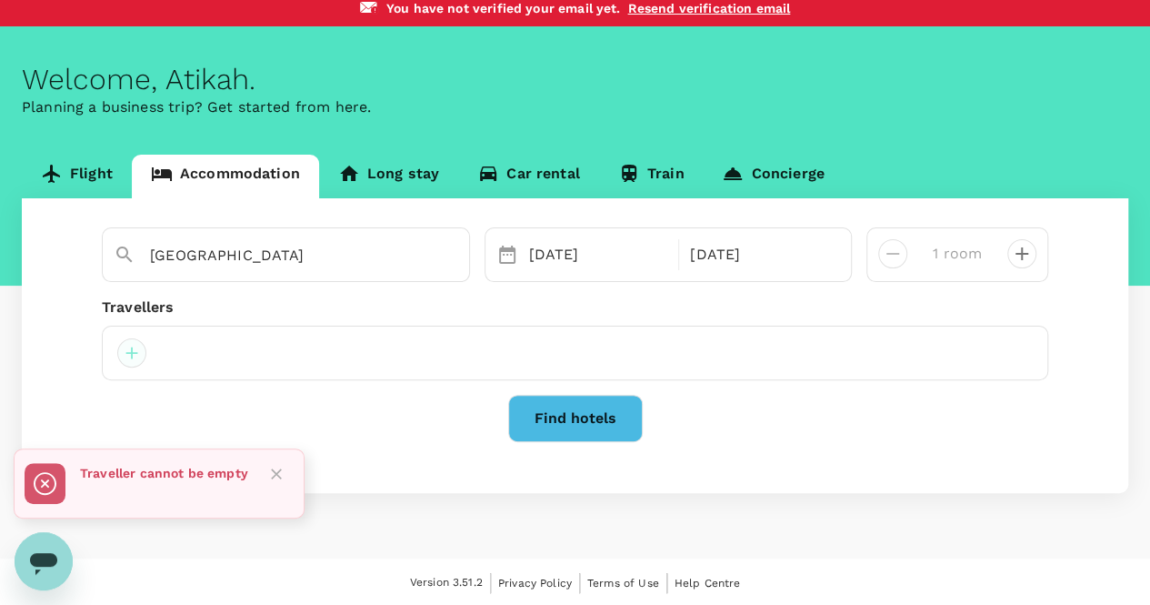
click at [123, 348] on div at bounding box center [131, 352] width 29 height 29
click at [367, 390] on div "[GEOGRAPHIC_DATA] Selected date: [DATE] [DATE] Selected date: [DATE] [DATE] 1 r…" at bounding box center [575, 345] width 1106 height 295
click at [280, 473] on icon "Close" at bounding box center [276, 474] width 18 height 18
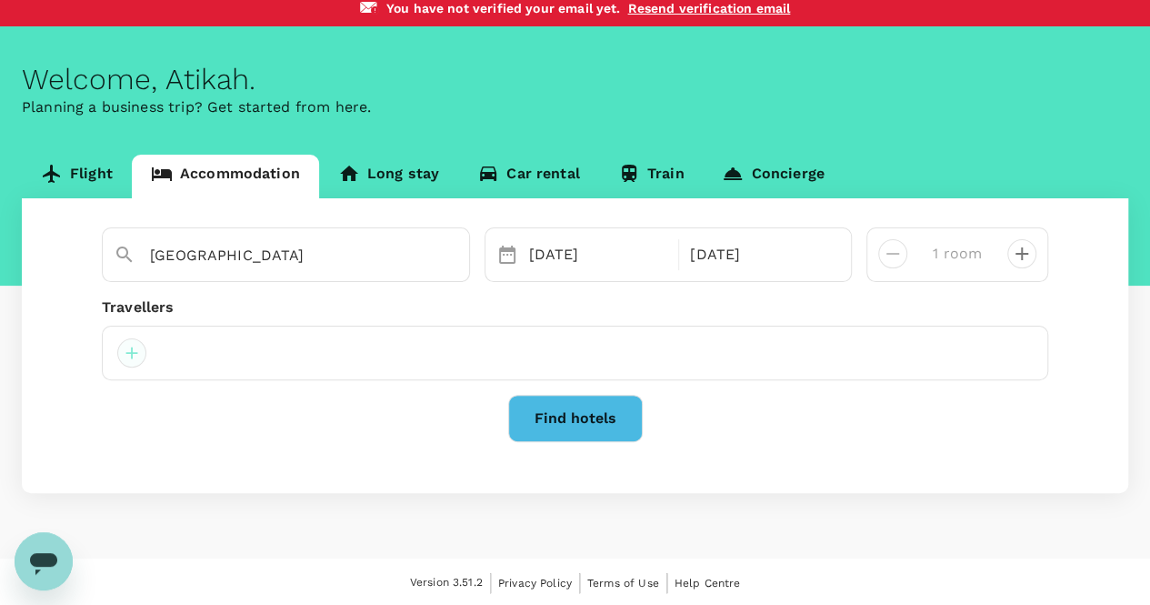
click at [132, 350] on div at bounding box center [131, 352] width 29 height 29
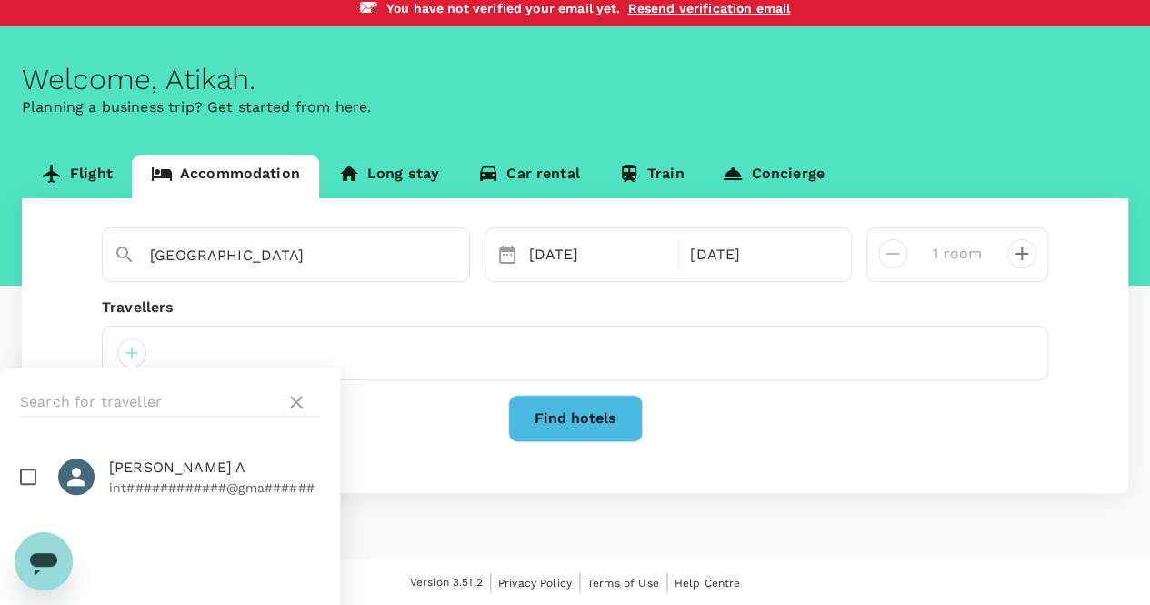
click at [30, 473] on input "checkbox" at bounding box center [28, 476] width 38 height 38
click at [148, 472] on span "[PERSON_NAME] A" at bounding box center [214, 467] width 211 height 22
click at [140, 476] on span "[PERSON_NAME] A" at bounding box center [214, 467] width 211 height 22
checkbox input "true"
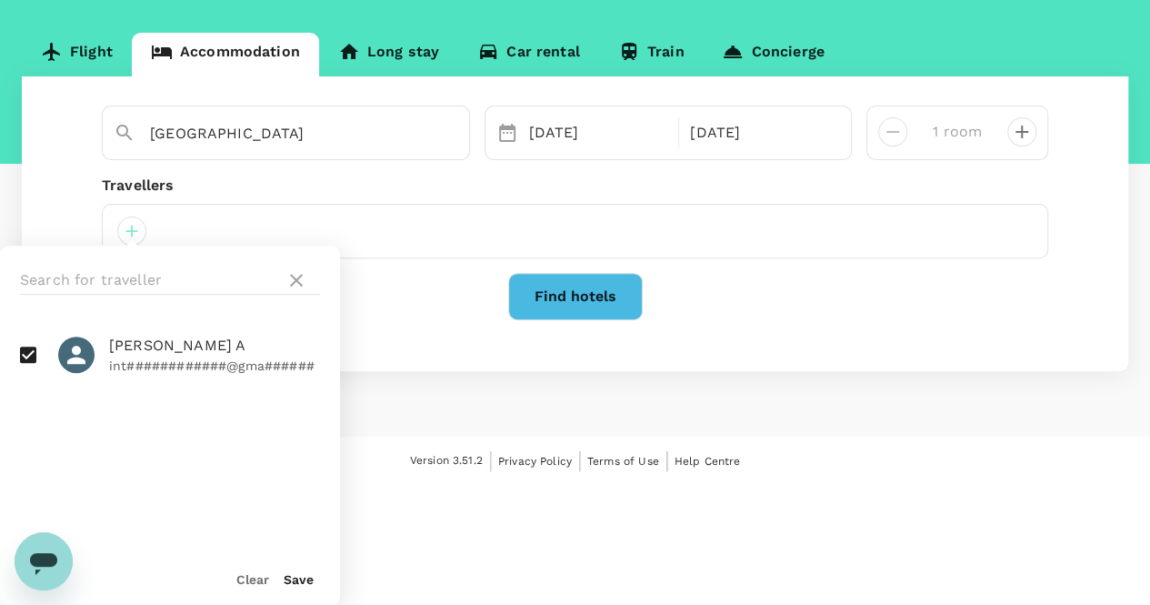
click at [301, 579] on button "Save" at bounding box center [299, 579] width 30 height 15
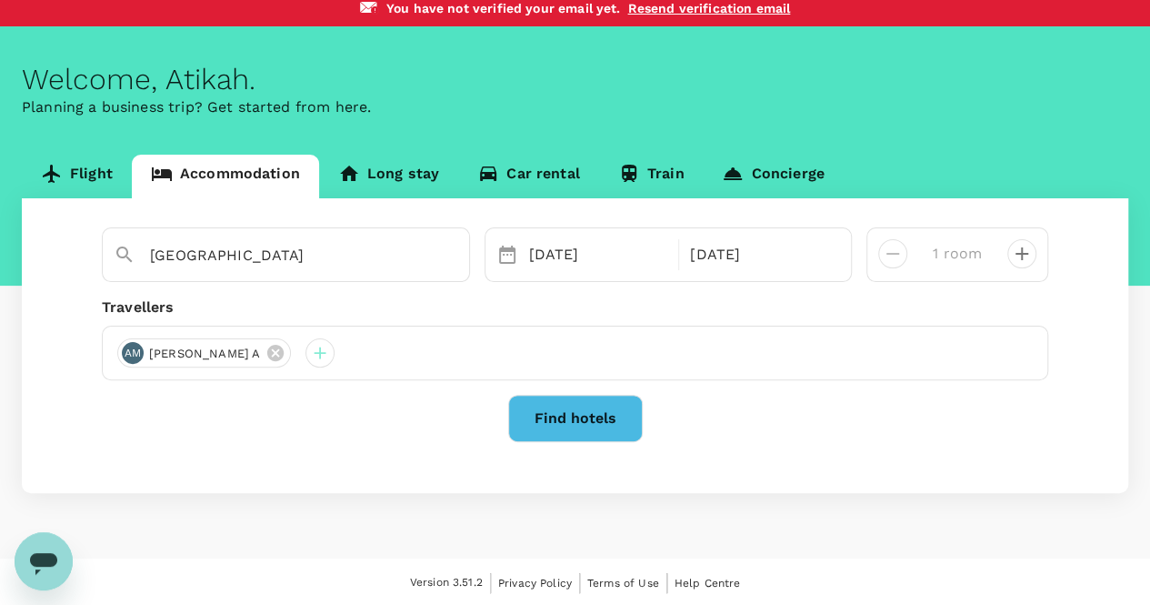
click at [336, 401] on div "Find hotels" at bounding box center [575, 418] width 946 height 47
click at [545, 406] on button "Find hotels" at bounding box center [575, 418] width 135 height 47
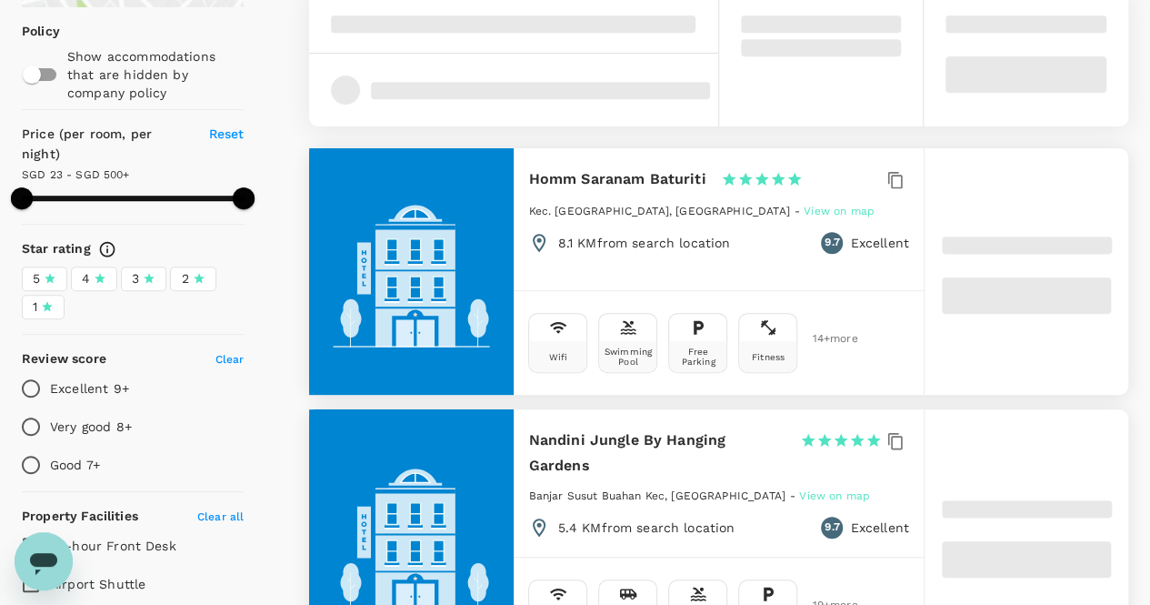
scroll to position [273, 0]
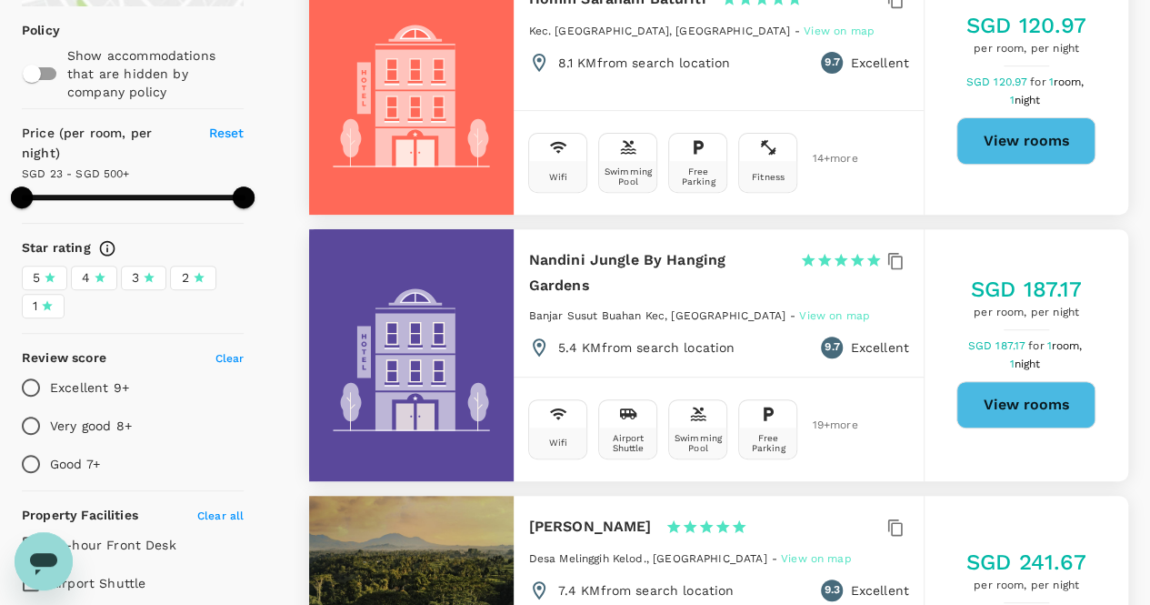
type input "499.81"
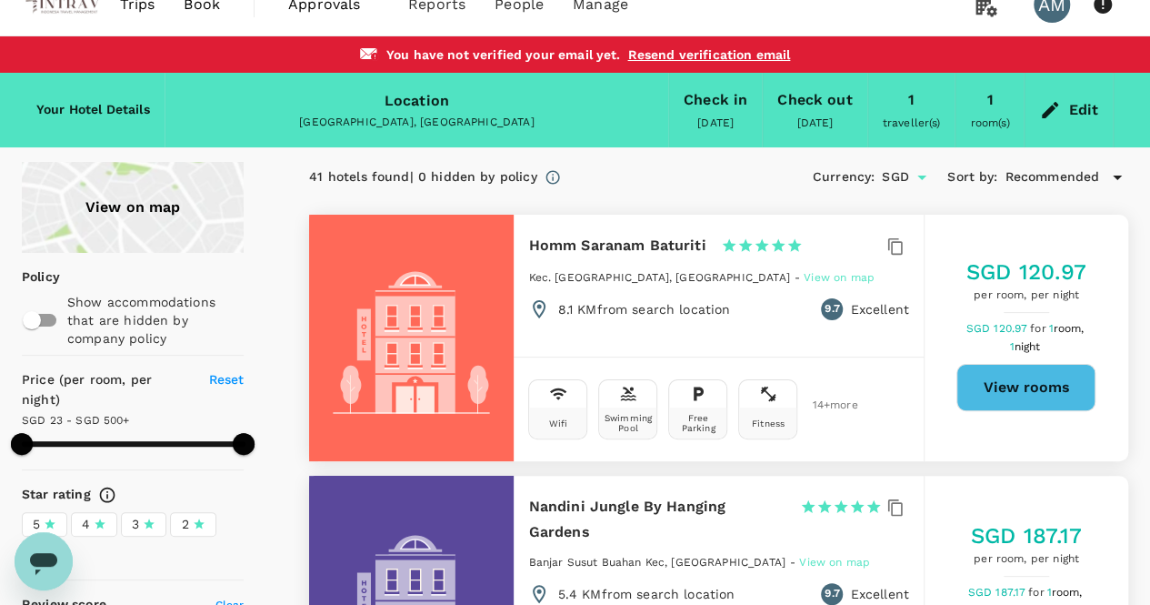
scroll to position [0, 0]
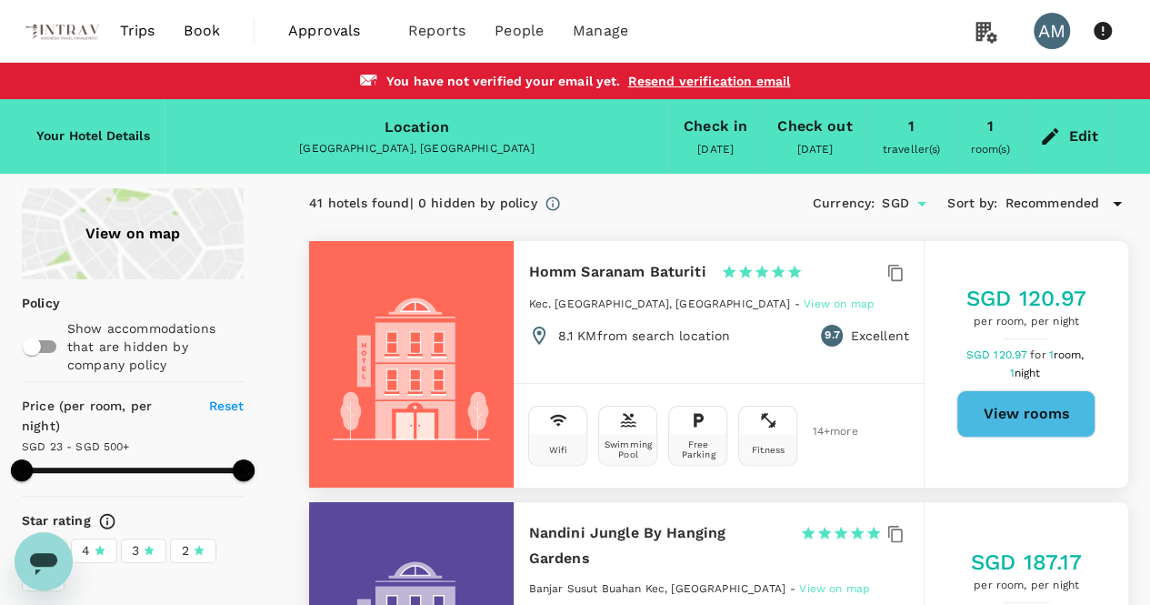
click at [915, 204] on icon "Open" at bounding box center [922, 204] width 22 height 22
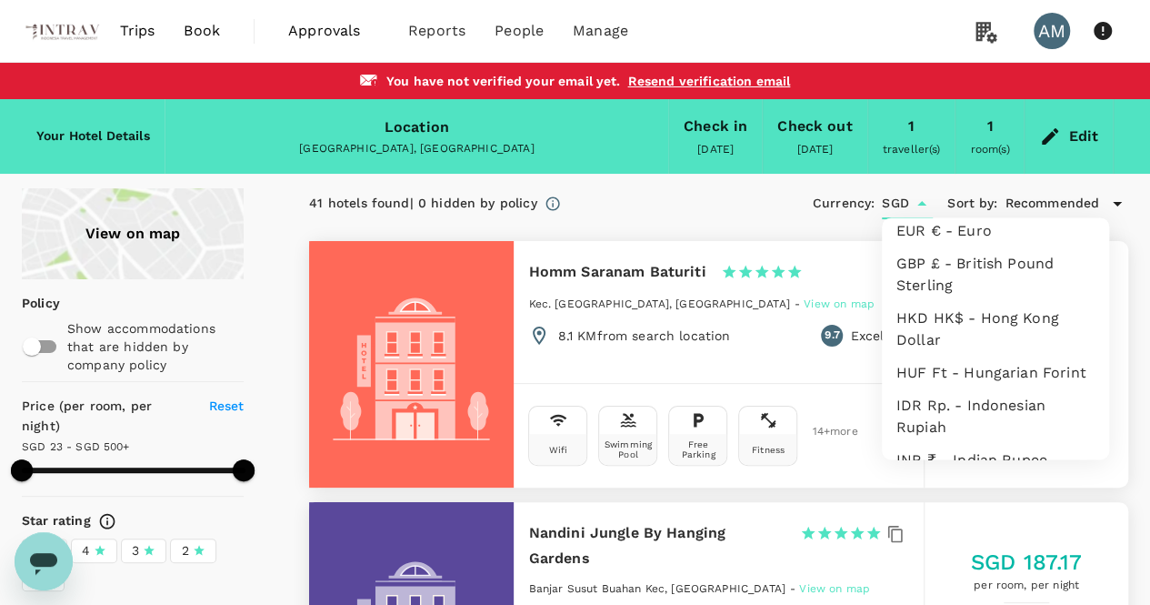
scroll to position [169, 0]
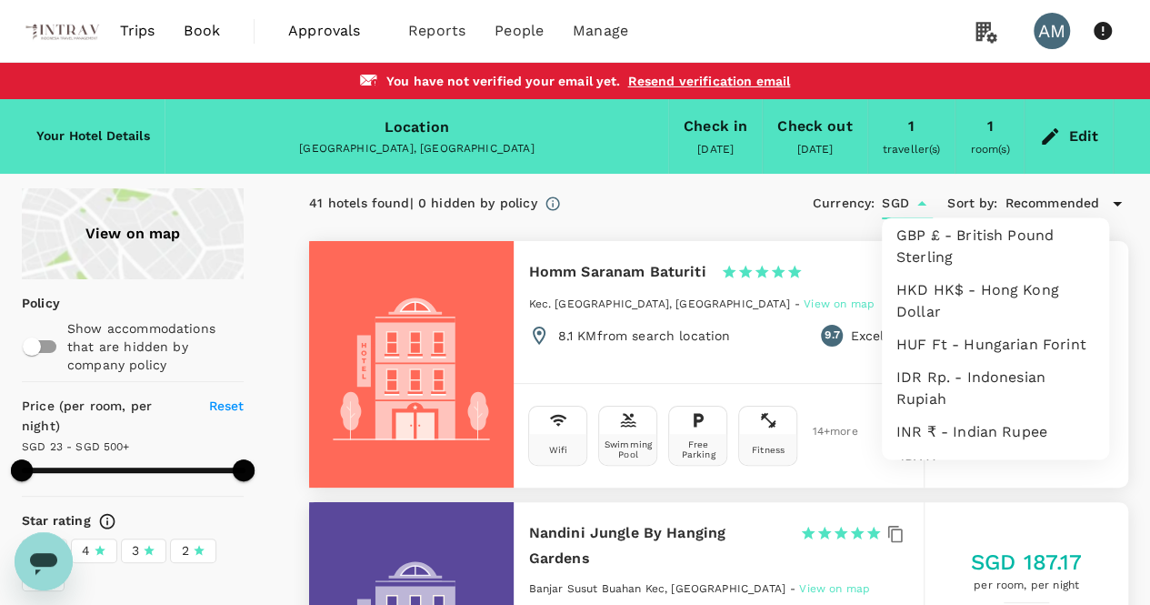
click at [932, 397] on li "IDR Rp. - Indonesian Rupiah" at bounding box center [995, 388] width 227 height 55
type input "IDR"
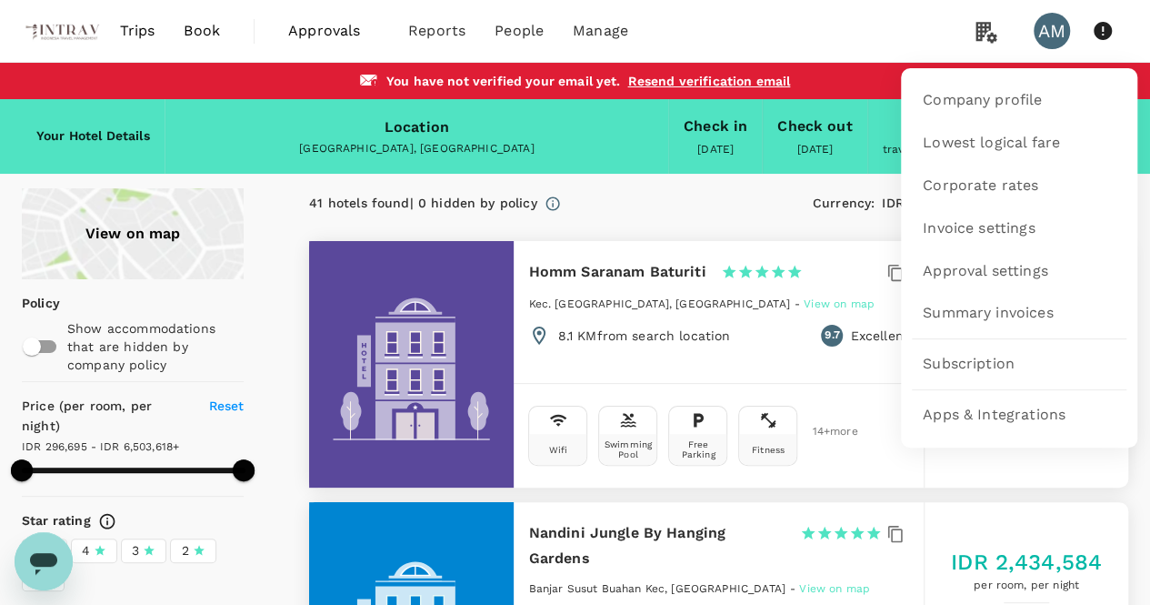
click at [987, 32] on icon at bounding box center [986, 31] width 36 height 37
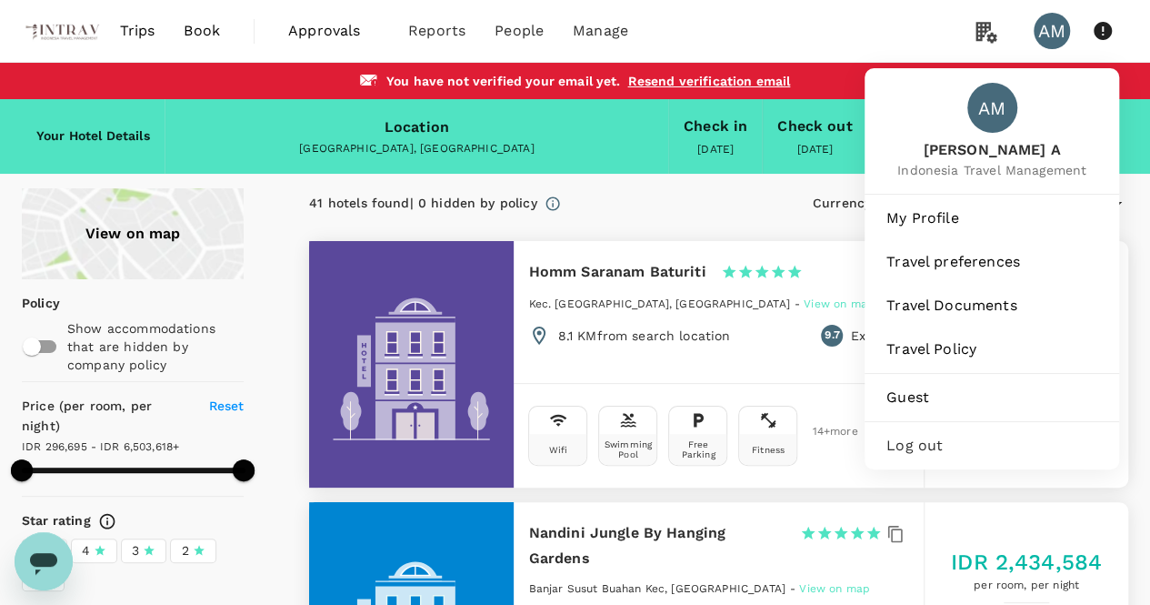
click at [1062, 26] on div "AM" at bounding box center [1052, 31] width 36 height 36
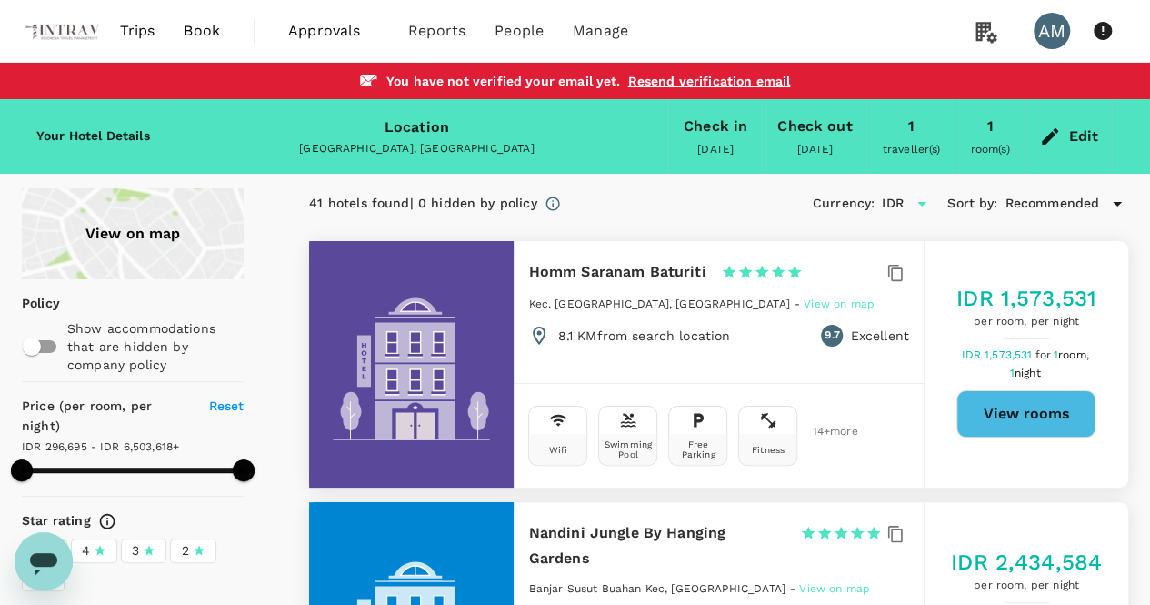
click at [1062, 26] on div "AM" at bounding box center [1052, 31] width 36 height 36
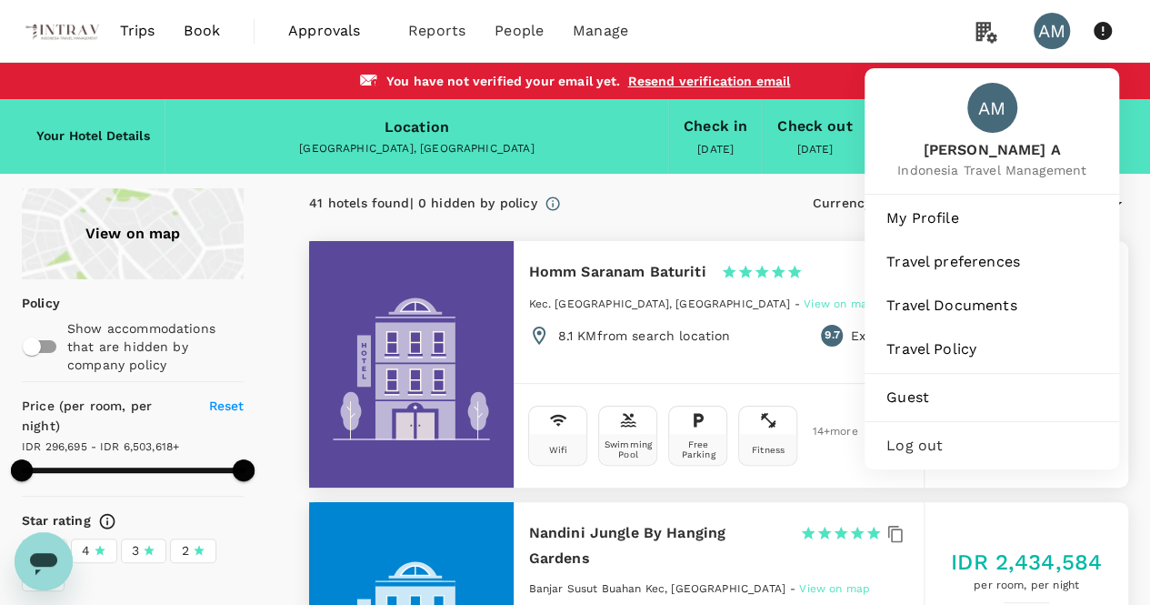
click at [1104, 30] on icon at bounding box center [1103, 31] width 18 height 18
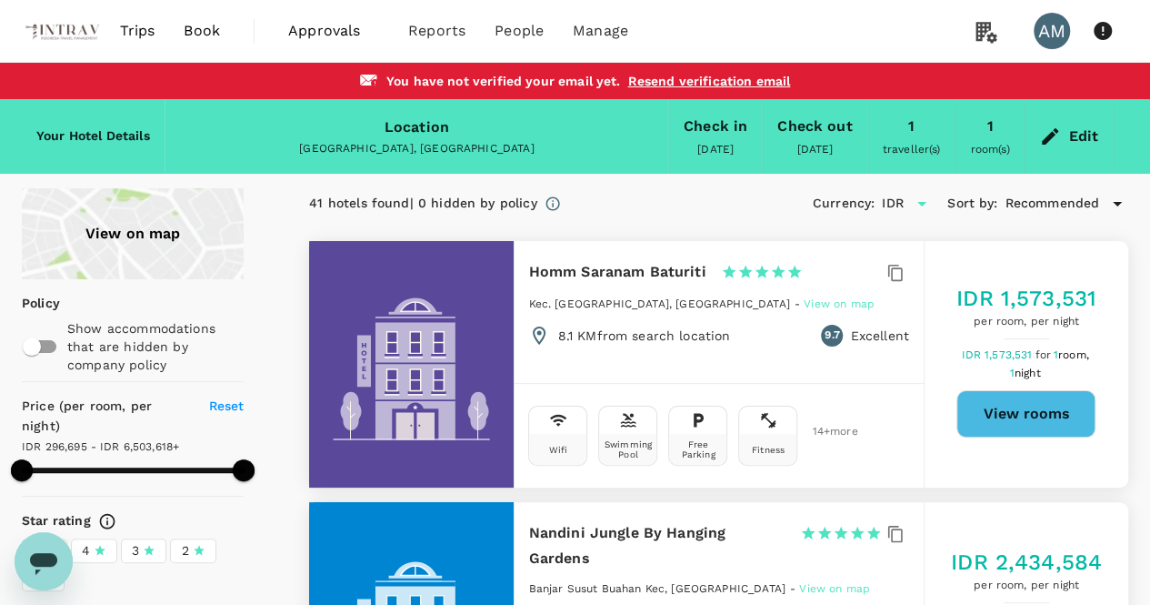
click at [1104, 30] on icon at bounding box center [1103, 31] width 18 height 18
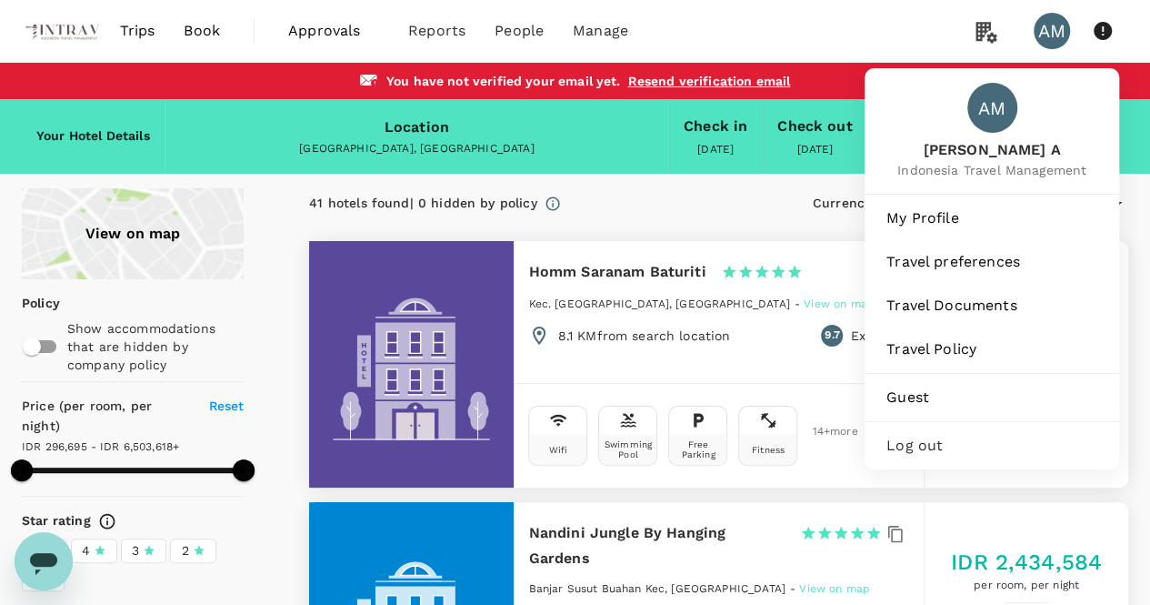
click at [1105, 29] on icon at bounding box center [1103, 31] width 18 height 18
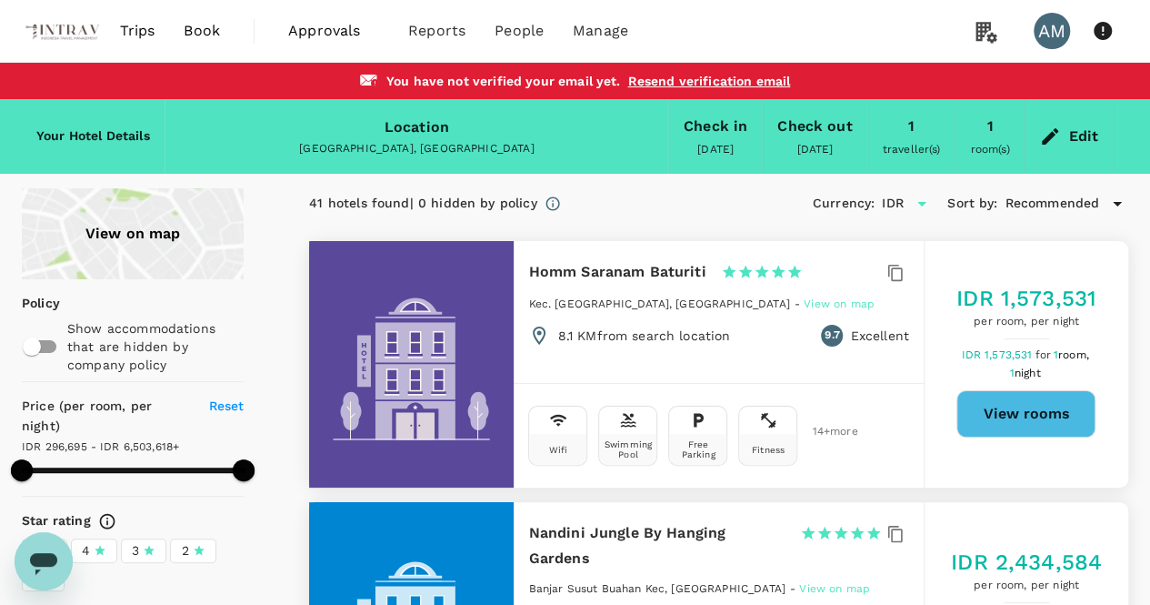
click at [1105, 29] on icon at bounding box center [1103, 31] width 18 height 18
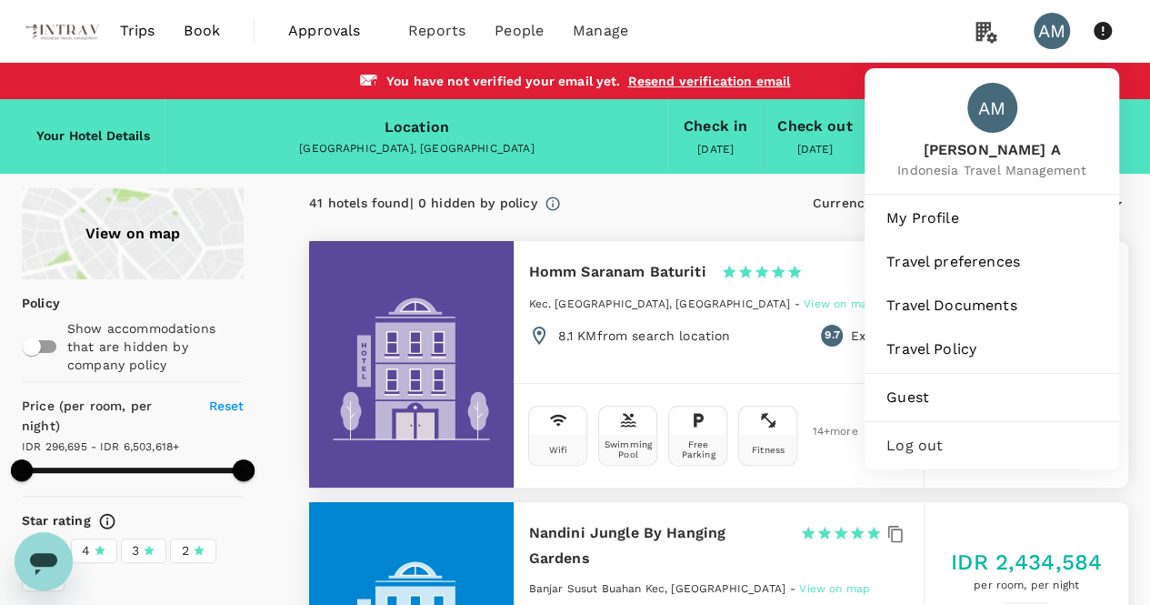
click at [1105, 29] on icon at bounding box center [1103, 31] width 18 height 18
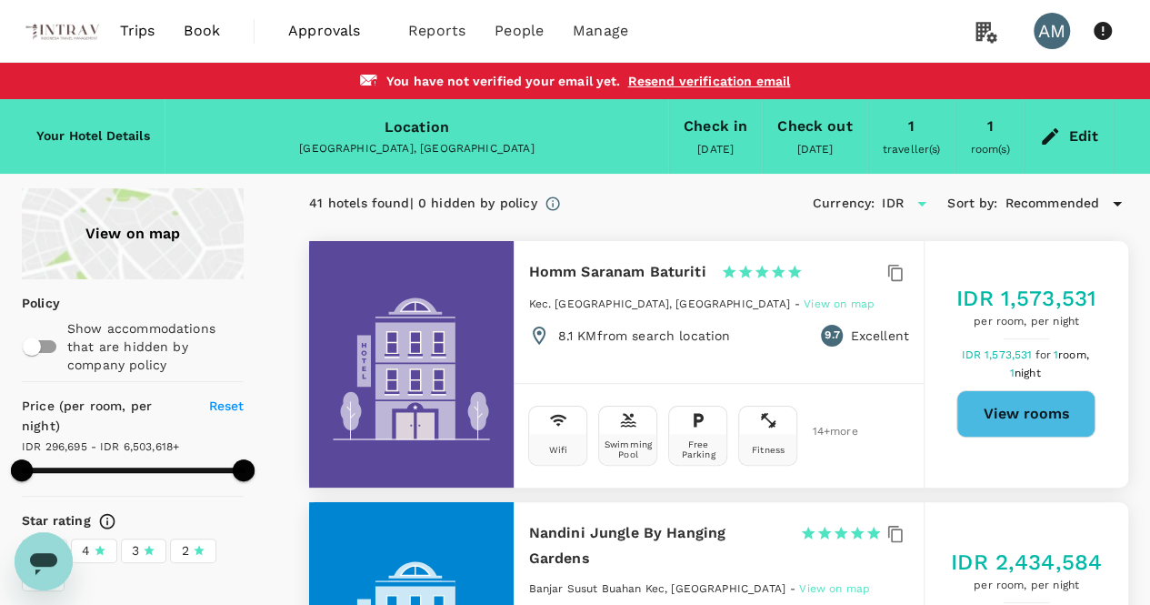
click at [1049, 26] on div "AM" at bounding box center [1052, 31] width 36 height 36
click at [791, 42] on div "Trips Book Approvals 0 Reports People Manage AM" at bounding box center [575, 31] width 1106 height 62
